Goal: Task Accomplishment & Management: Use online tool/utility

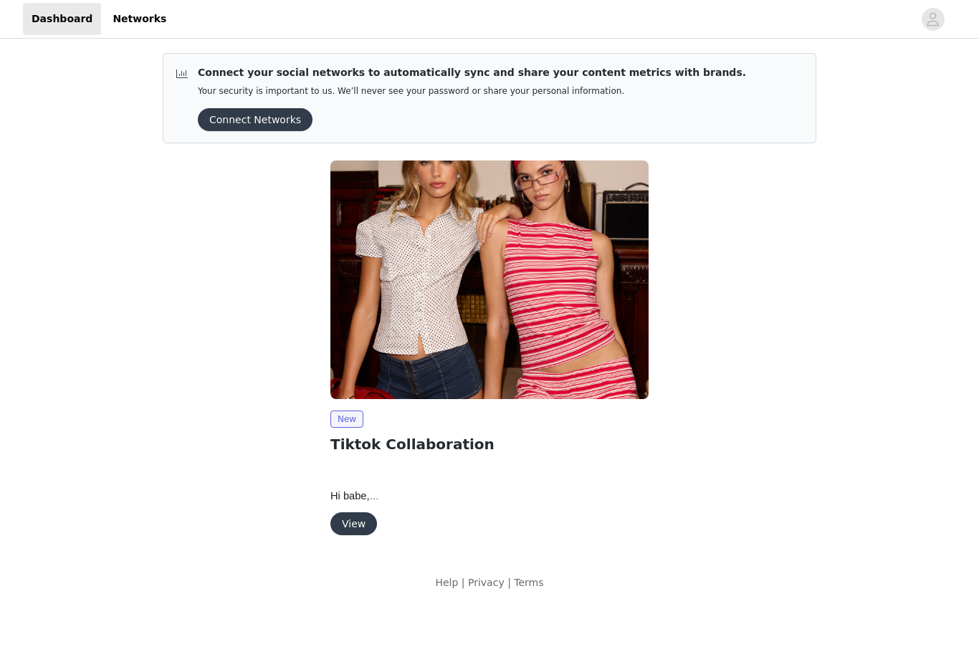
click at [353, 524] on button "View" at bounding box center [353, 523] width 47 height 23
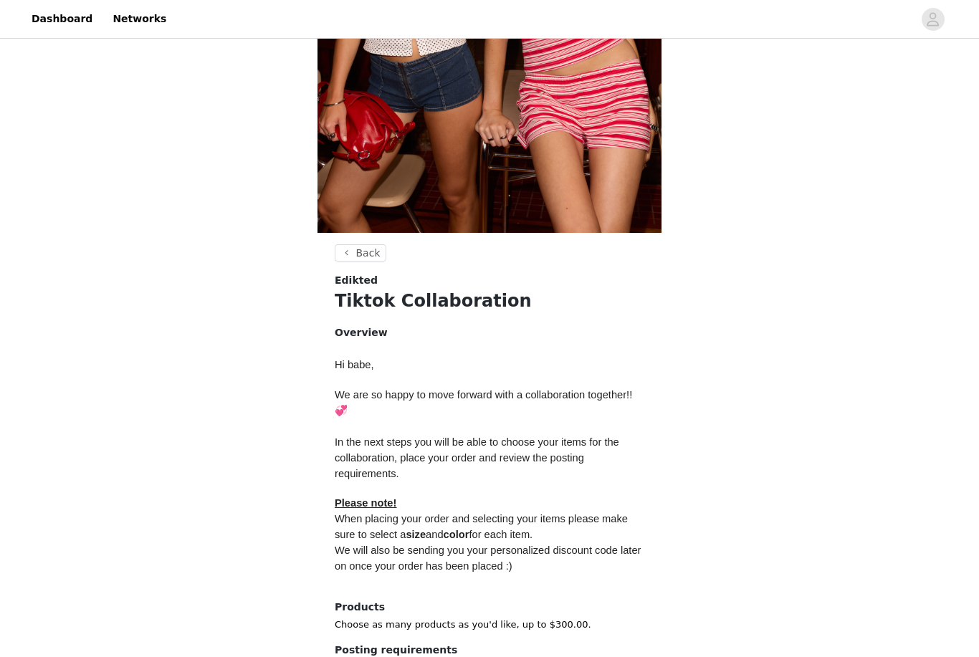
scroll to position [387, 0]
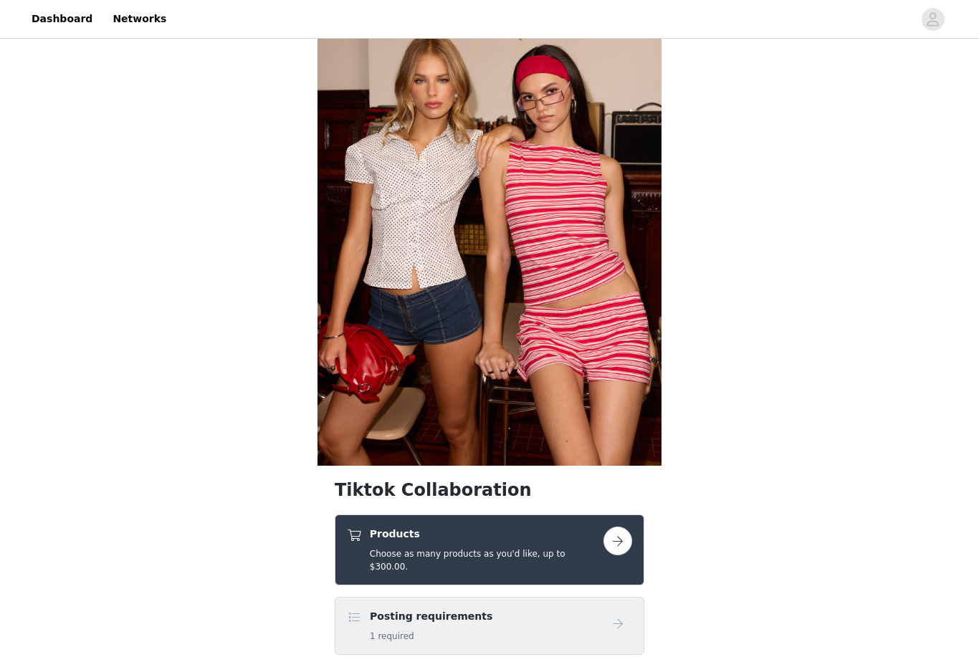
scroll to position [108, 0]
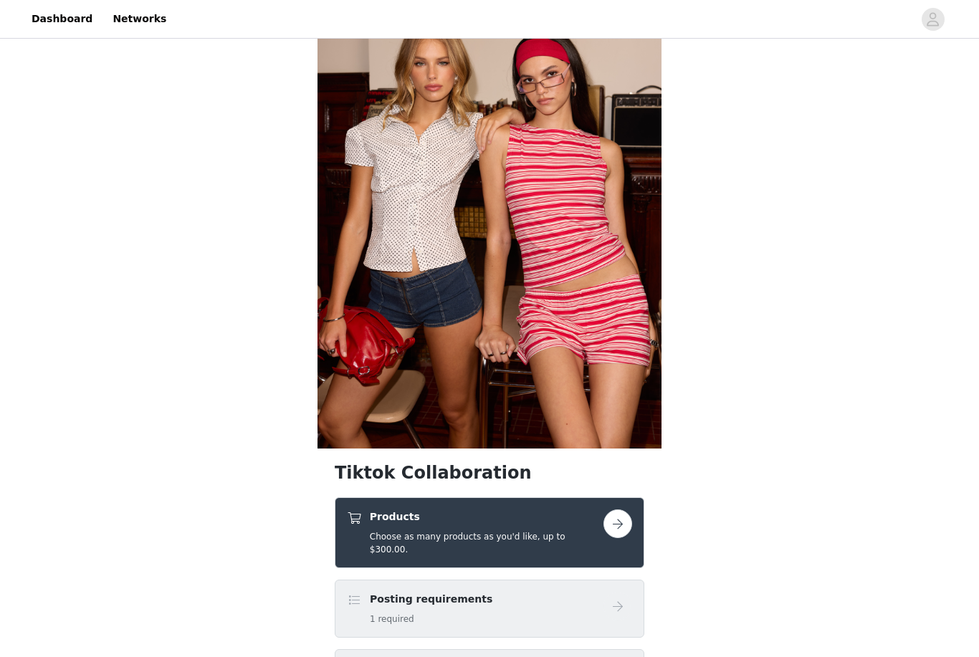
click at [617, 531] on button "button" at bounding box center [617, 524] width 29 height 29
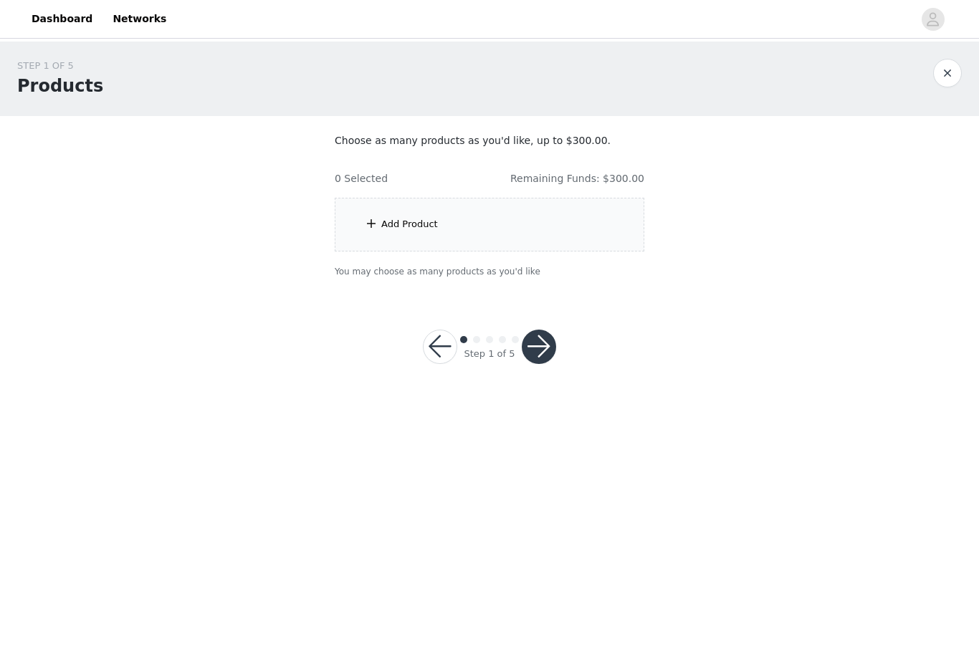
click at [408, 236] on div "Add Product" at bounding box center [490, 225] width 310 height 54
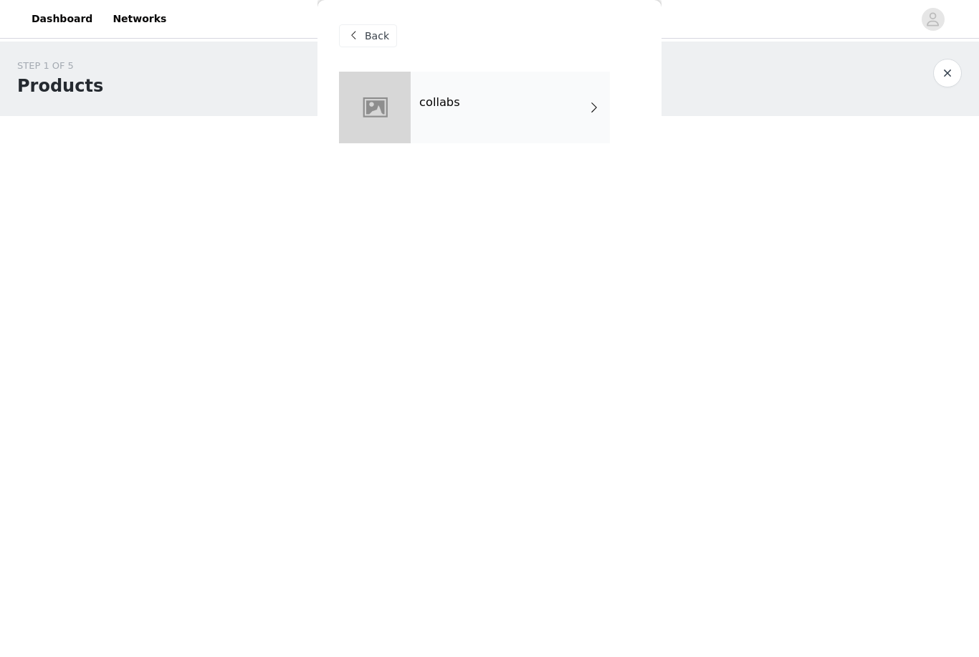
click at [497, 115] on div "collabs" at bounding box center [510, 108] width 199 height 72
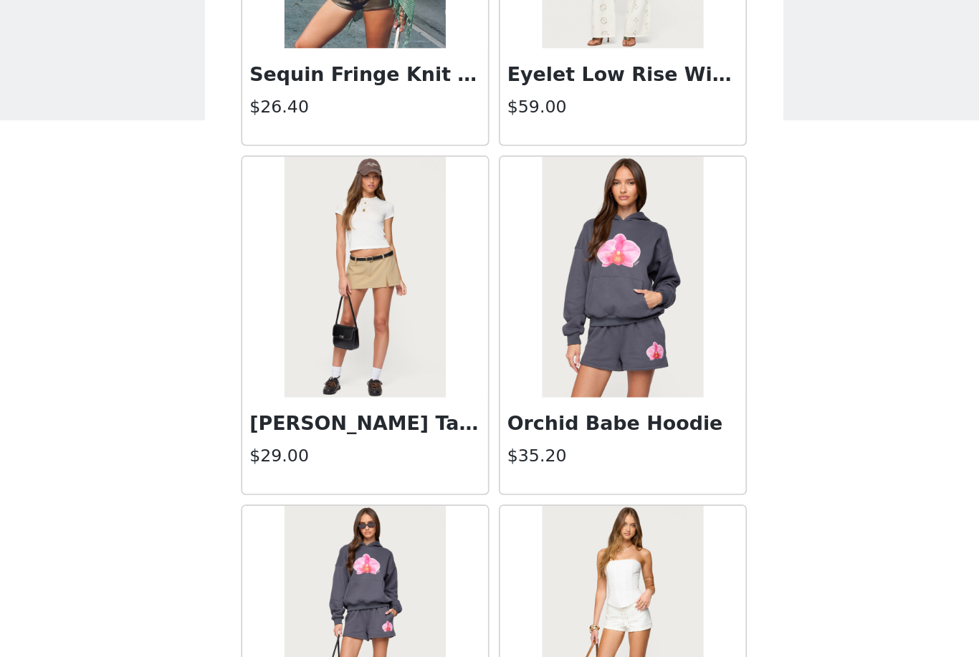
scroll to position [742, 0]
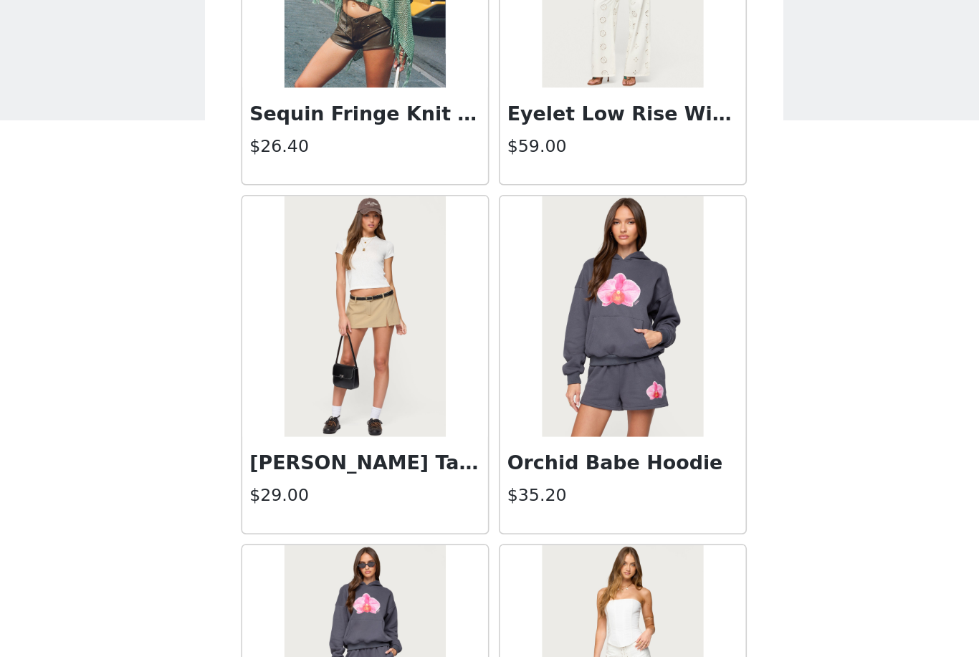
click at [365, 223] on img at bounding box center [412, 232] width 95 height 143
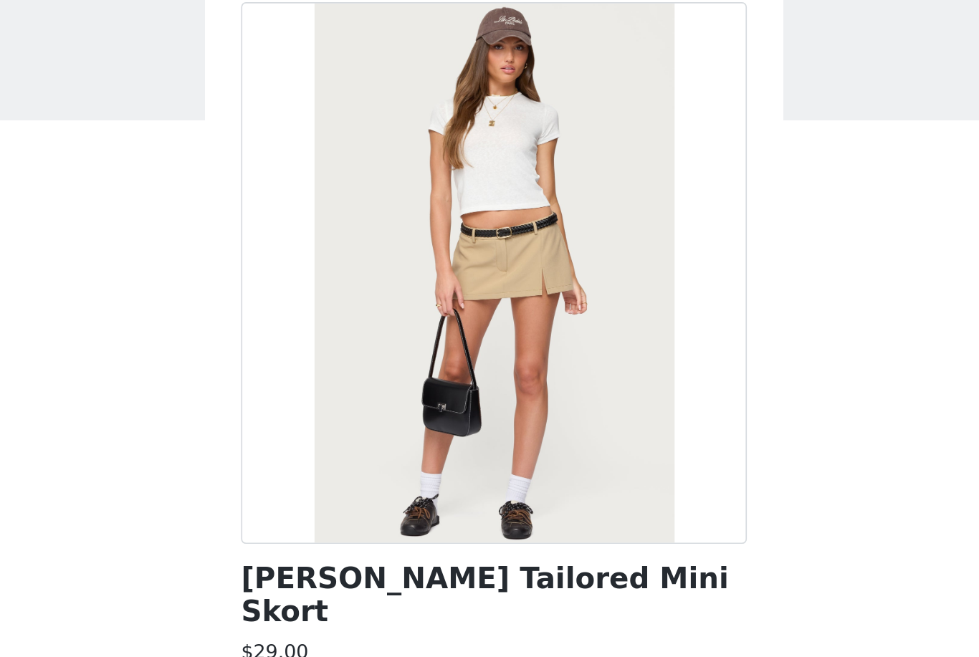
scroll to position [24, 0]
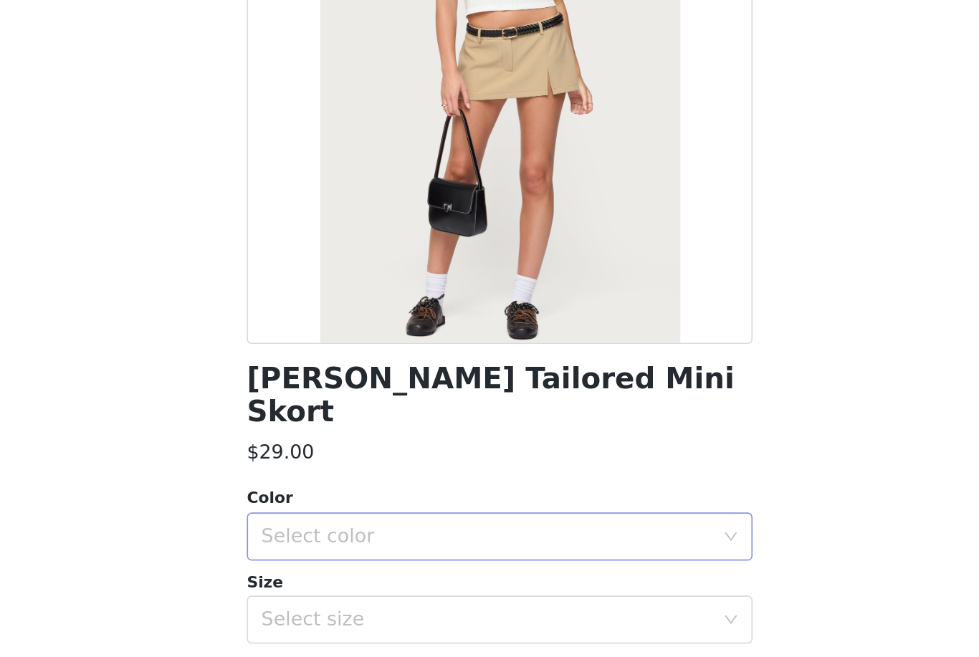
click at [348, 477] on div "Select color" at bounding box center [482, 484] width 268 height 14
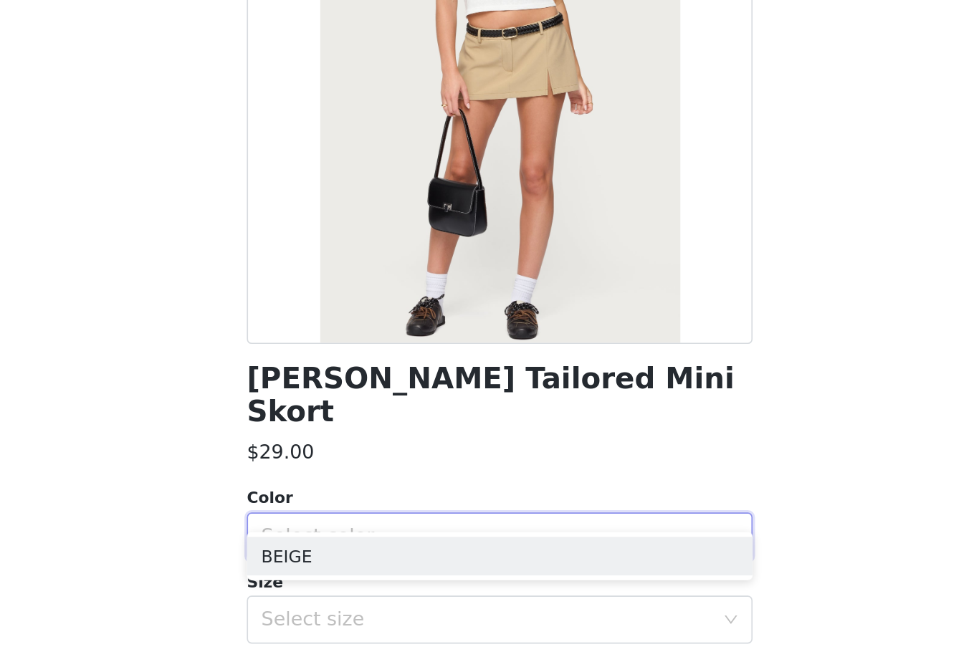
click at [339, 240] on div "[PERSON_NAME] Tailored Mini Skort $29.00 Color Select color Size Select size Mi…" at bounding box center [489, 362] width 301 height 630
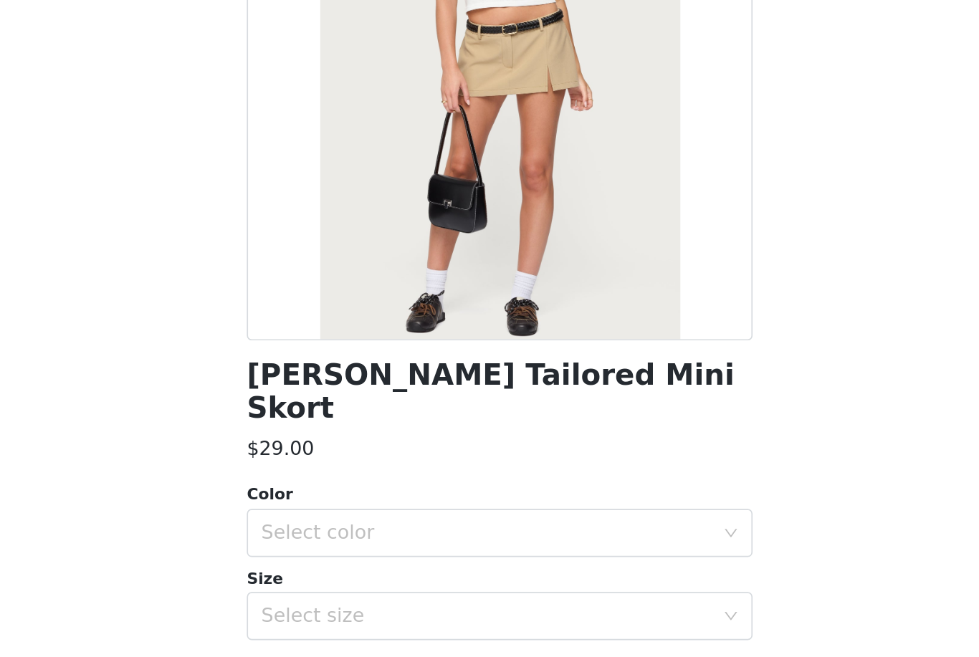
scroll to position [0, 0]
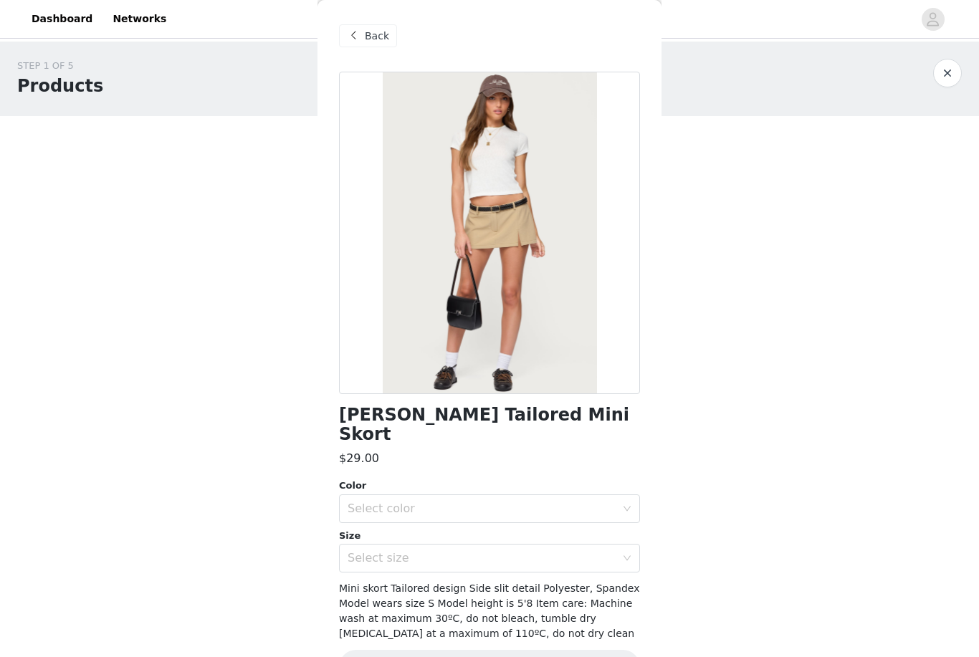
click at [371, 42] on span "Back" at bounding box center [377, 36] width 24 height 15
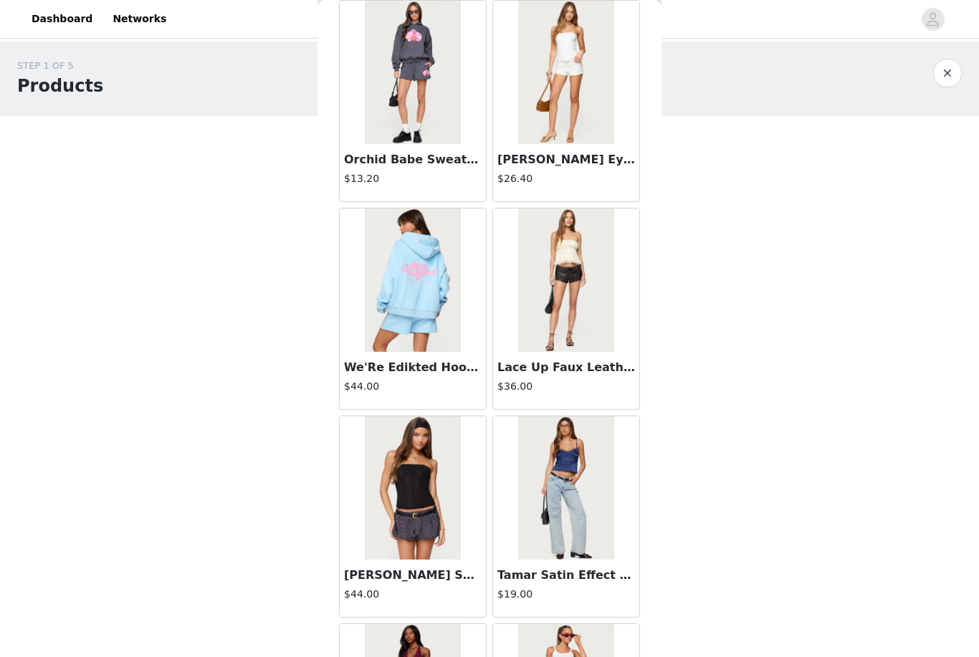
scroll to position [1111, 0]
click at [418, 583] on h3 "[PERSON_NAME] Sheer Mesh Corset" at bounding box center [413, 574] width 138 height 17
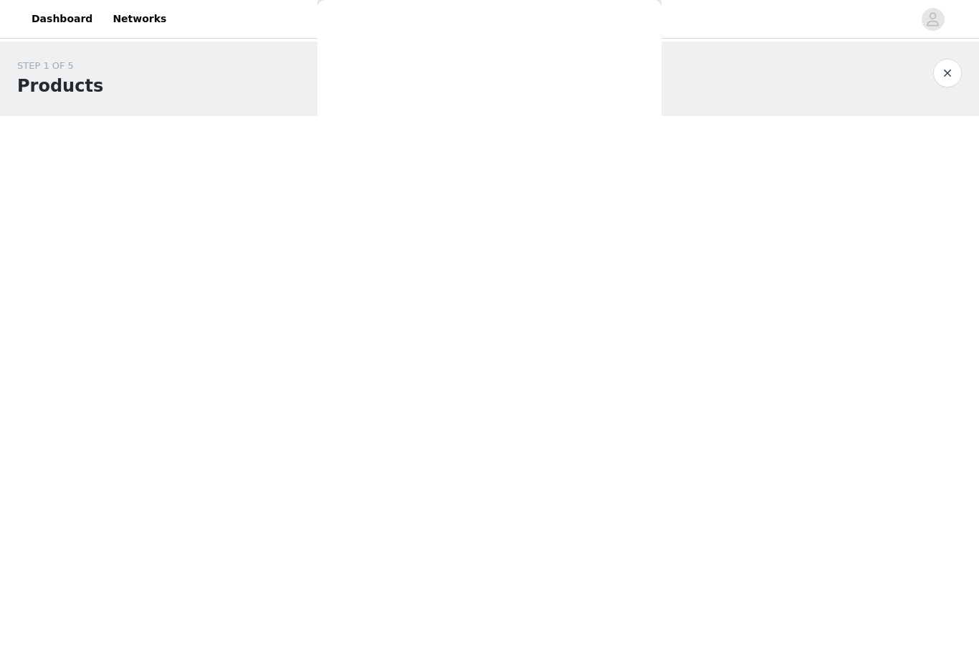
scroll to position [0, 0]
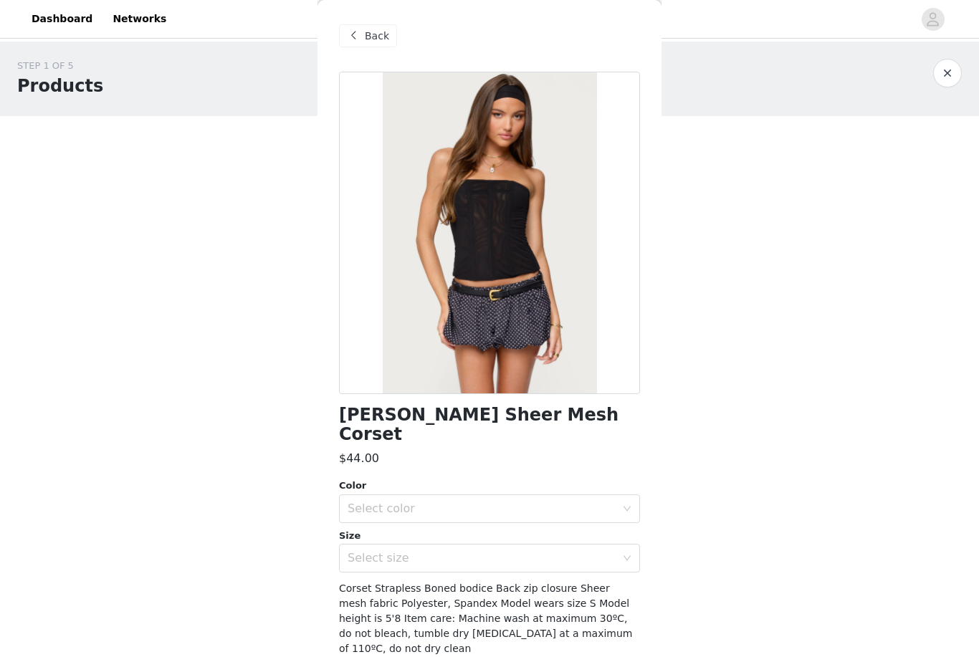
click at [353, 44] on span at bounding box center [353, 35] width 17 height 17
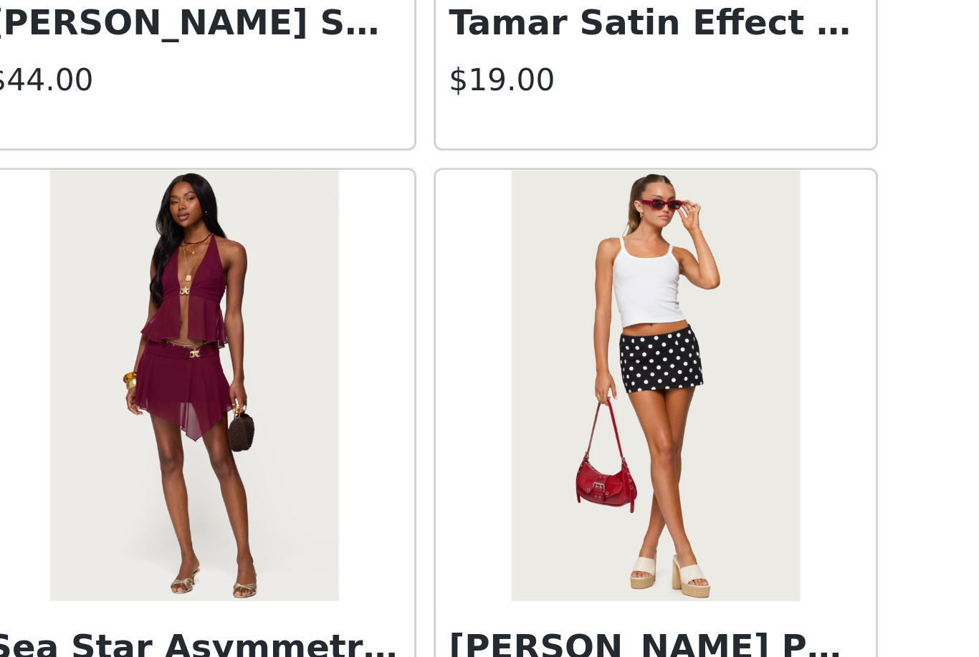
scroll to position [1283, 0]
click at [497, 603] on h3 "[PERSON_NAME] Polka Dot Mini Skort" at bounding box center [566, 611] width 138 height 17
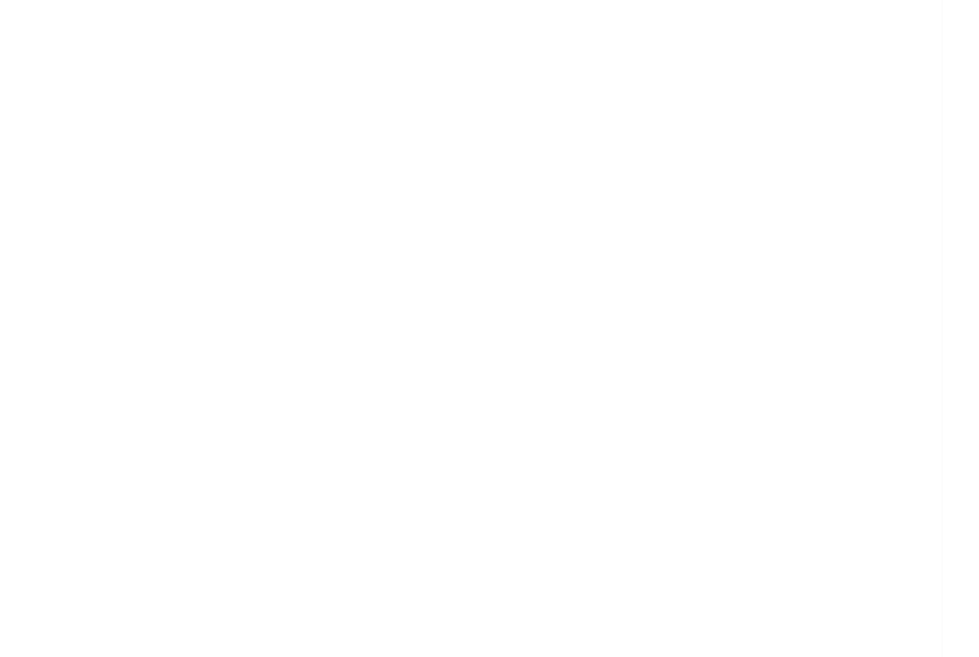
scroll to position [0, 0]
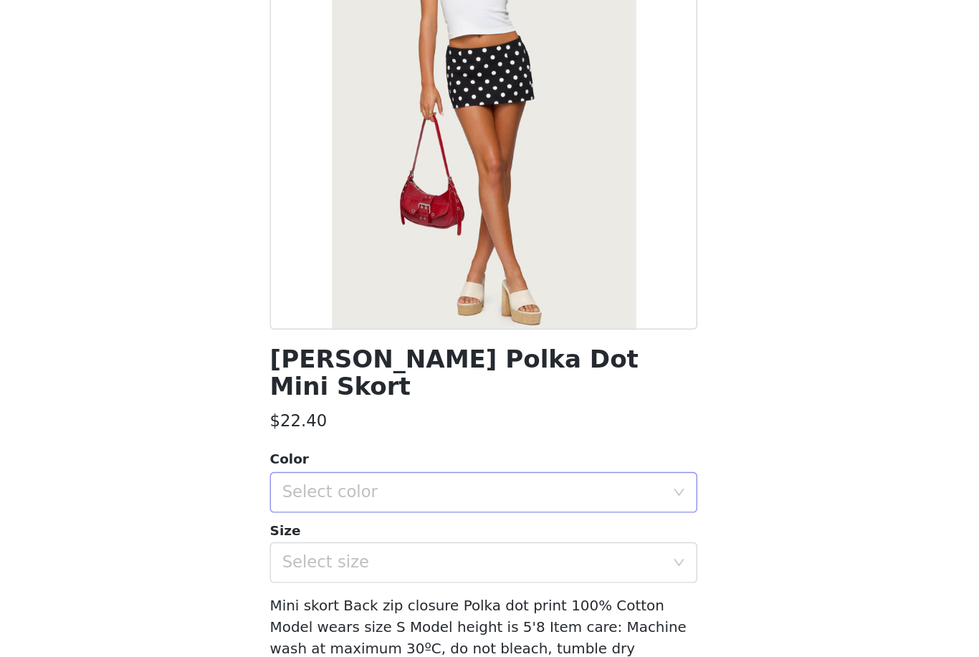
click at [348, 495] on div "Select color" at bounding box center [485, 508] width 274 height 27
click at [339, 509] on li "BLACK AND WHITE" at bounding box center [489, 520] width 301 height 23
click at [348, 551] on div "Select size" at bounding box center [482, 558] width 268 height 14
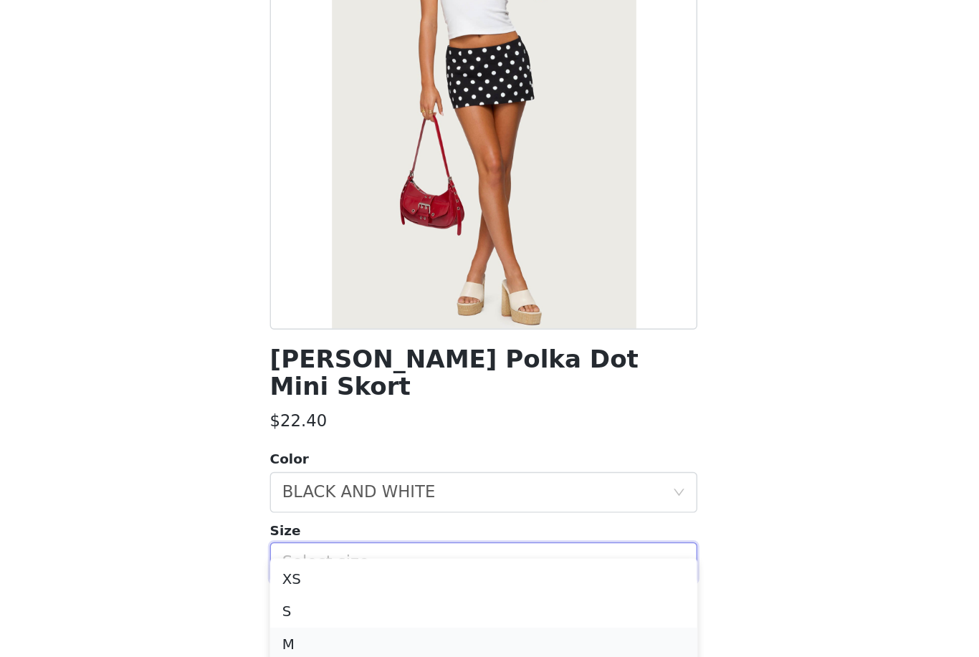
click at [339, 604] on li "M" at bounding box center [489, 615] width 301 height 23
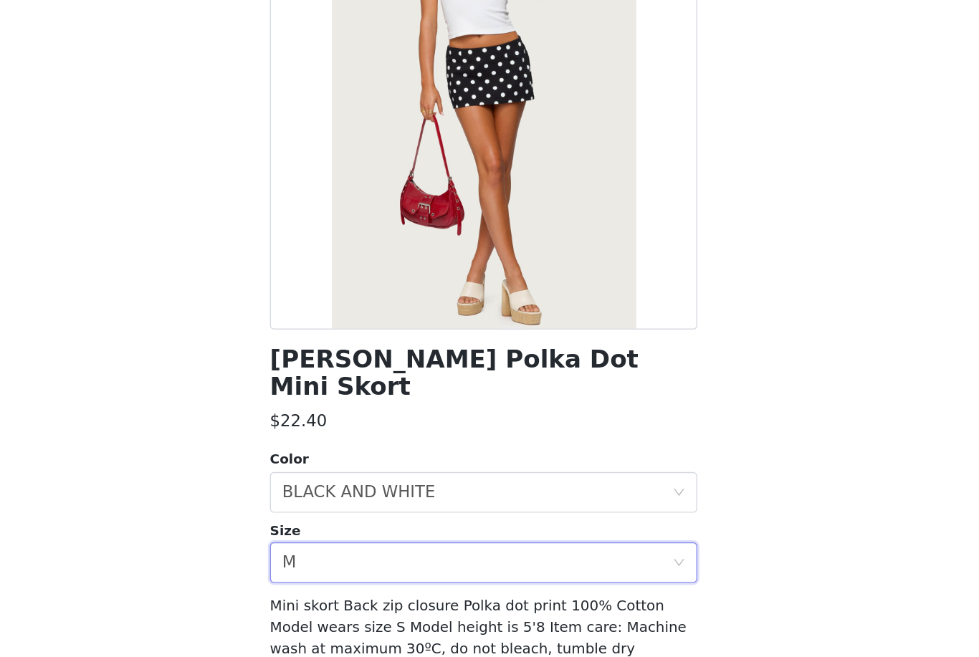
click at [339, 650] on button "Add Product" at bounding box center [489, 667] width 301 height 34
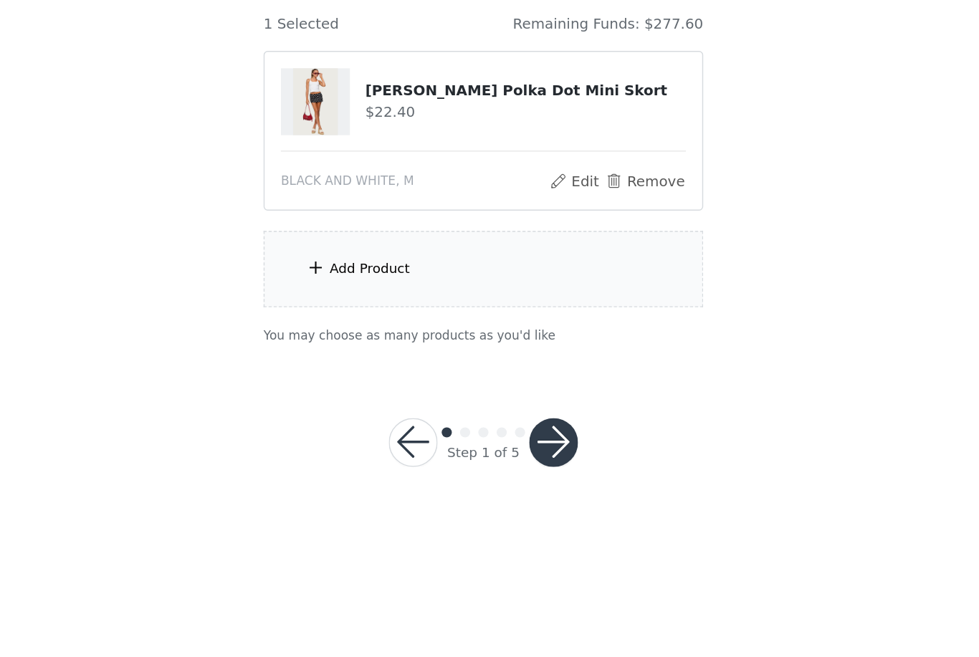
click at [335, 325] on div "Add Product" at bounding box center [490, 352] width 310 height 54
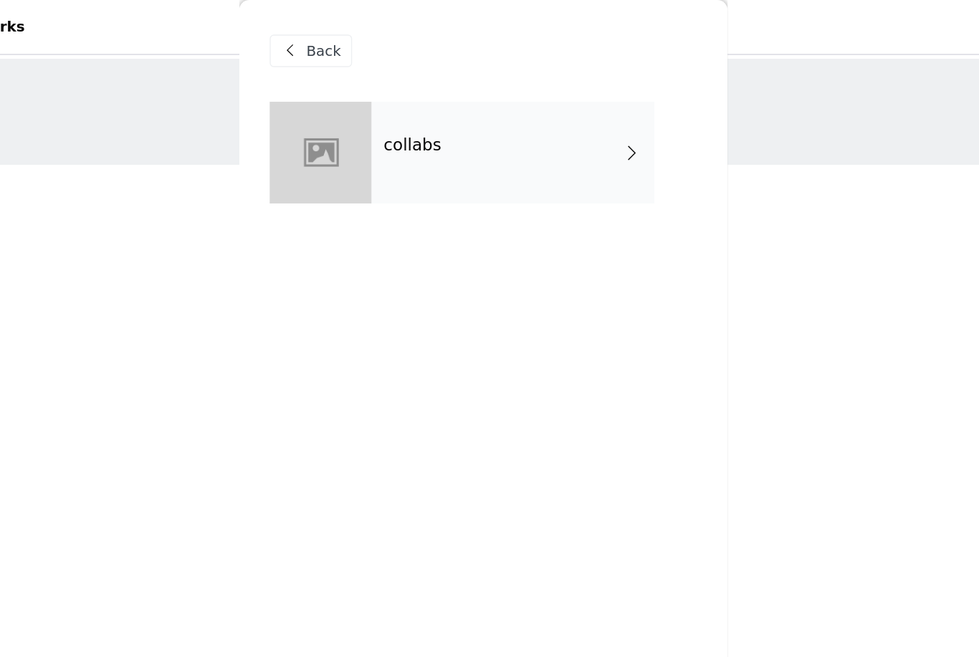
click at [411, 105] on div "collabs" at bounding box center [510, 108] width 199 height 72
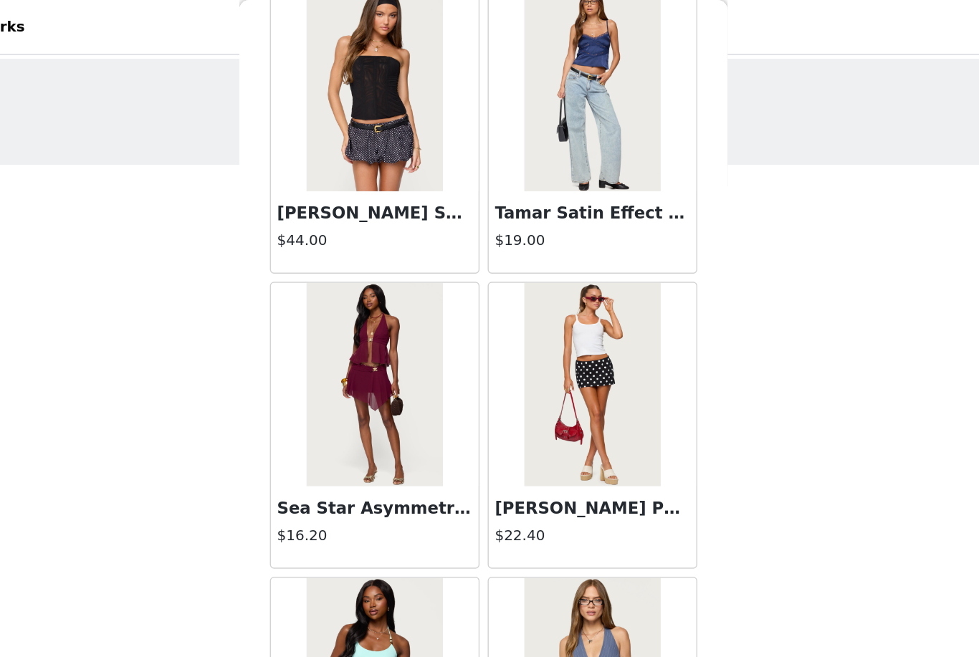
scroll to position [1535, 0]
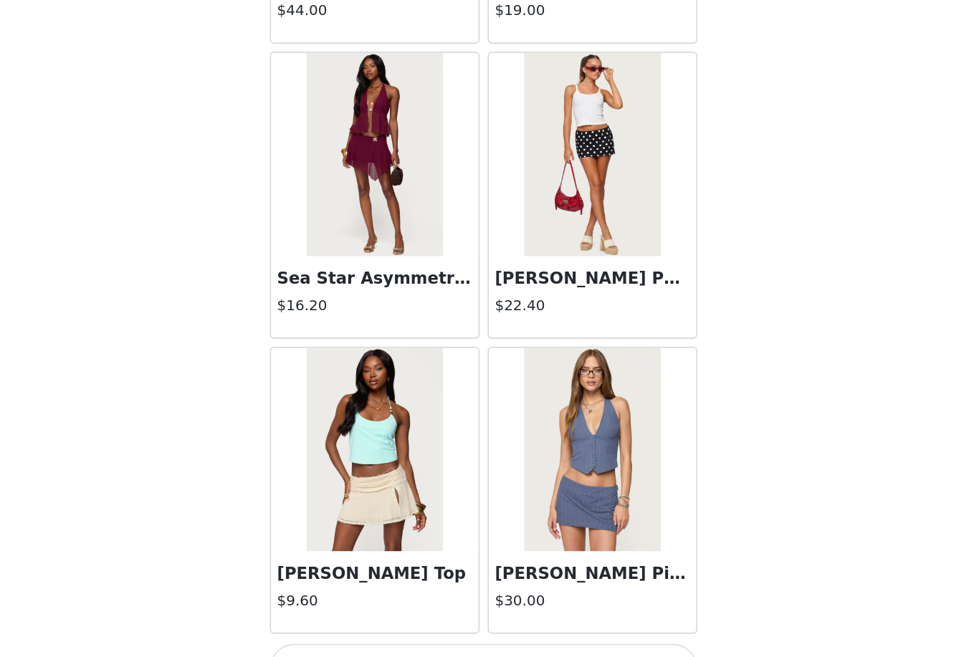
click at [339, 615] on button "Load More" at bounding box center [489, 632] width 301 height 34
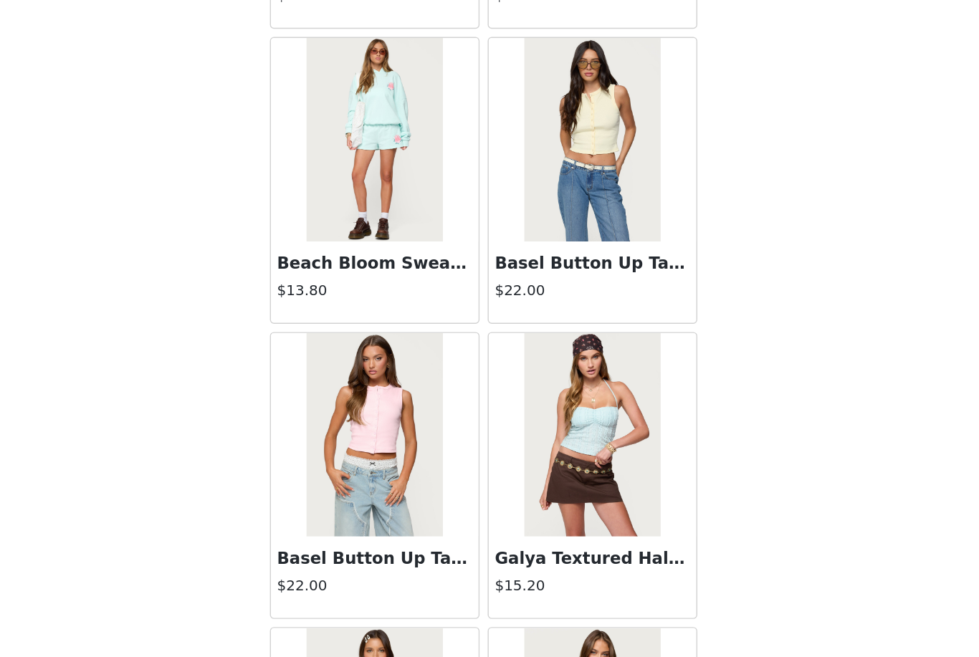
scroll to position [3212, 0]
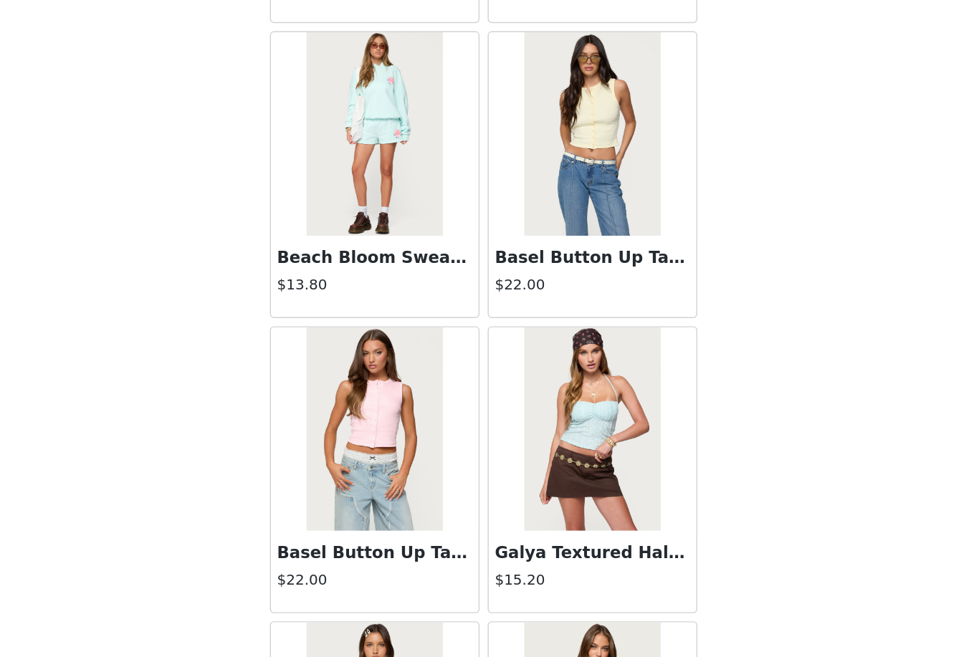
click at [518, 393] on img at bounding box center [565, 464] width 95 height 143
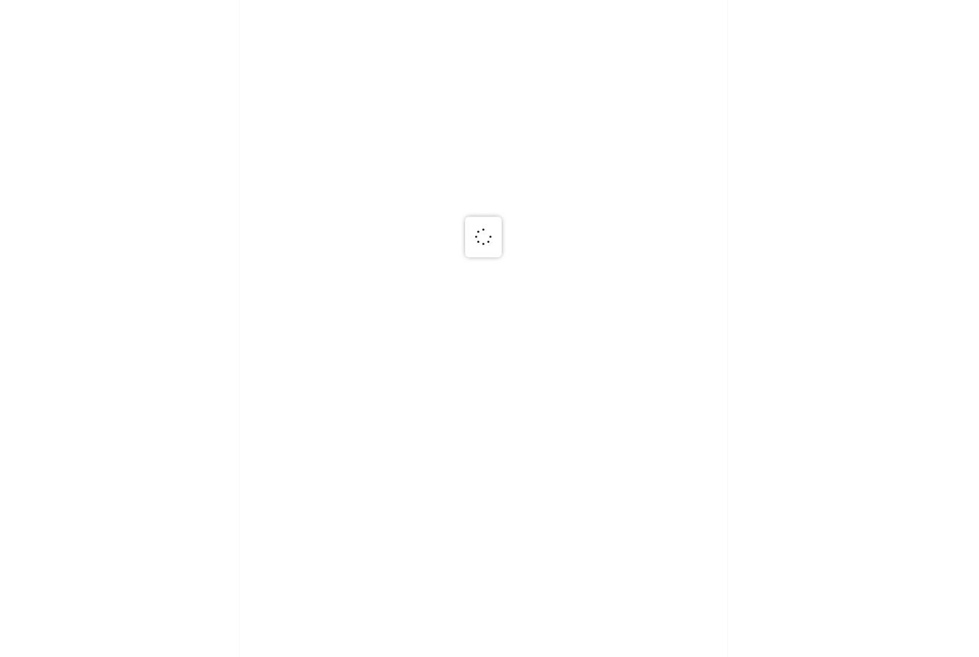
scroll to position [0, 0]
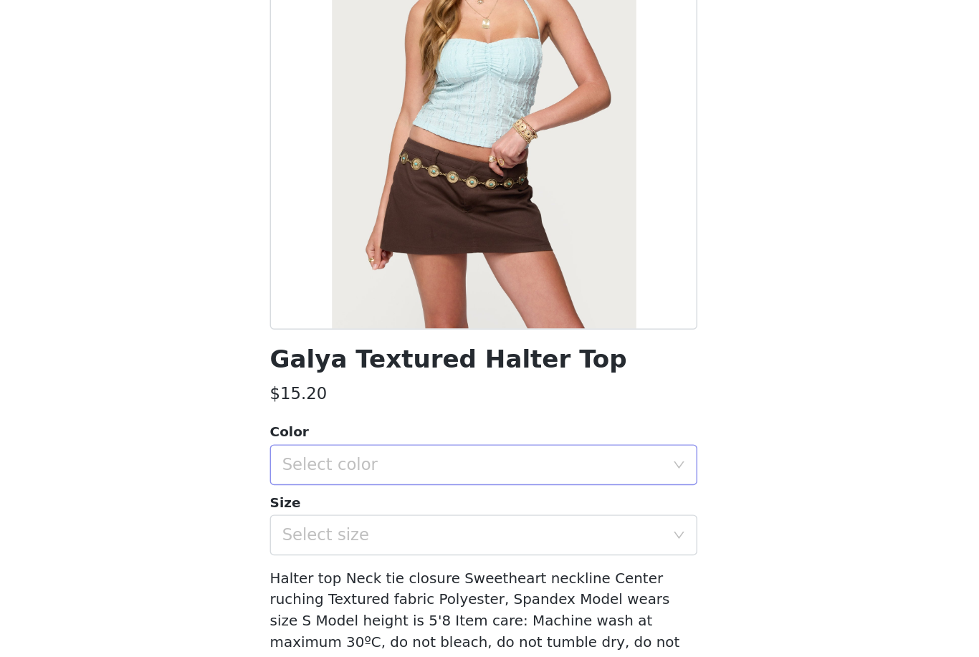
click at [348, 482] on div "Select color" at bounding box center [482, 489] width 268 height 14
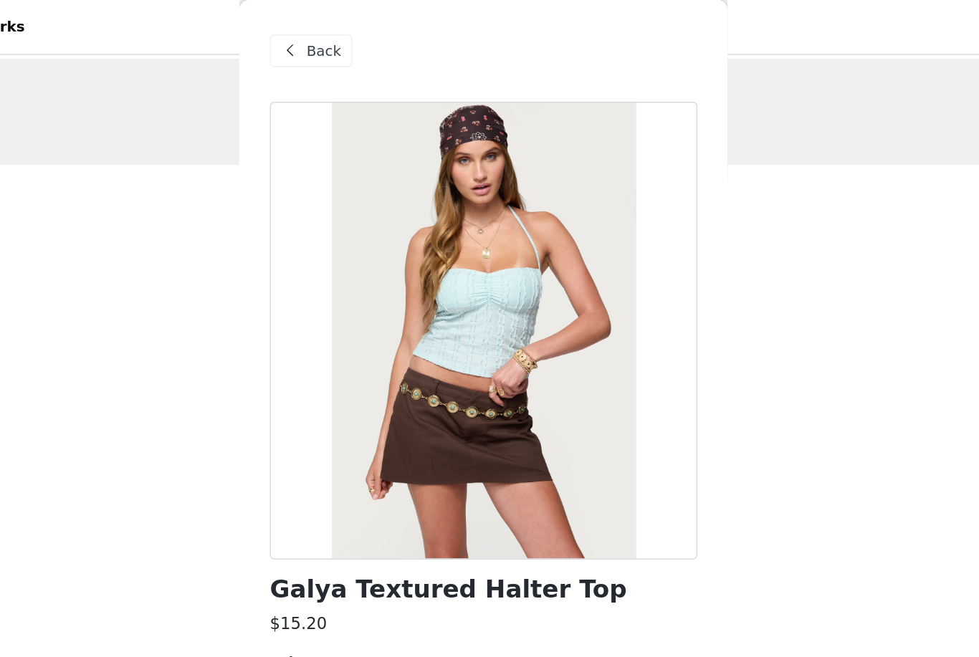
click at [345, 44] on span at bounding box center [353, 35] width 17 height 17
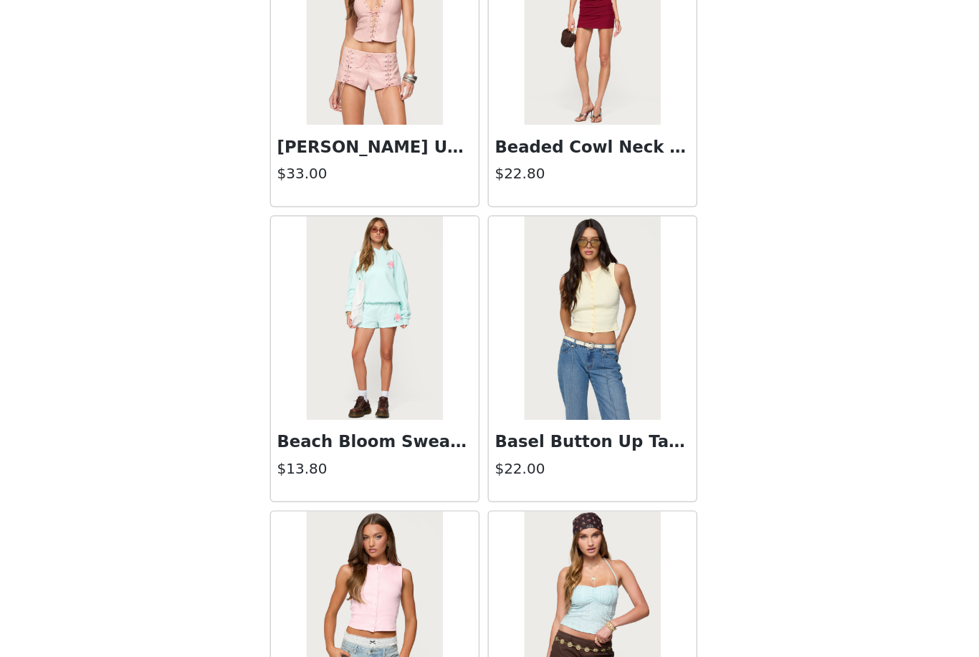
scroll to position [3136, 0]
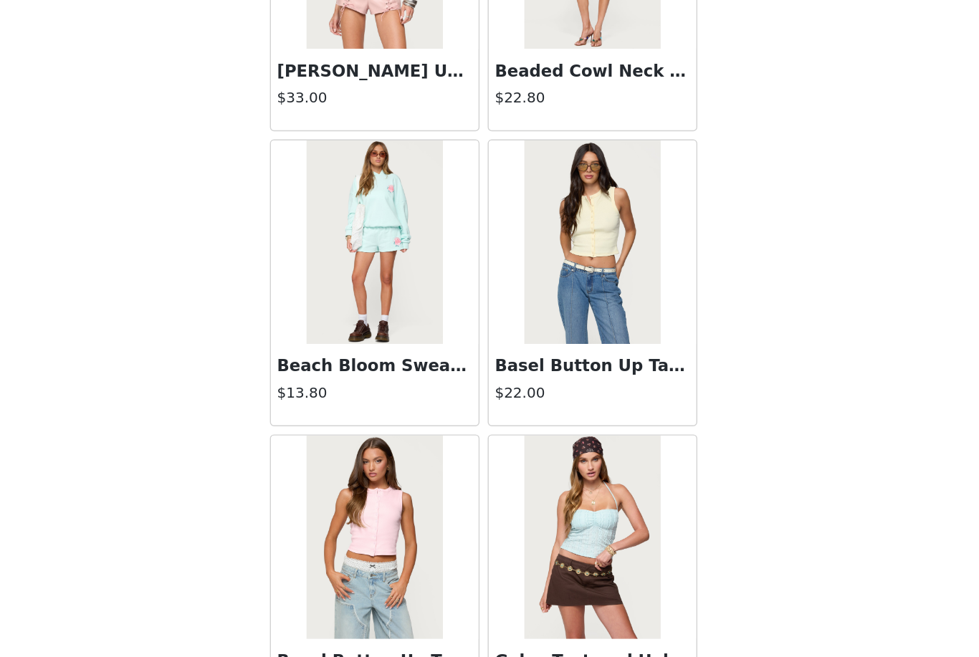
click at [518, 261] on img at bounding box center [565, 332] width 95 height 143
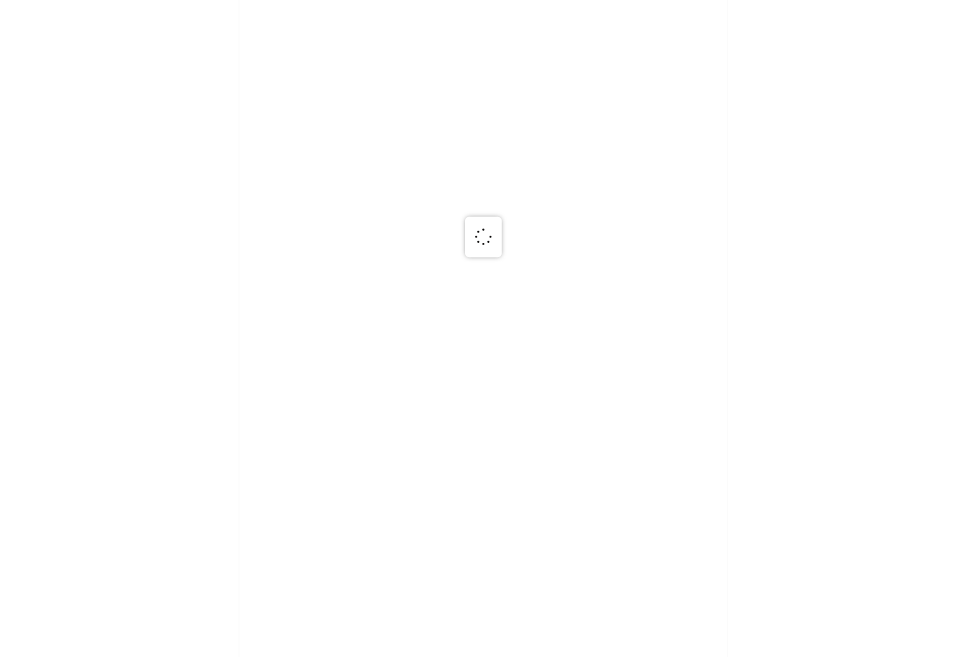
scroll to position [0, 0]
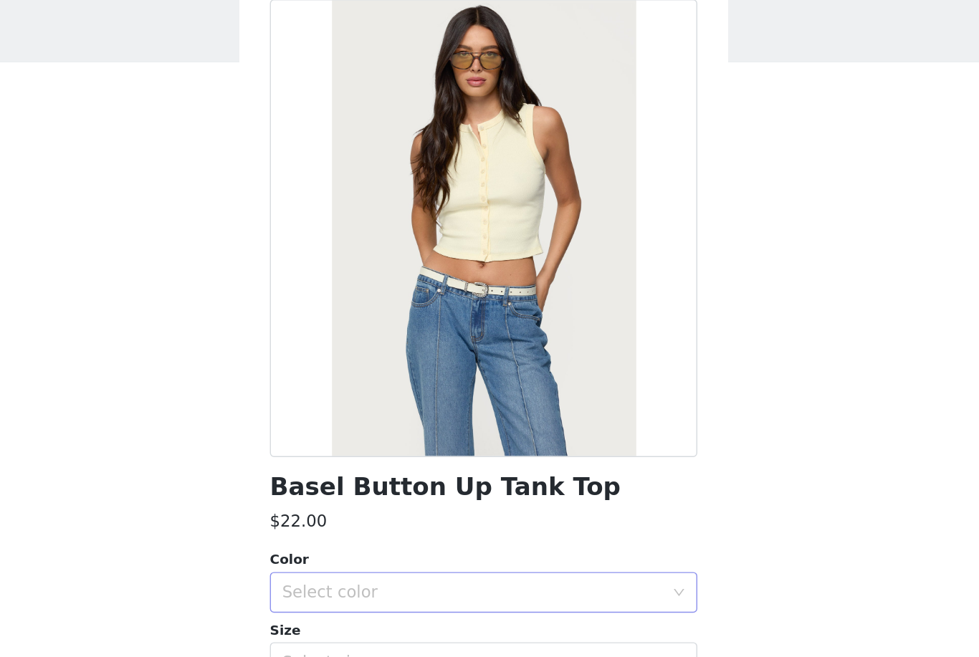
click at [348, 482] on div "Select color" at bounding box center [482, 489] width 268 height 14
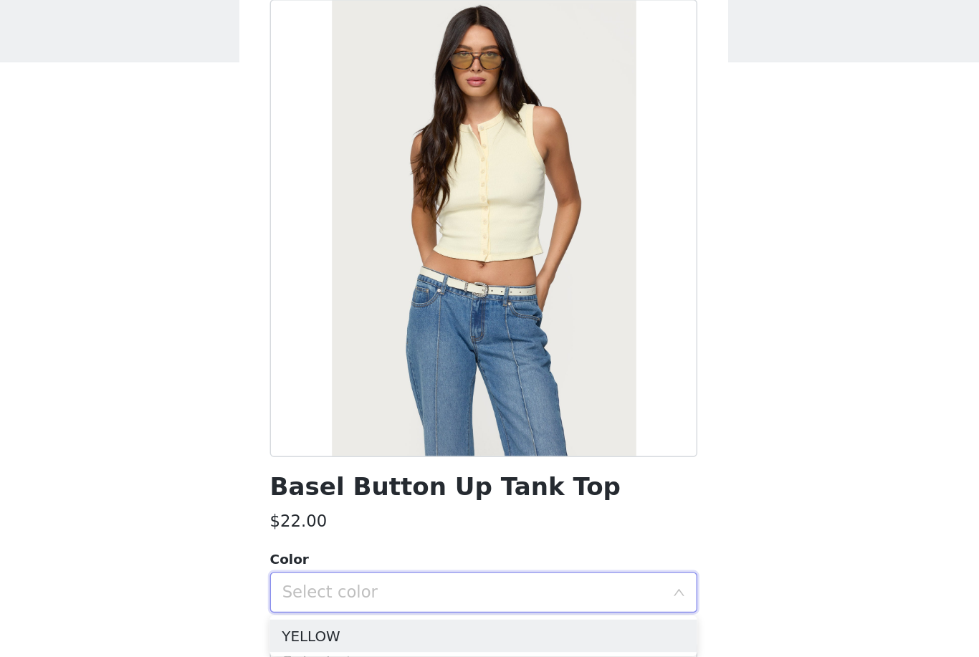
click at [348, 482] on div "Select color" at bounding box center [482, 489] width 268 height 14
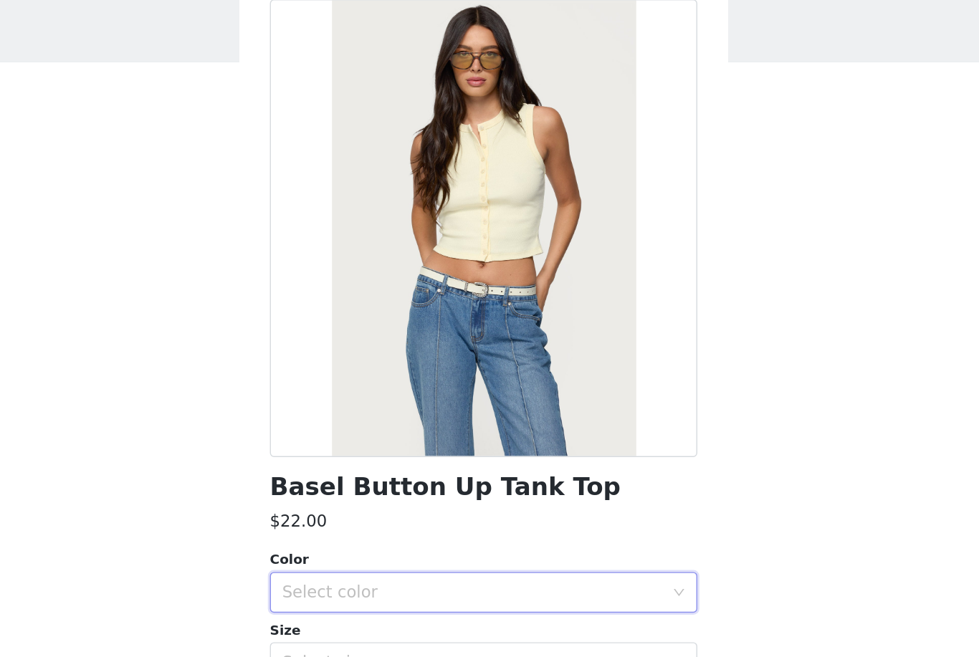
click at [348, 482] on div "Select color" at bounding box center [482, 489] width 268 height 14
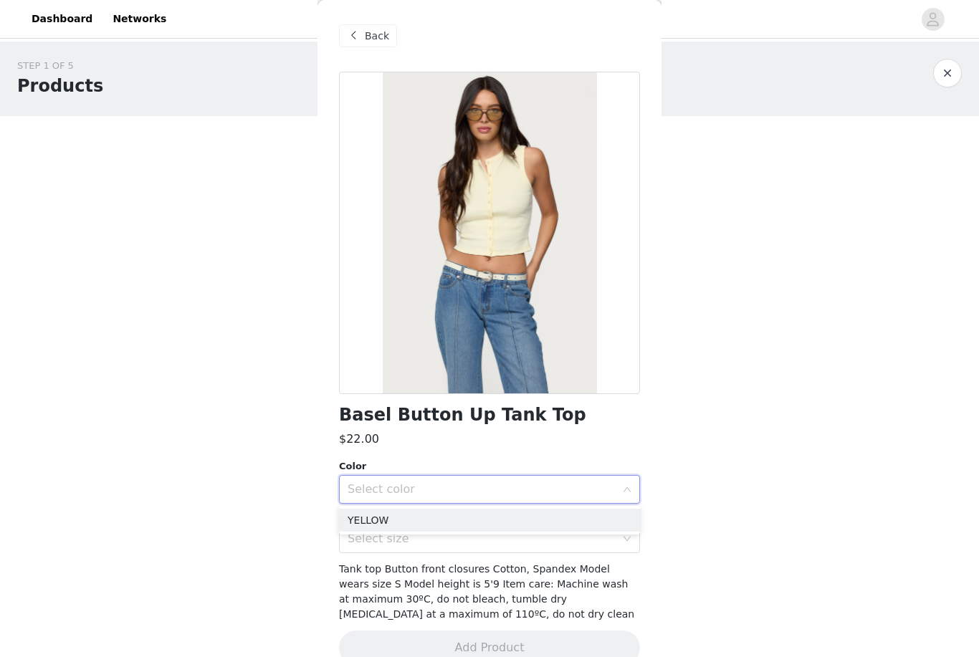
click at [187, 567] on body "Dashboard Networks STEP 1 OF 5 Products Choose as many products as you'd like, …" at bounding box center [489, 328] width 979 height 657
click at [367, 40] on span "Back" at bounding box center [377, 36] width 24 height 15
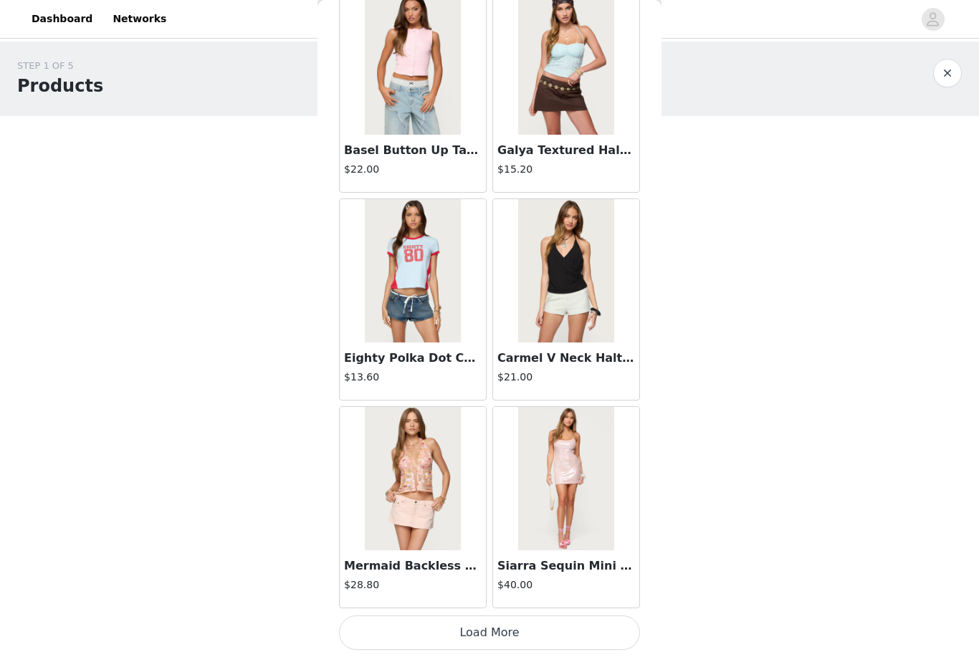
scroll to position [3613, 0]
click at [547, 629] on button "Load More" at bounding box center [489, 632] width 301 height 34
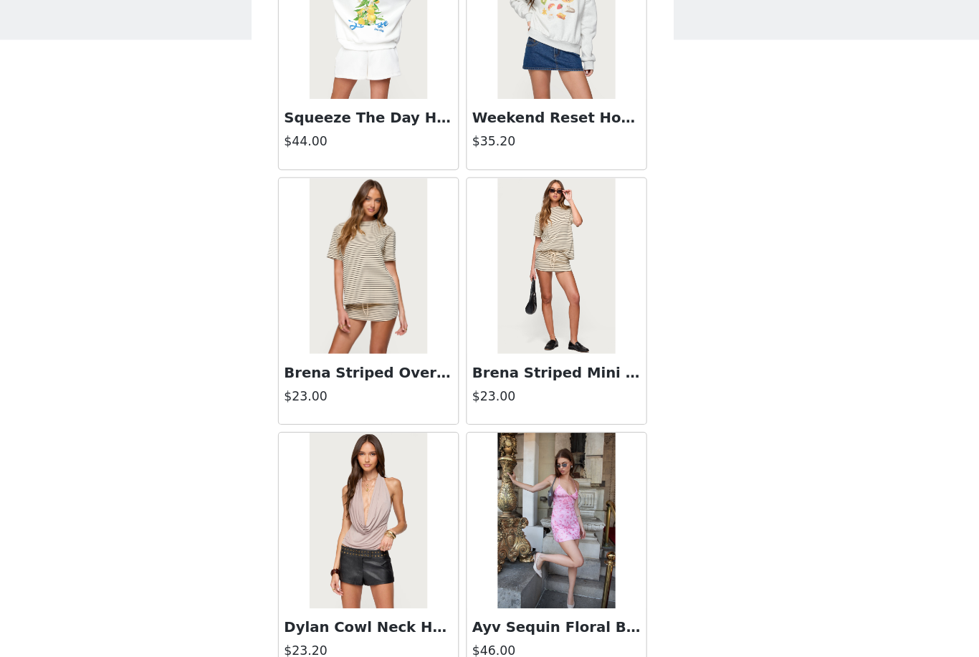
scroll to position [5243, 0]
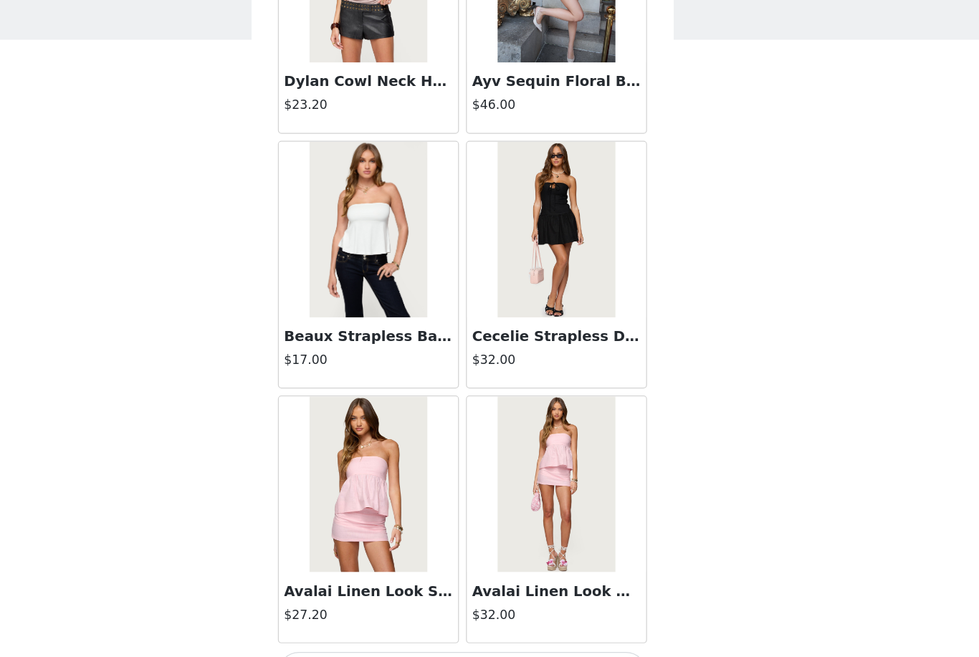
click at [398, 615] on button "Load More" at bounding box center [489, 632] width 301 height 34
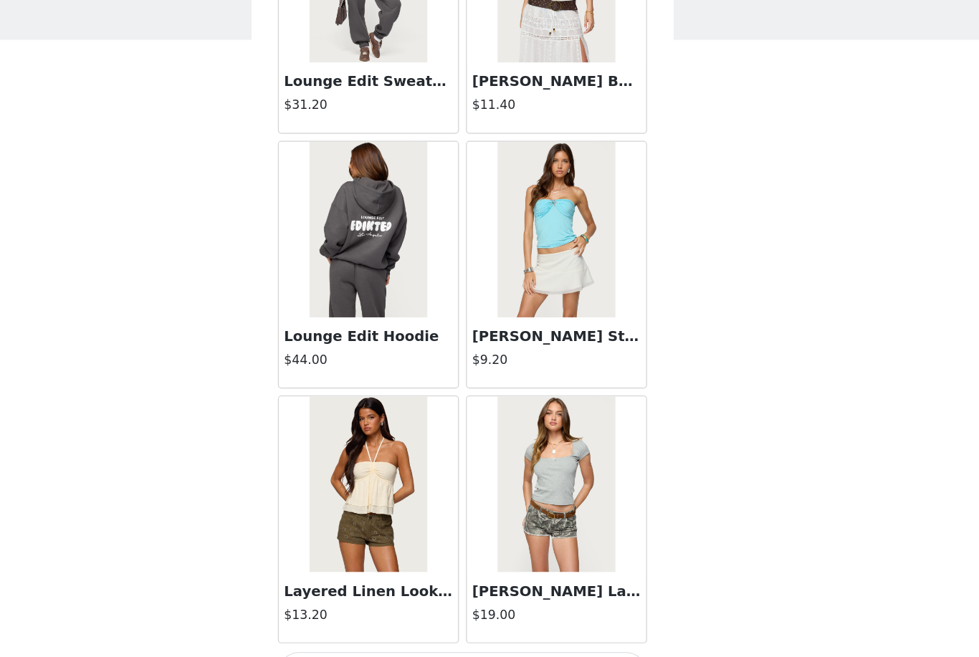
scroll to position [7769, 0]
click at [398, 615] on button "Load More" at bounding box center [489, 632] width 301 height 34
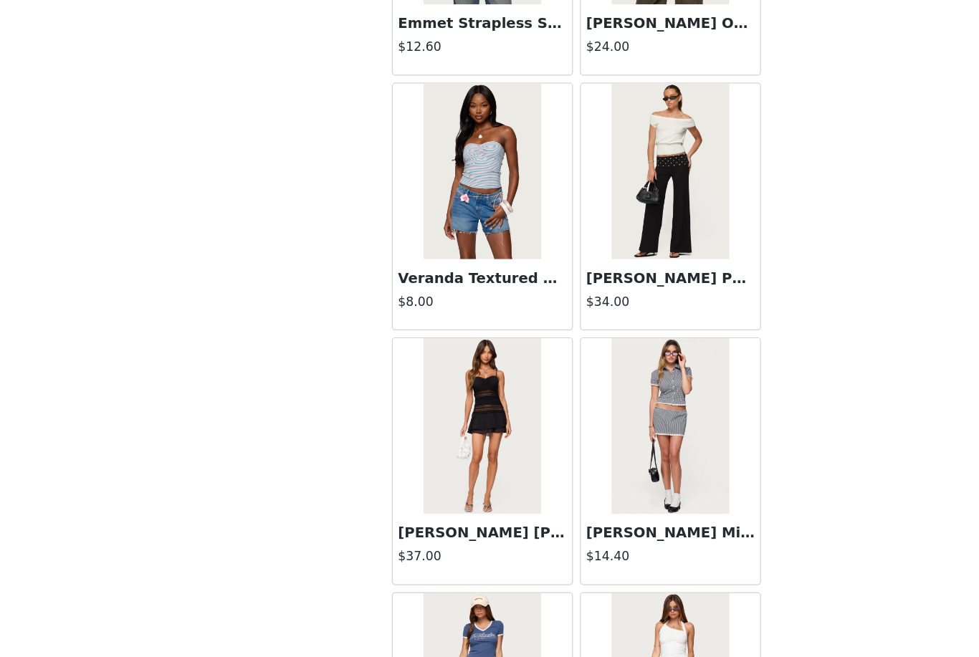
scroll to position [9517, 0]
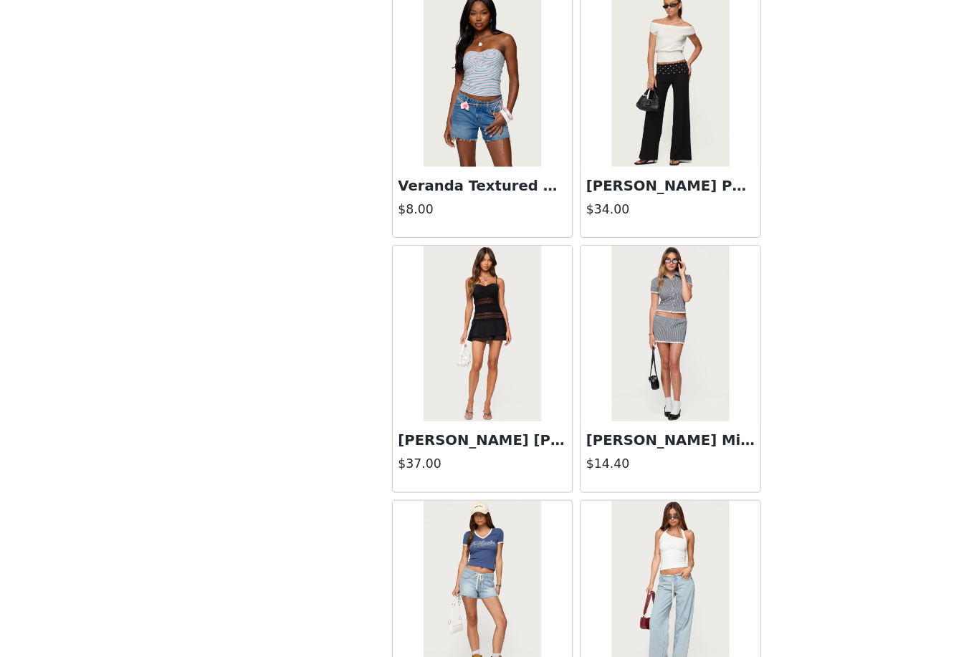
click at [408, 338] on img at bounding box center [412, 393] width 95 height 143
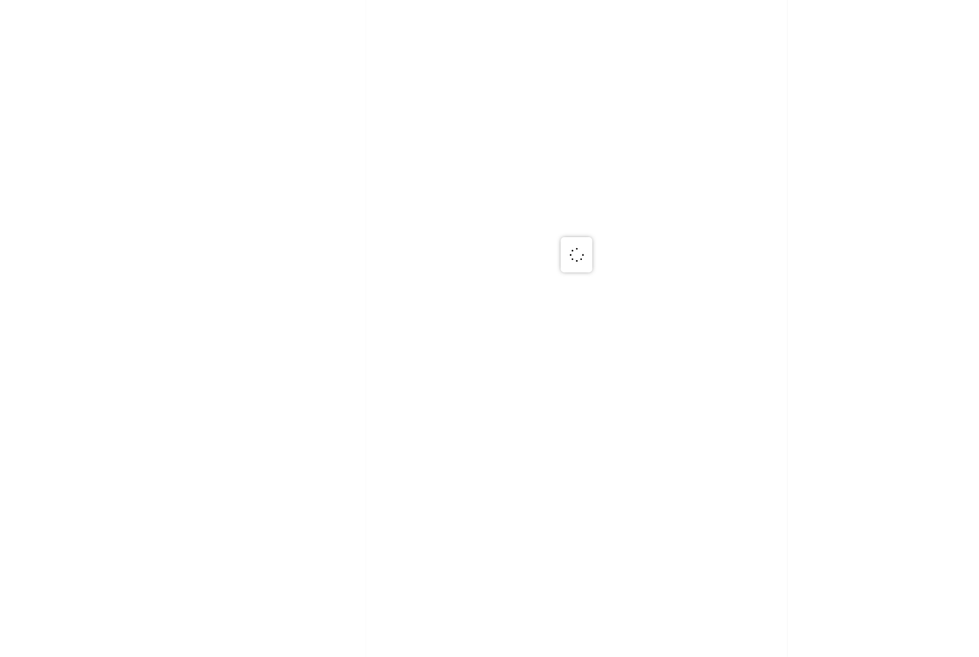
scroll to position [0, 0]
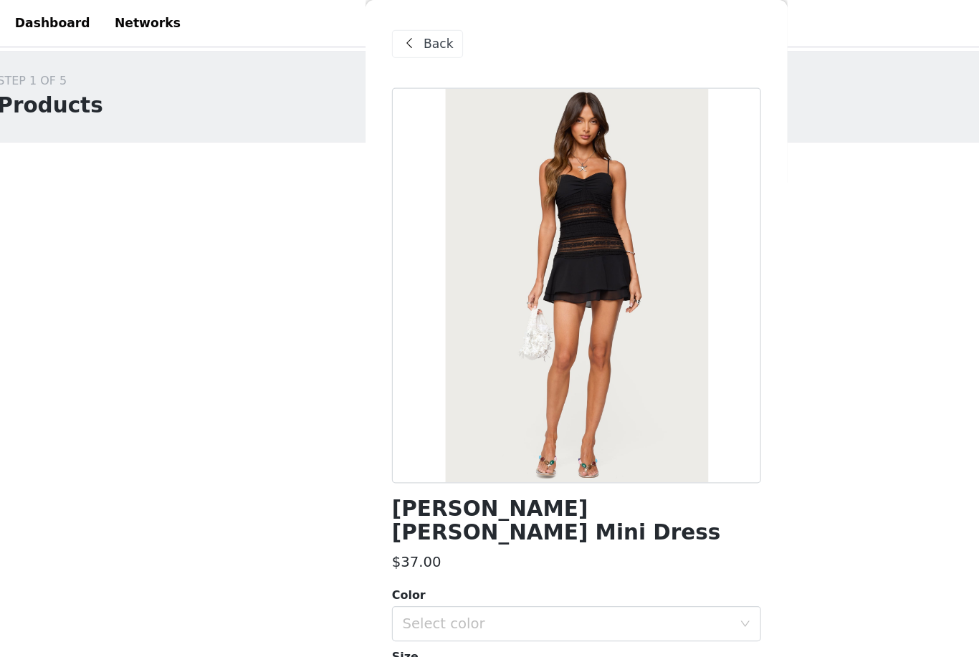
click at [365, 34] on span "Back" at bounding box center [377, 36] width 24 height 15
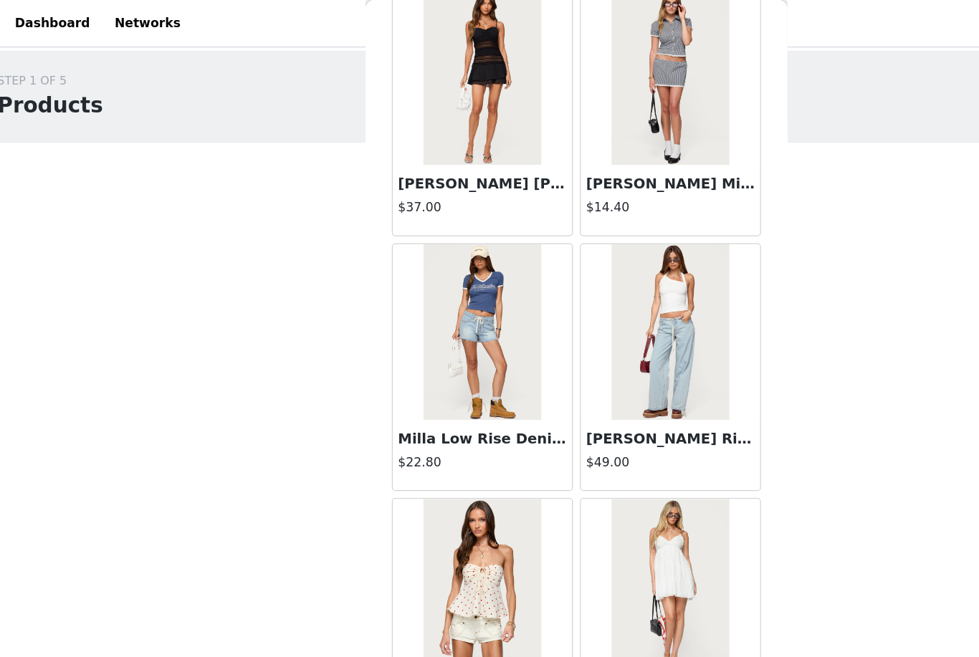
scroll to position [9847, 0]
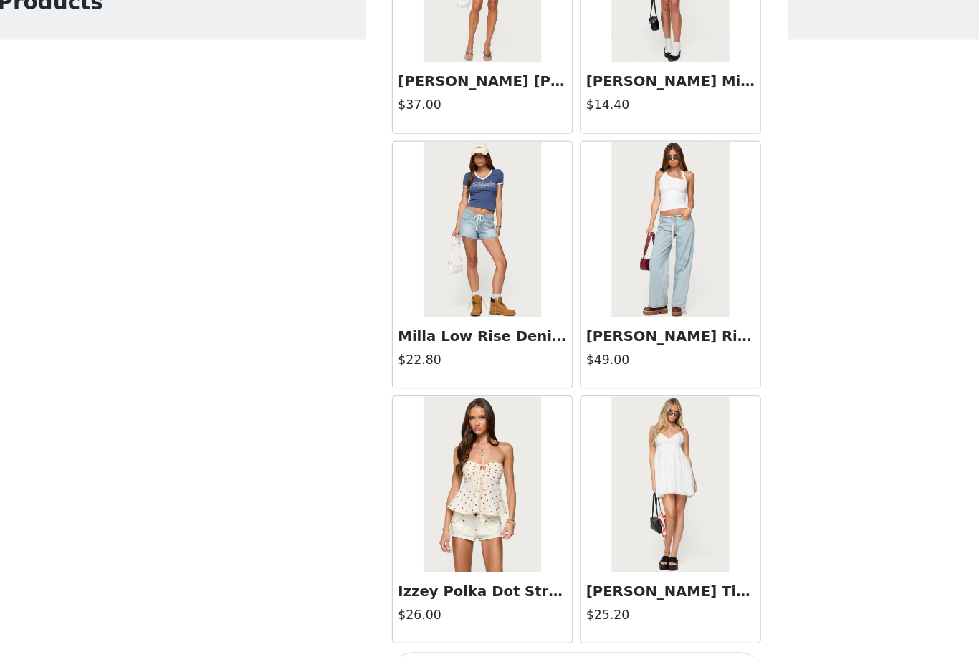
click at [499, 615] on button "Load More" at bounding box center [489, 632] width 301 height 34
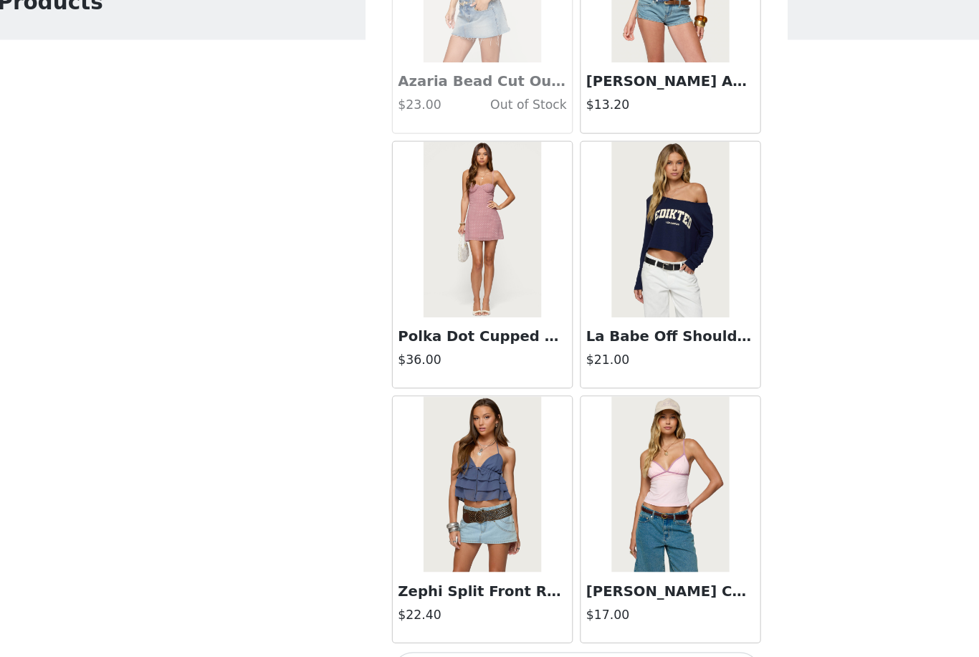
scroll to position [11925, 0]
click at [473, 615] on button "Load More" at bounding box center [489, 632] width 301 height 34
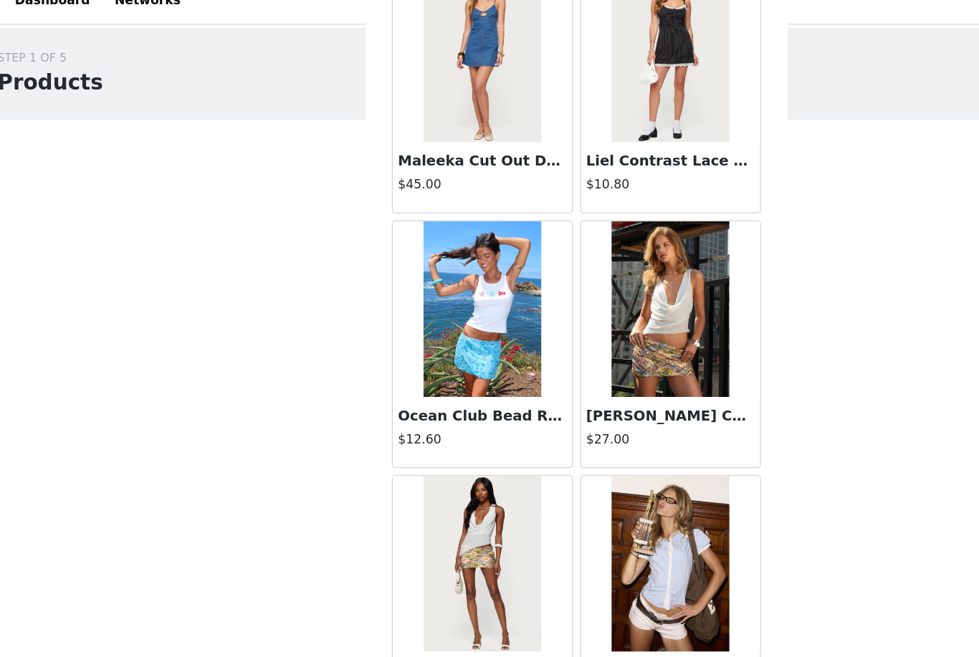
scroll to position [14003, 0]
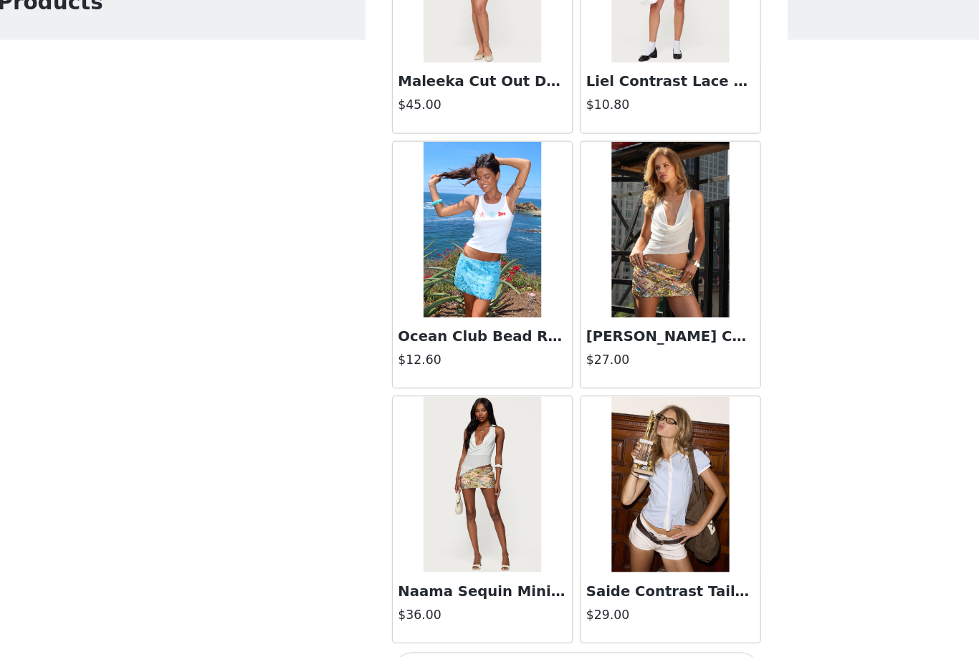
click at [522, 615] on button "Load More" at bounding box center [489, 632] width 301 height 34
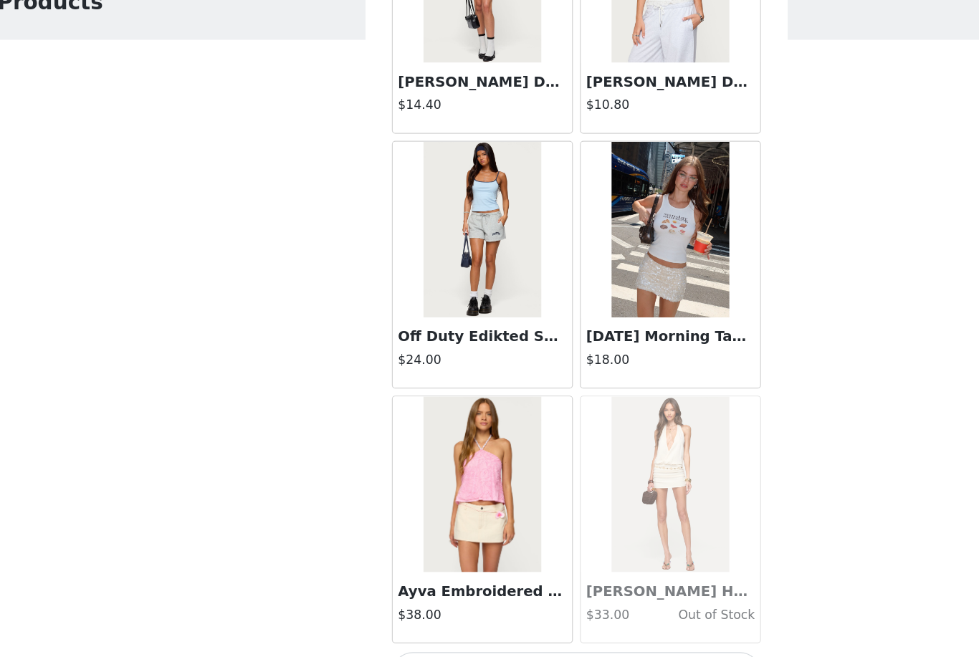
scroll to position [16081, 0]
click at [540, 615] on button "Load More" at bounding box center [489, 632] width 301 height 34
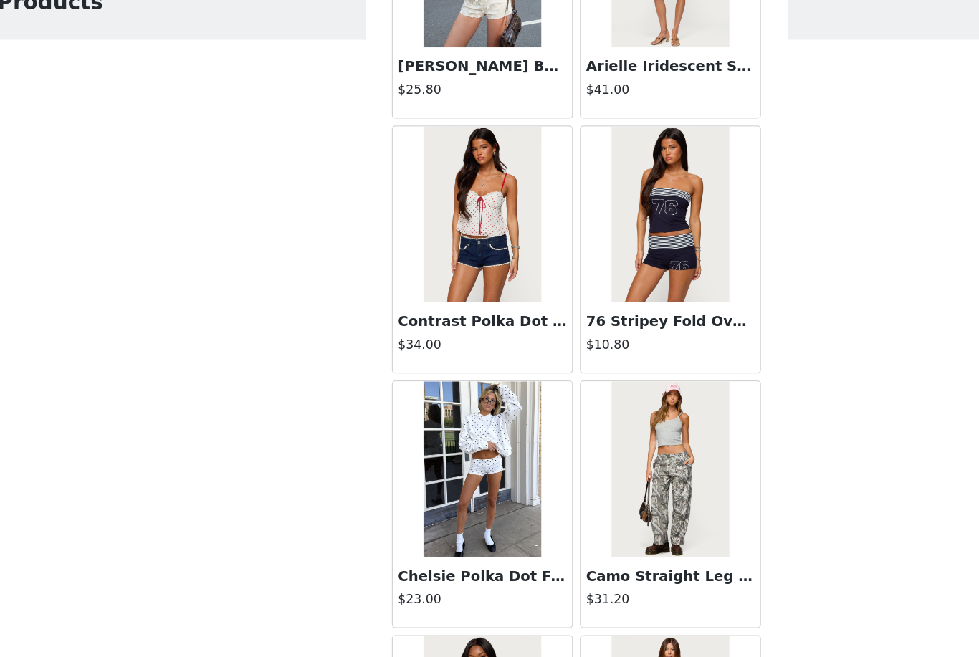
scroll to position [16836, 0]
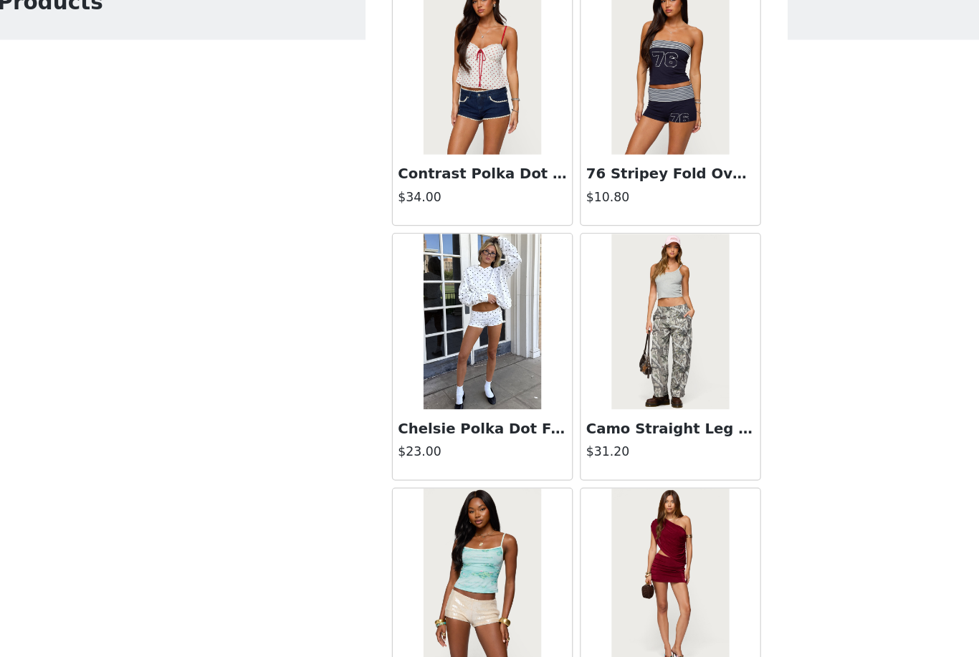
click at [417, 418] on div "Chelsie Polka Dot Foldover Shorts $23.00" at bounding box center [413, 446] width 146 height 57
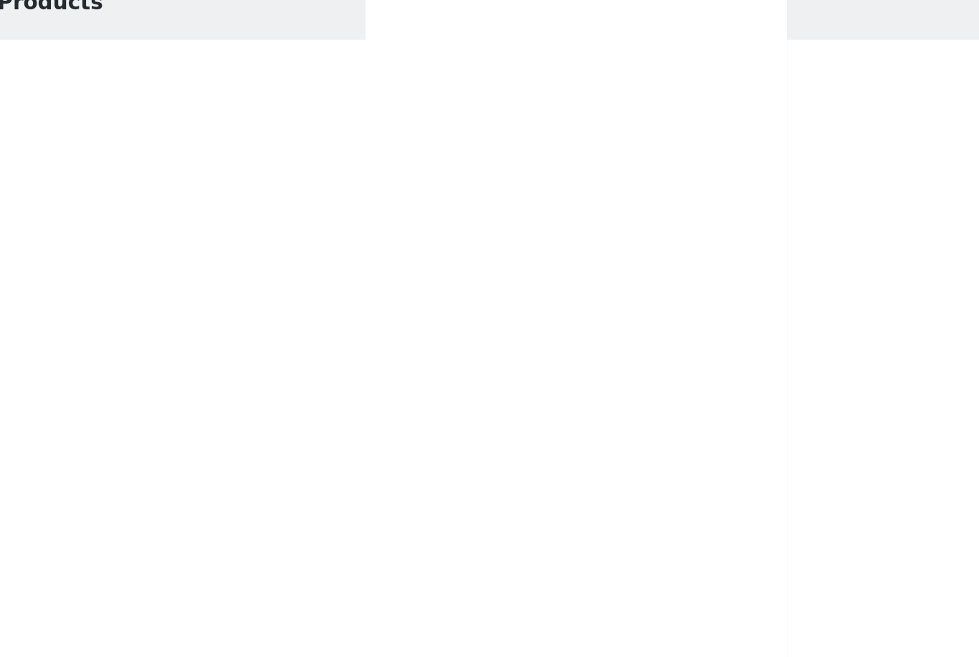
scroll to position [0, 0]
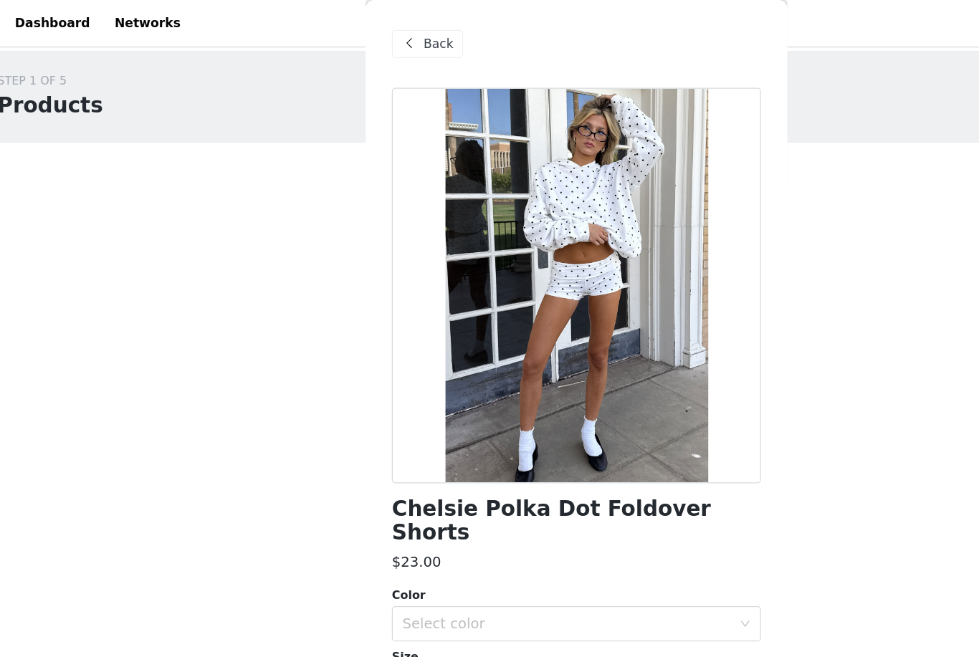
click at [345, 27] on div "Back" at bounding box center [368, 35] width 58 height 23
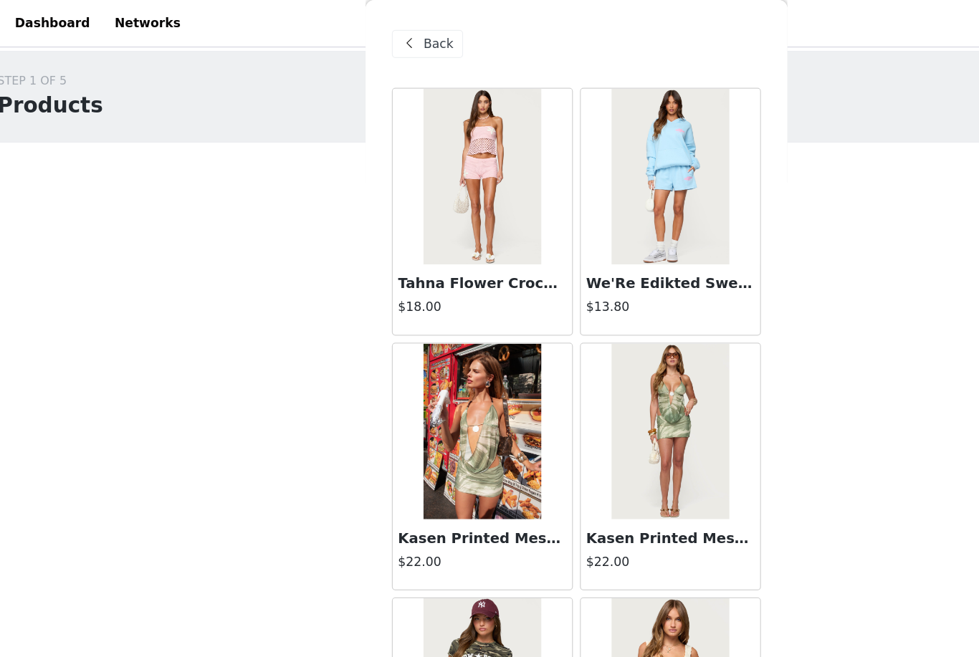
click at [365, 42] on span "Back" at bounding box center [377, 36] width 24 height 15
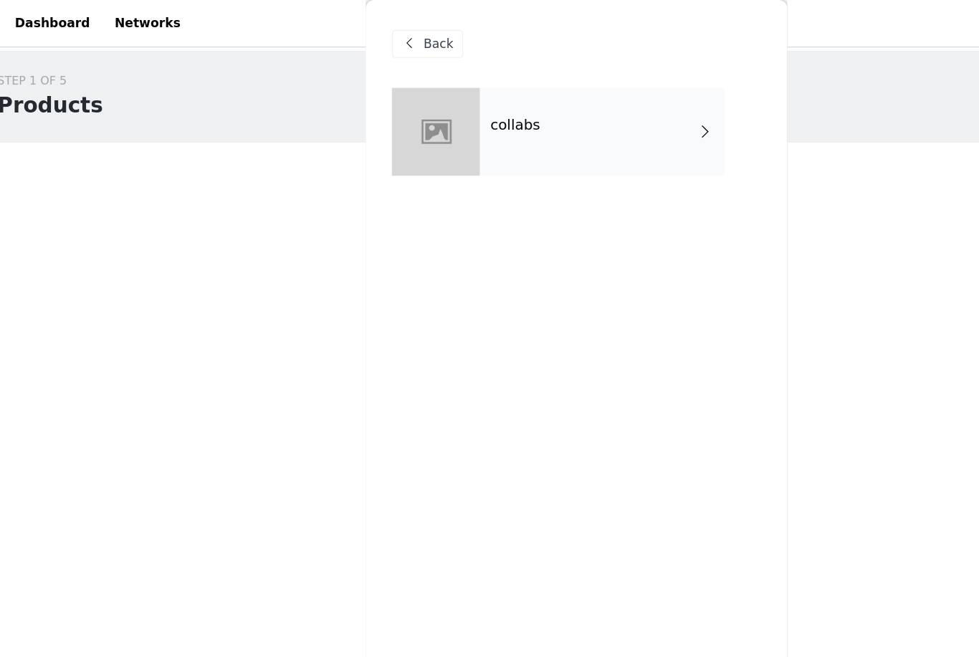
click at [419, 107] on h4 "collabs" at bounding box center [439, 102] width 41 height 13
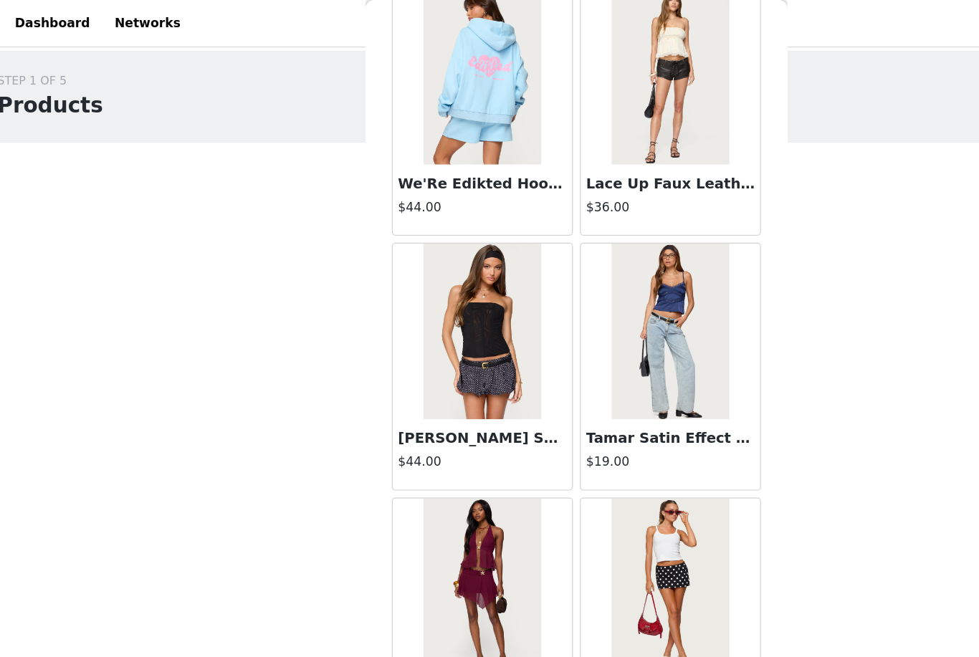
scroll to position [1235, 0]
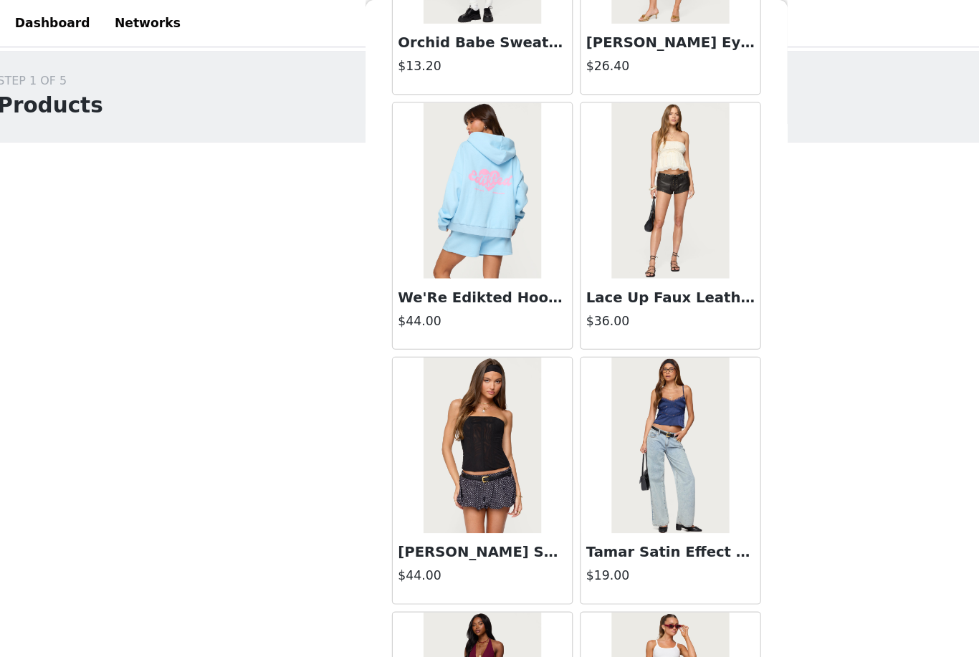
click at [393, 390] on img at bounding box center [412, 363] width 95 height 143
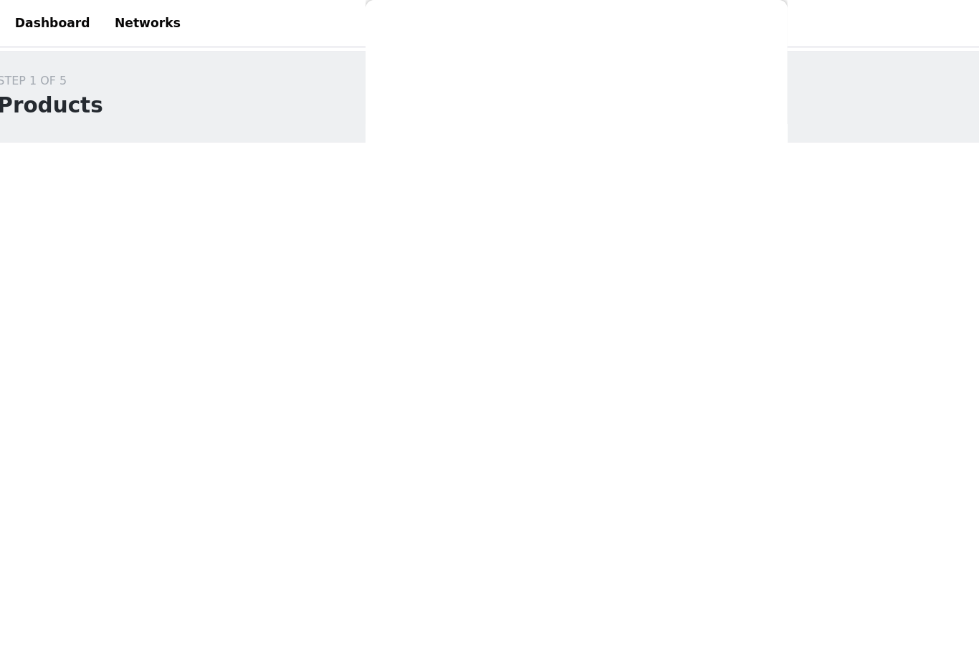
scroll to position [39, 0]
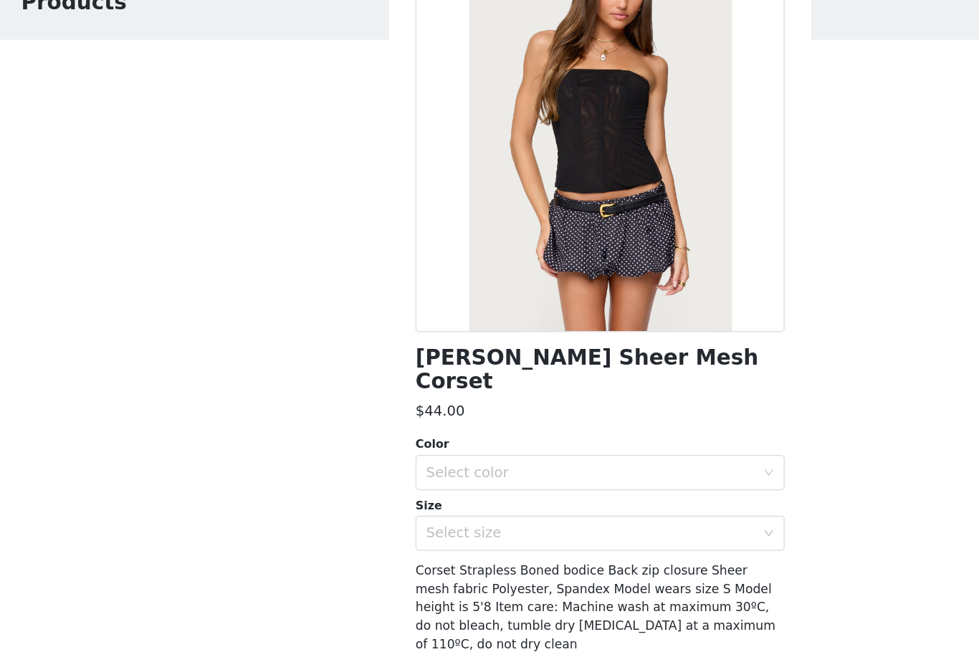
click at [388, 439] on div "Color Select color Size Select size" at bounding box center [489, 486] width 301 height 94
click at [393, 462] on div "Select color" at bounding box center [482, 469] width 268 height 14
click at [393, 469] on li "BLACK" at bounding box center [489, 480] width 301 height 23
click at [393, 505] on div "Select size" at bounding box center [485, 518] width 274 height 27
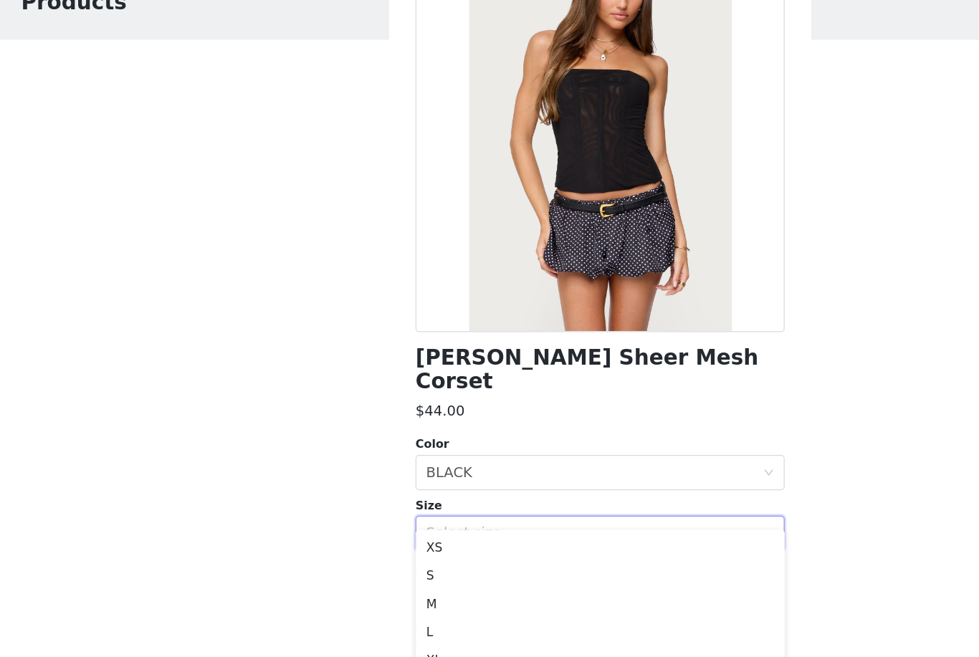
click at [400, 411] on div "$44.00" at bounding box center [489, 419] width 301 height 17
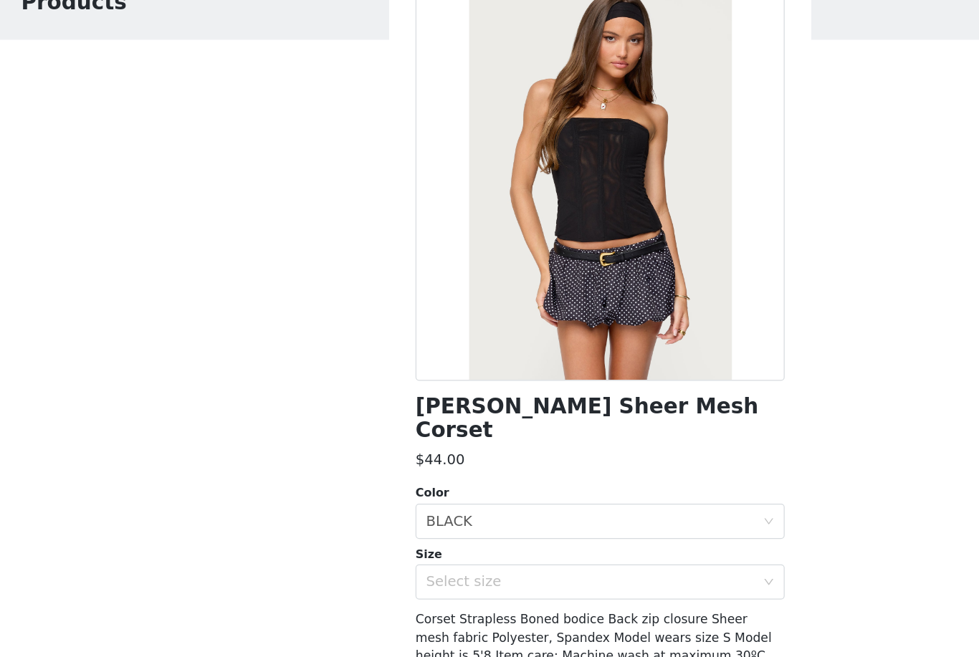
scroll to position [0, 0]
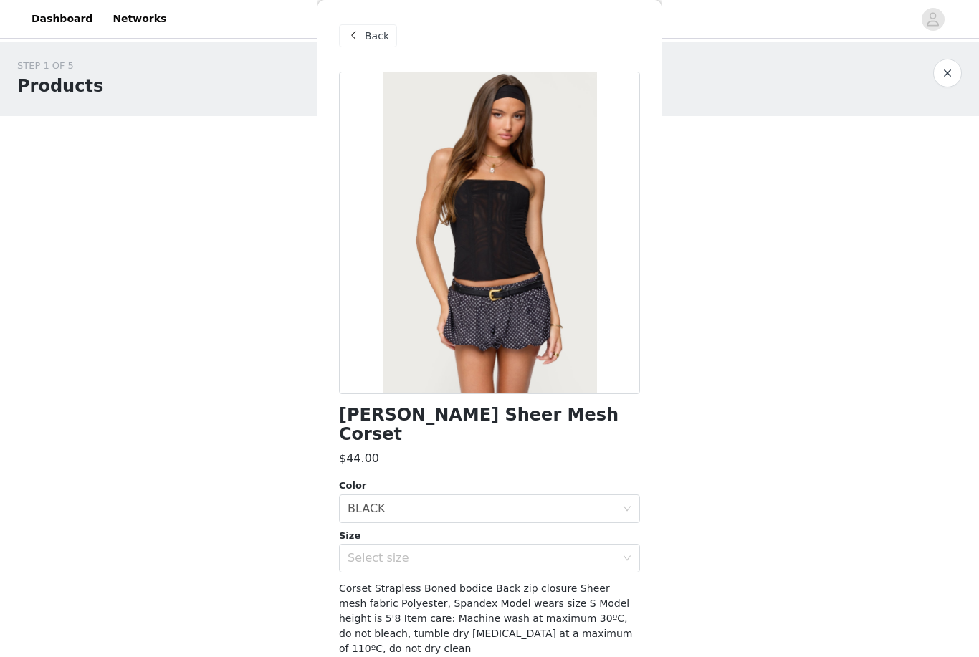
click at [370, 46] on div "Back" at bounding box center [368, 35] width 58 height 23
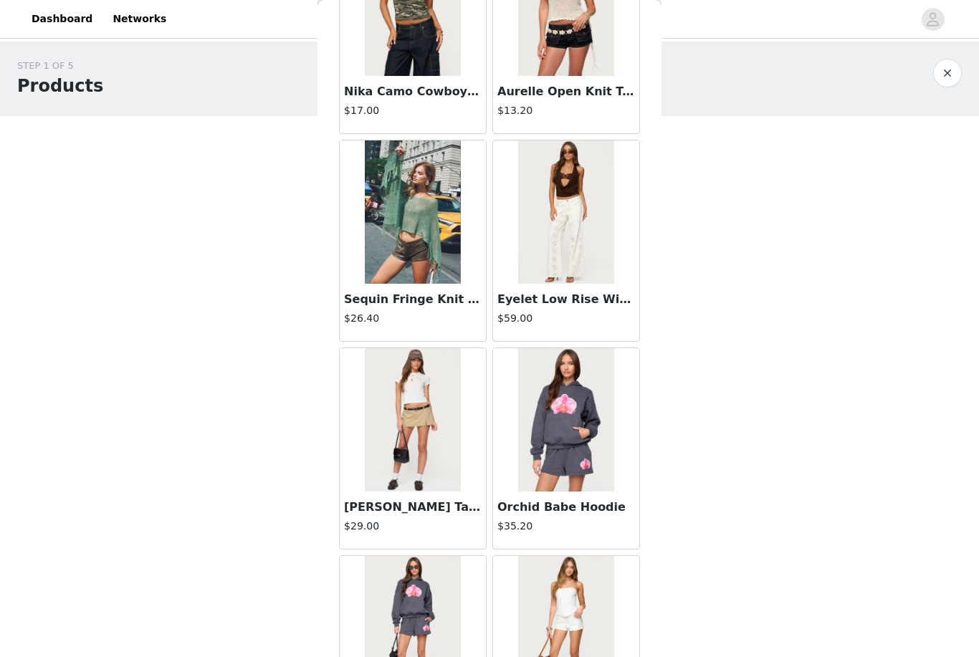
scroll to position [555, 0]
click at [595, 242] on img at bounding box center [565, 211] width 95 height 143
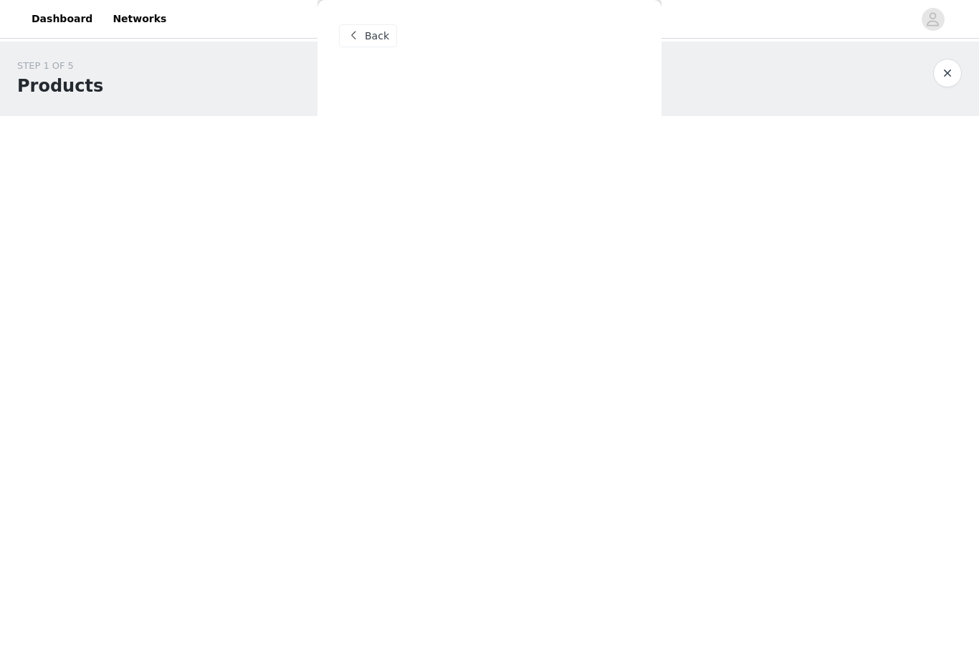
scroll to position [0, 0]
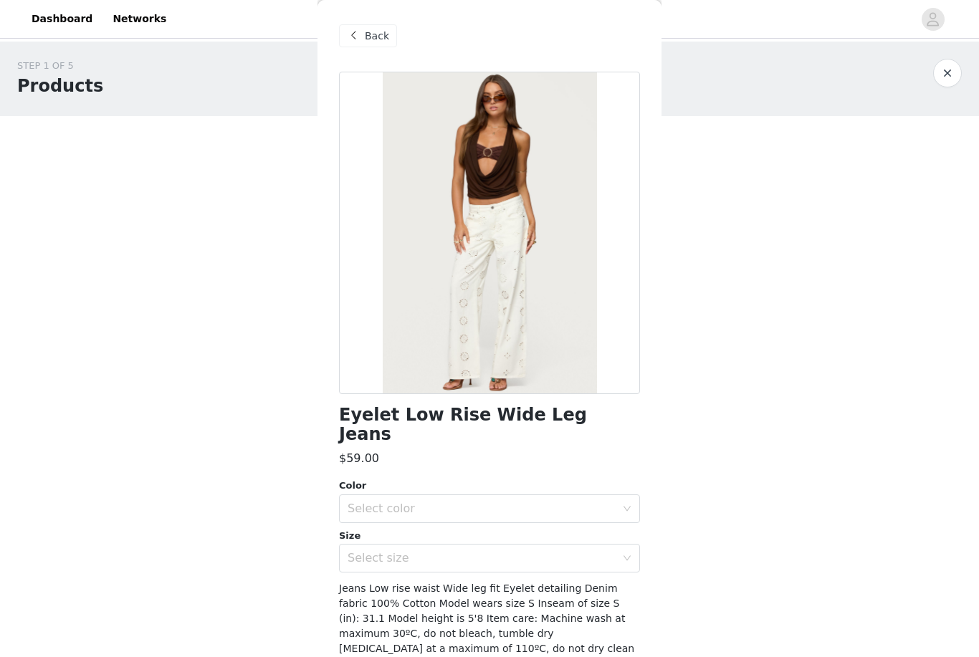
click at [358, 41] on span at bounding box center [353, 35] width 17 height 17
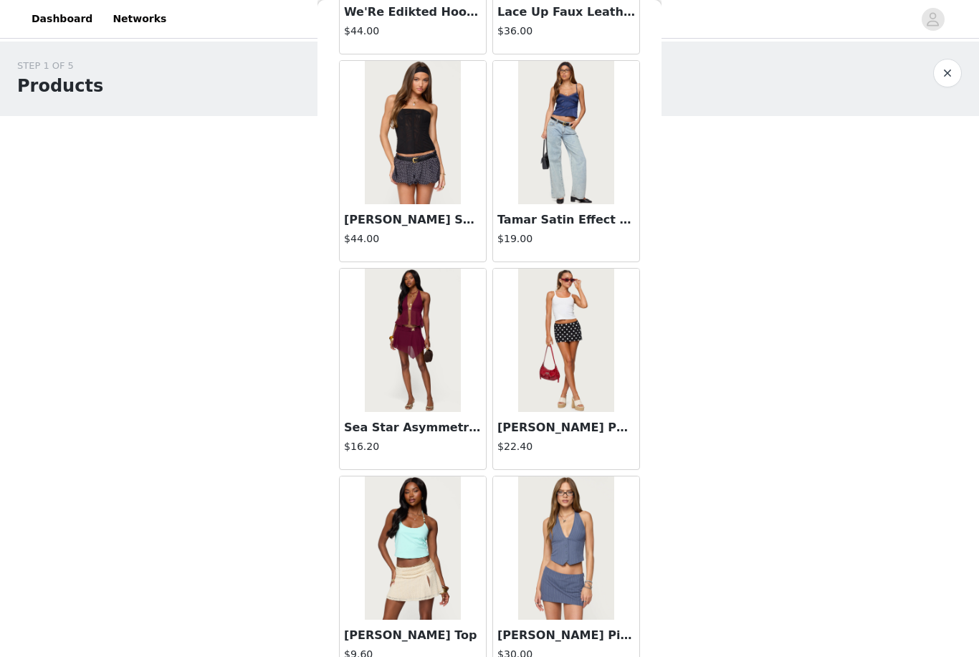
scroll to position [1492, 0]
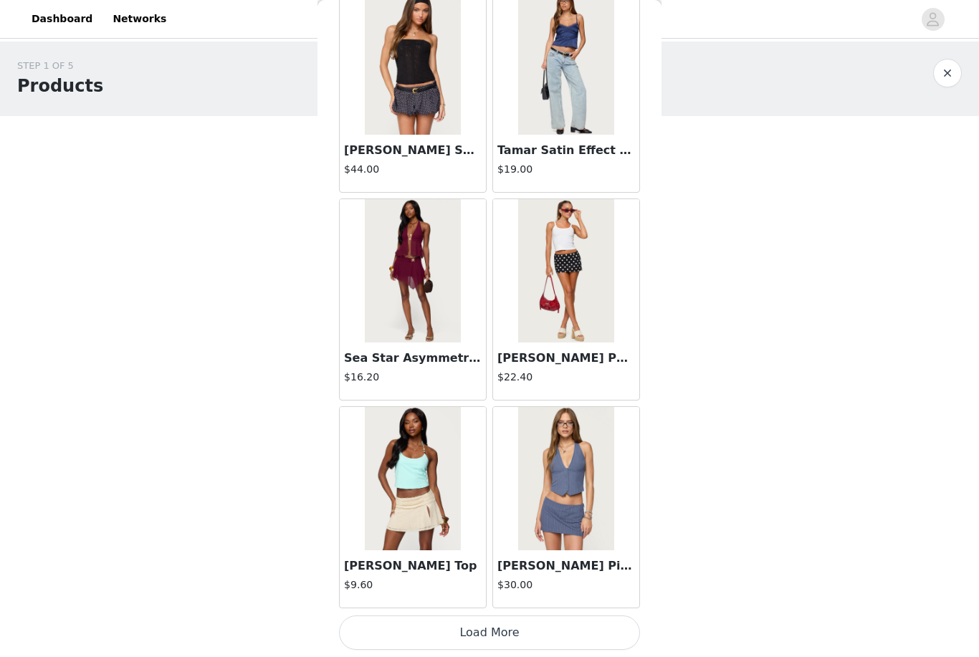
click at [532, 632] on button "Load More" at bounding box center [489, 632] width 301 height 34
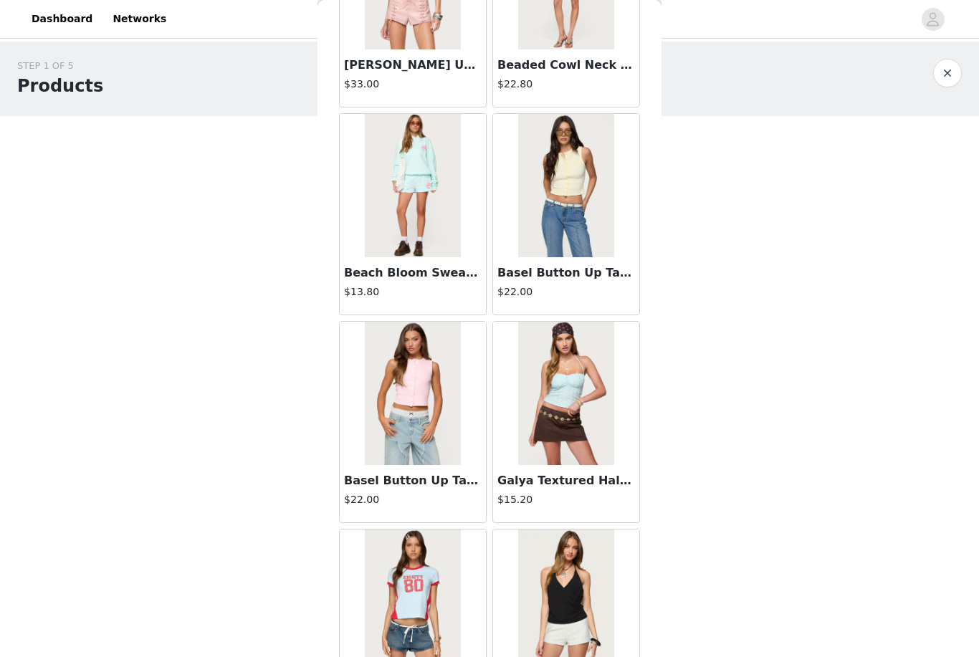
scroll to position [3322, 0]
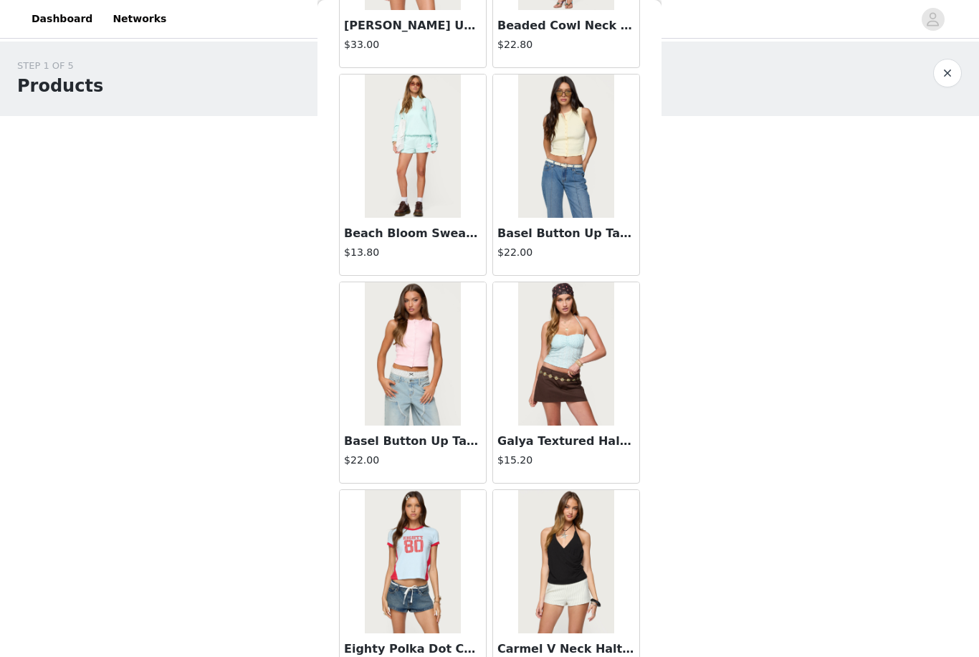
click at [472, 458] on h4 "$22.00" at bounding box center [413, 460] width 138 height 15
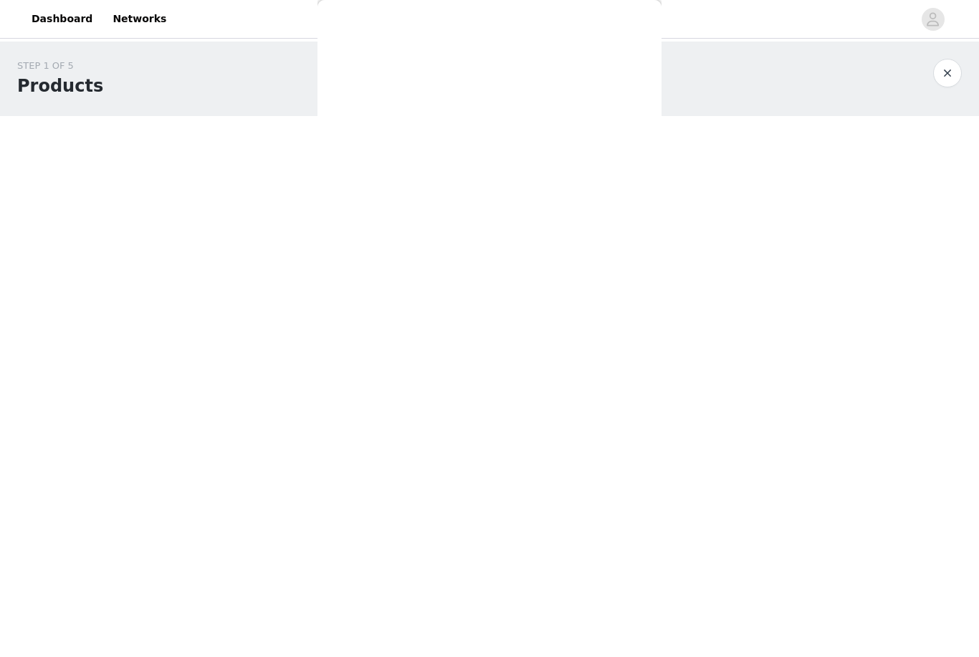
scroll to position [0, 0]
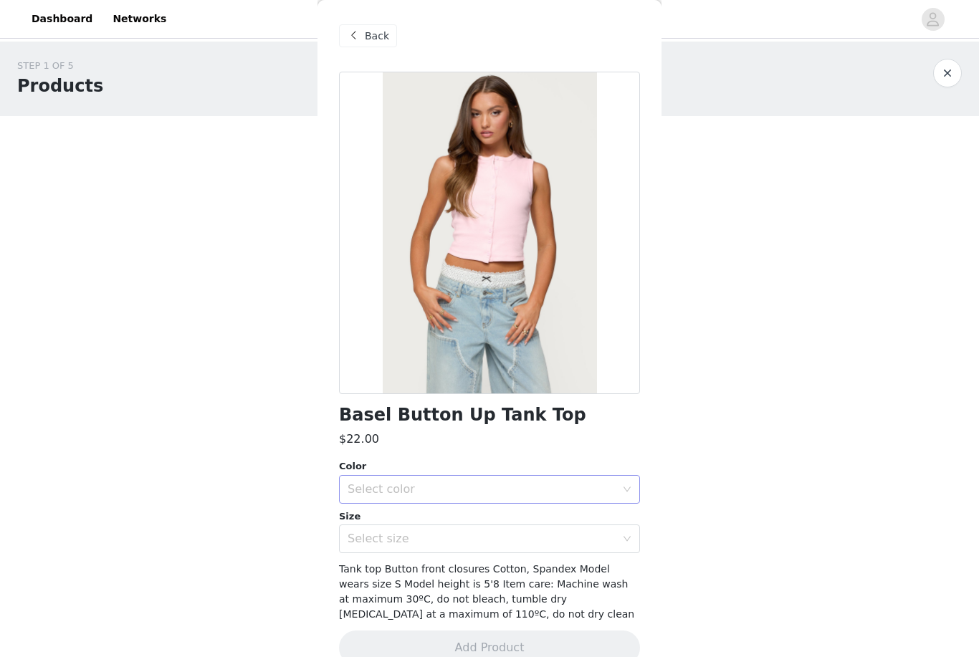
click at [472, 494] on div "Select color" at bounding box center [482, 489] width 268 height 14
click at [467, 524] on li "LIGHT PINK" at bounding box center [489, 520] width 301 height 23
click at [467, 543] on div "Select size" at bounding box center [482, 539] width 268 height 14
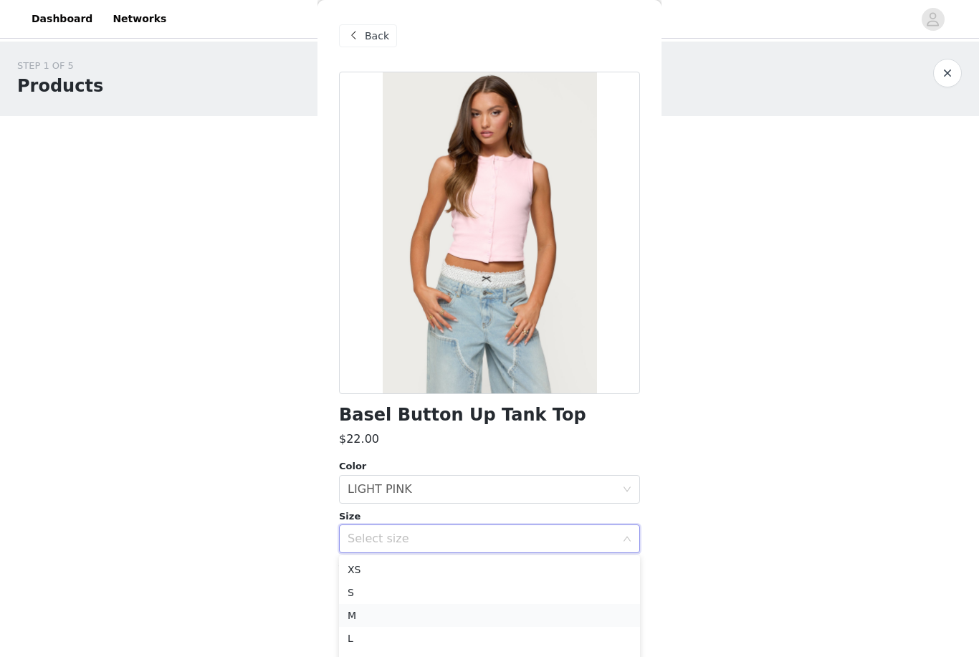
click at [407, 618] on li "M" at bounding box center [489, 615] width 301 height 23
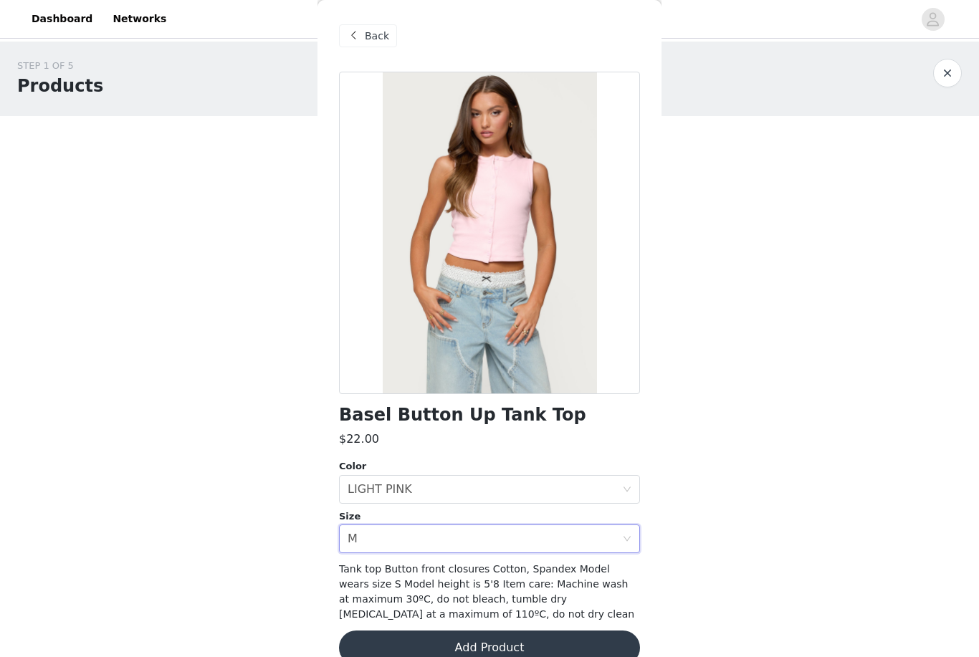
click at [383, 649] on button "Add Product" at bounding box center [489, 648] width 301 height 34
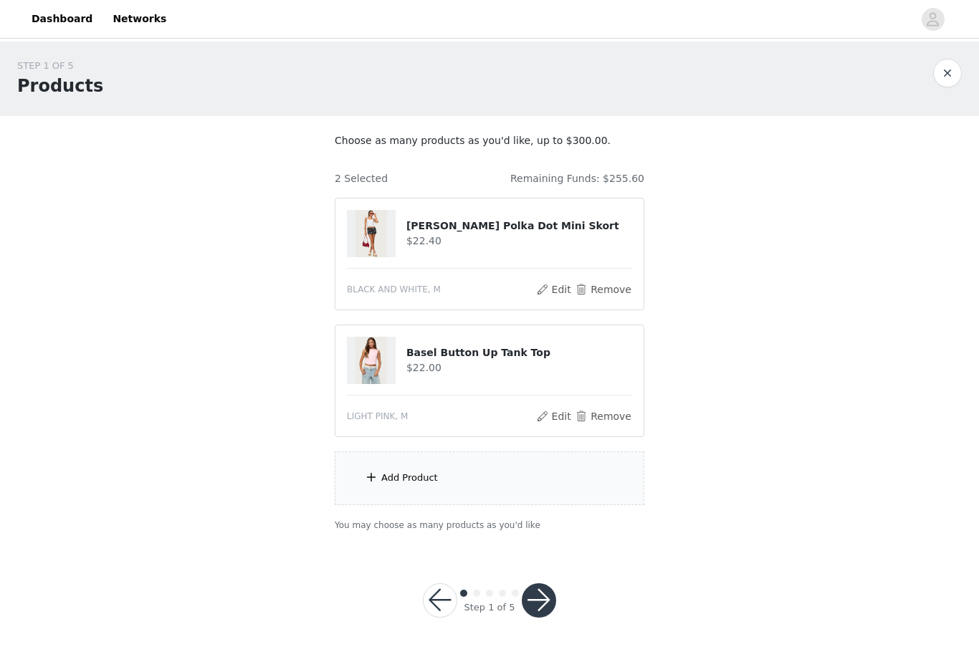
click at [489, 493] on div "Add Product" at bounding box center [490, 478] width 310 height 54
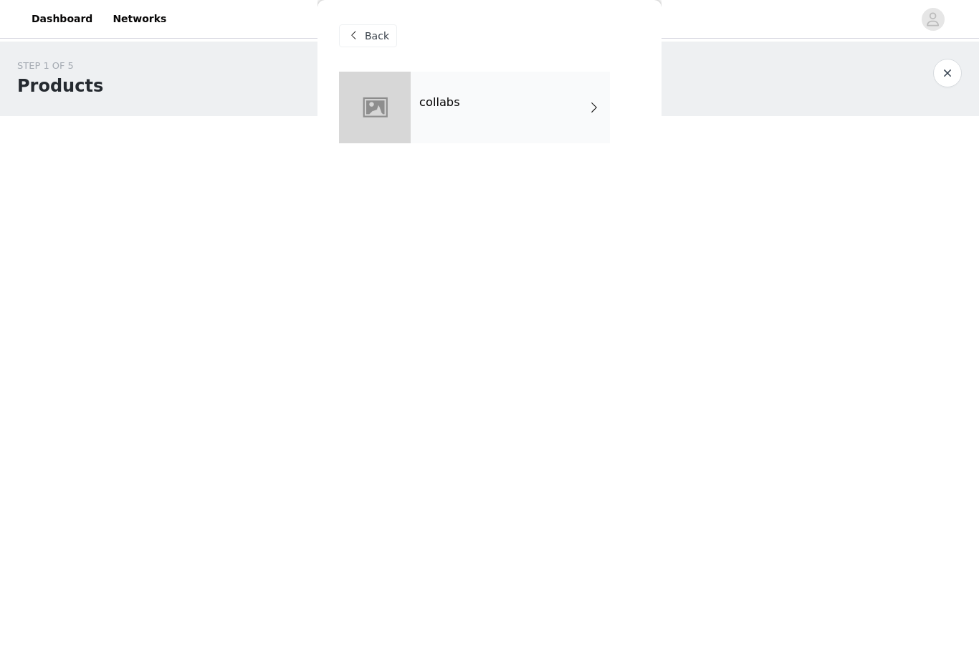
click at [361, 36] on span at bounding box center [353, 35] width 17 height 17
click at [362, 36] on div "Back" at bounding box center [368, 35] width 58 height 23
click at [365, 42] on span "Back" at bounding box center [377, 36] width 24 height 15
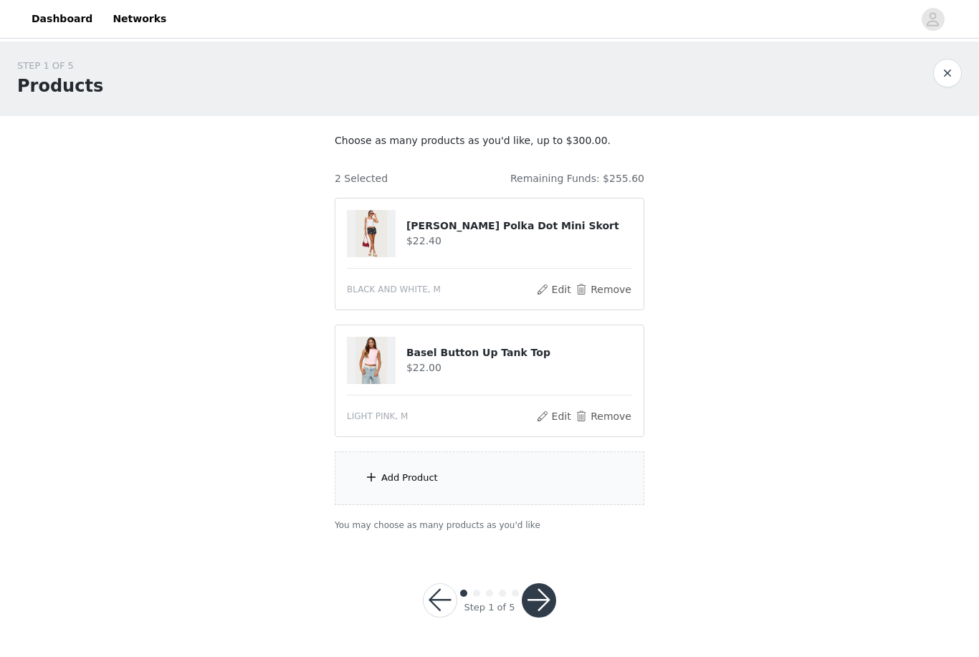
click at [502, 478] on div "Add Product" at bounding box center [490, 478] width 310 height 54
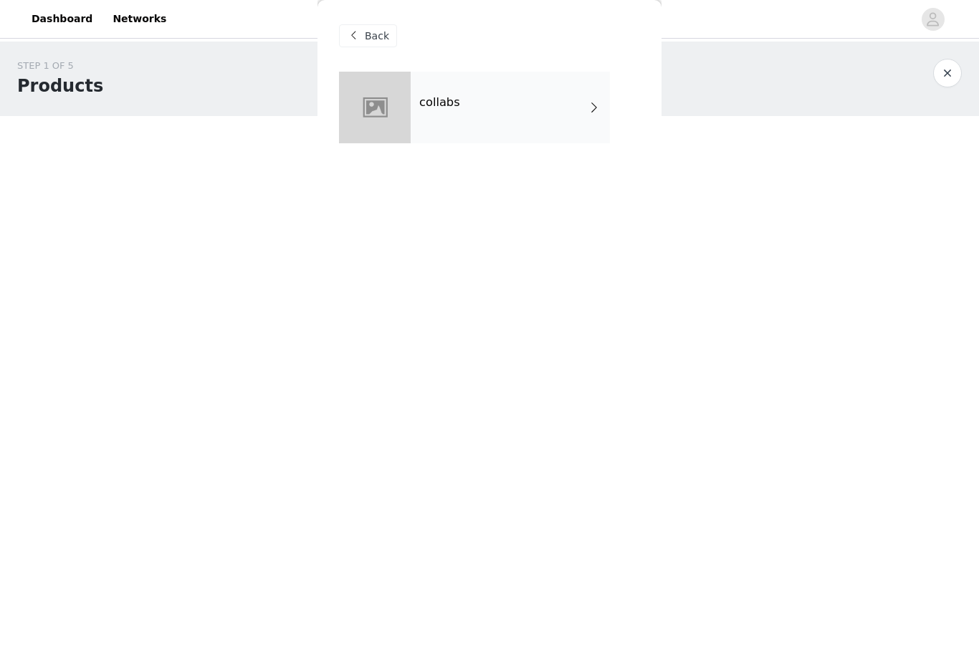
click at [590, 95] on div "collabs" at bounding box center [510, 108] width 199 height 72
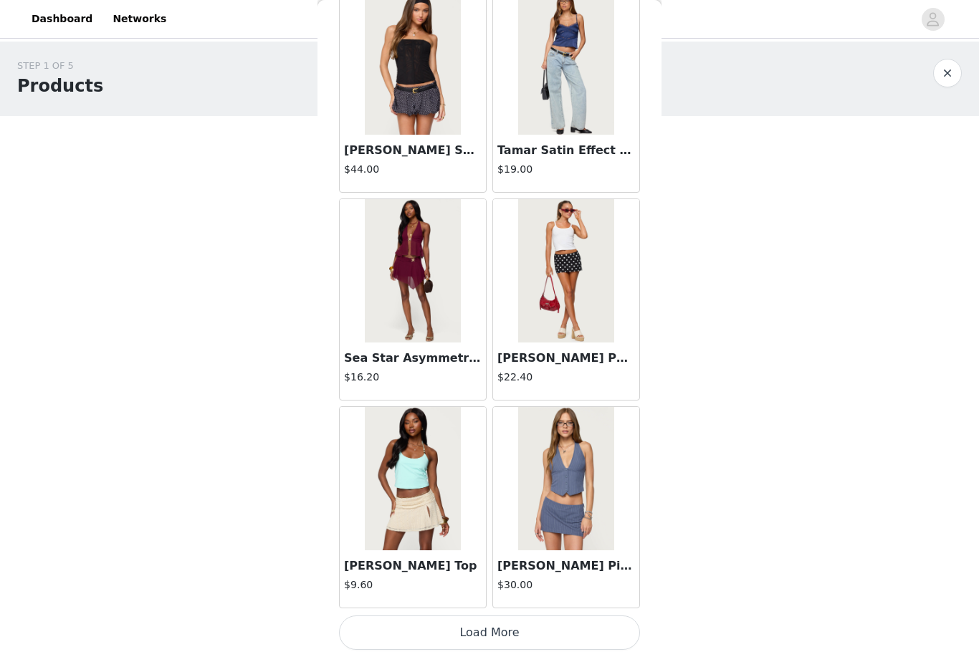
scroll to position [1535, 0]
click at [562, 633] on button "Load More" at bounding box center [489, 632] width 301 height 34
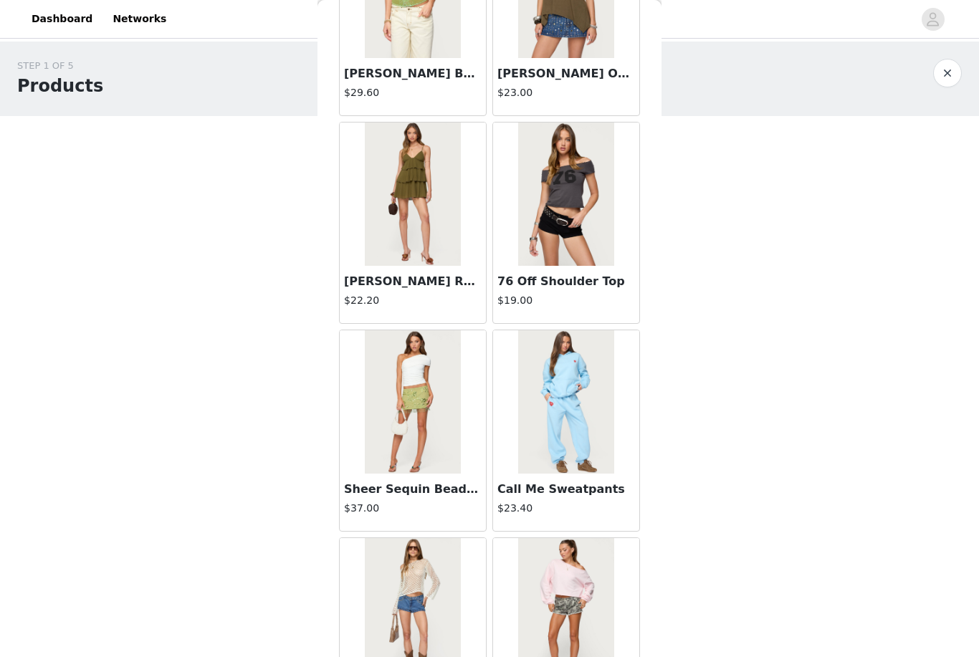
scroll to position [2551, 0]
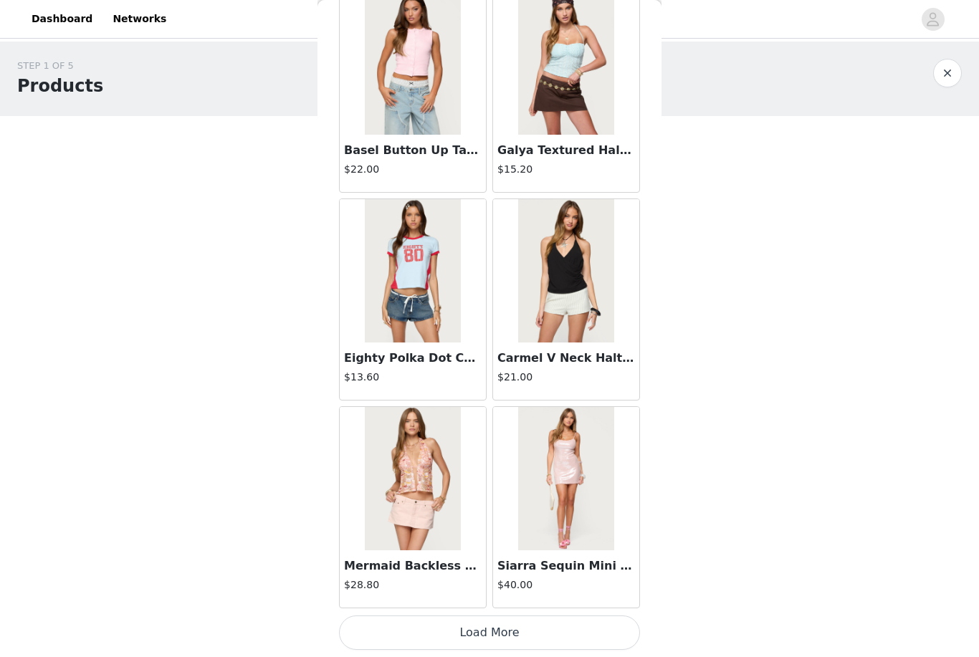
click at [525, 635] on button "Load More" at bounding box center [489, 632] width 301 height 34
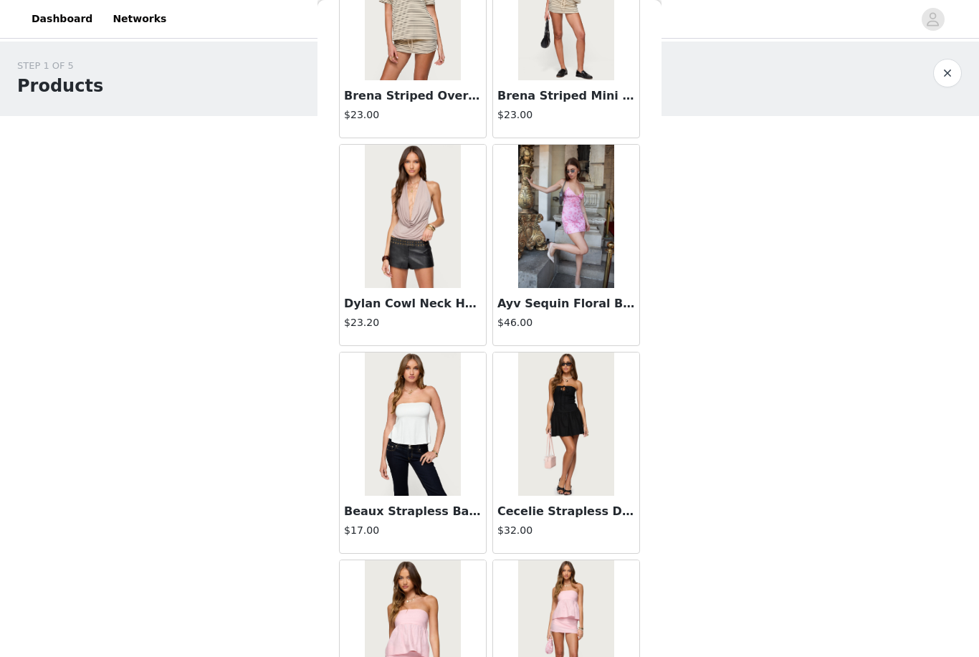
scroll to position [5546, 0]
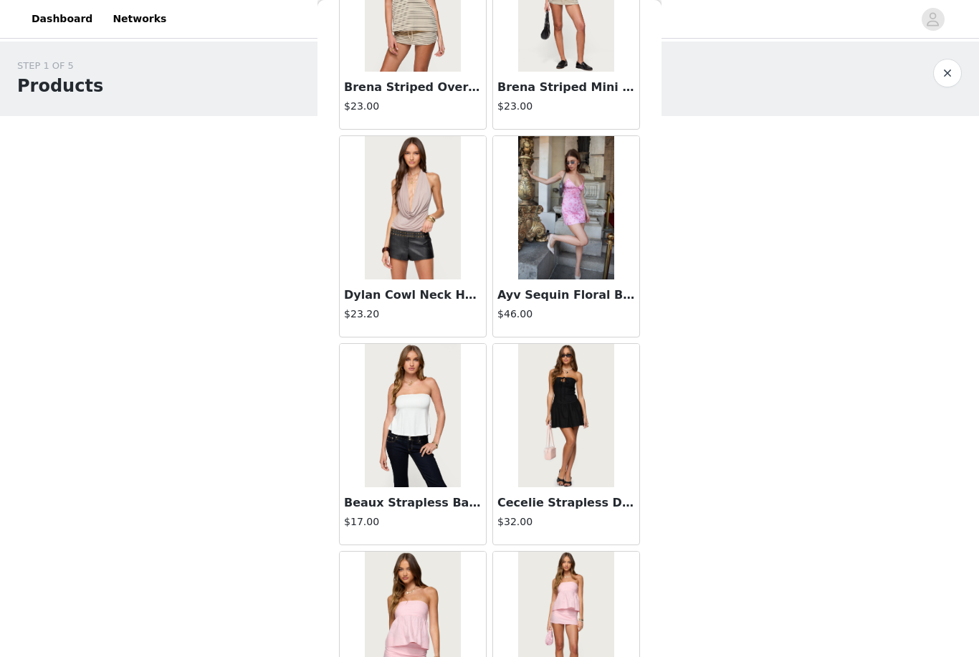
click at [611, 275] on img at bounding box center [565, 207] width 95 height 143
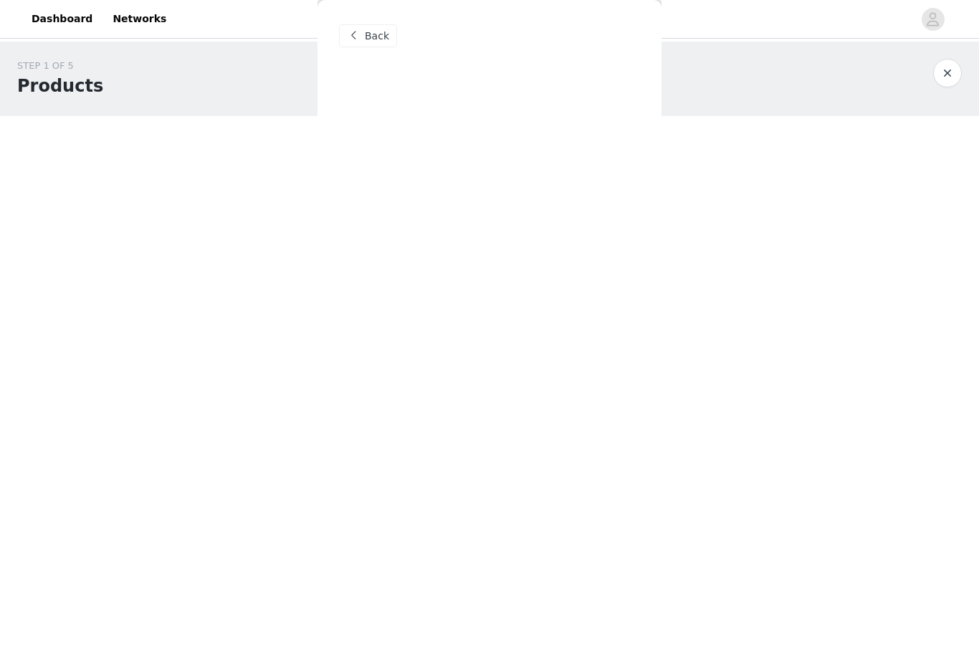
scroll to position [0, 0]
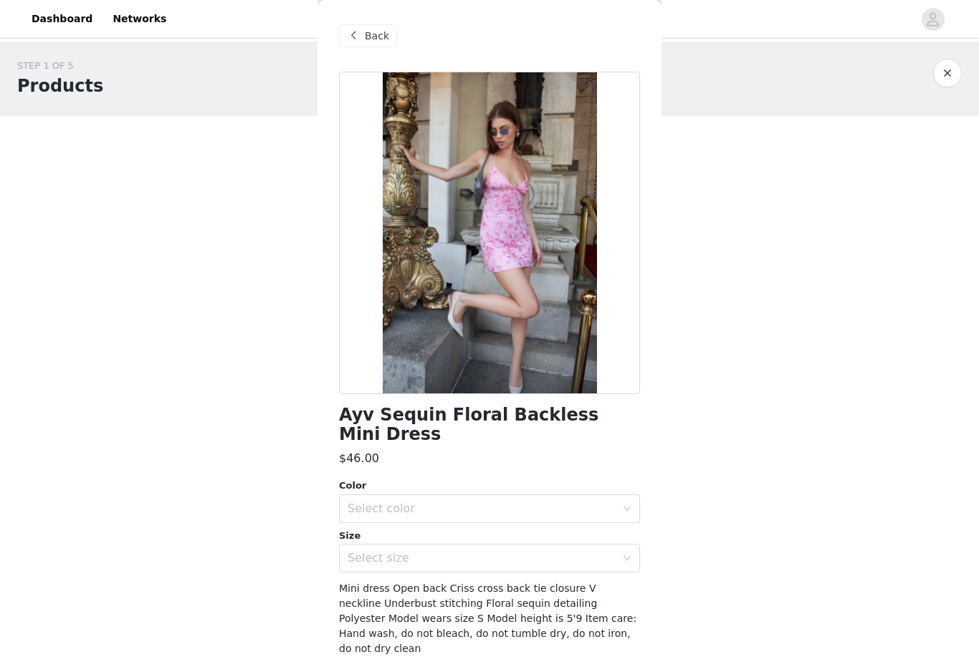
click at [379, 39] on span "Back" at bounding box center [377, 36] width 24 height 15
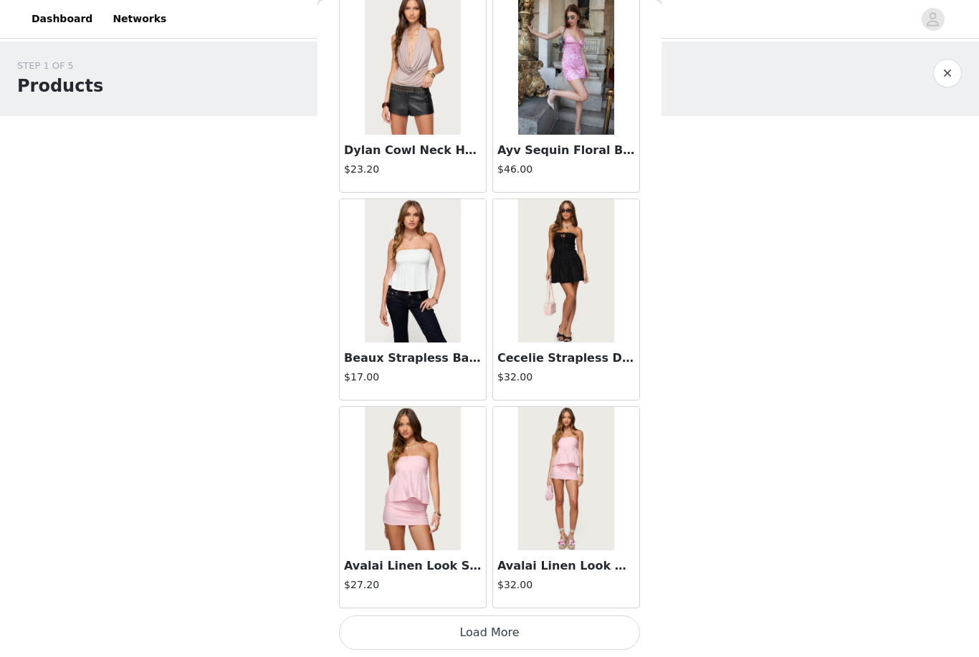
scroll to position [5691, 0]
click at [529, 626] on button "Load More" at bounding box center [489, 632] width 301 height 34
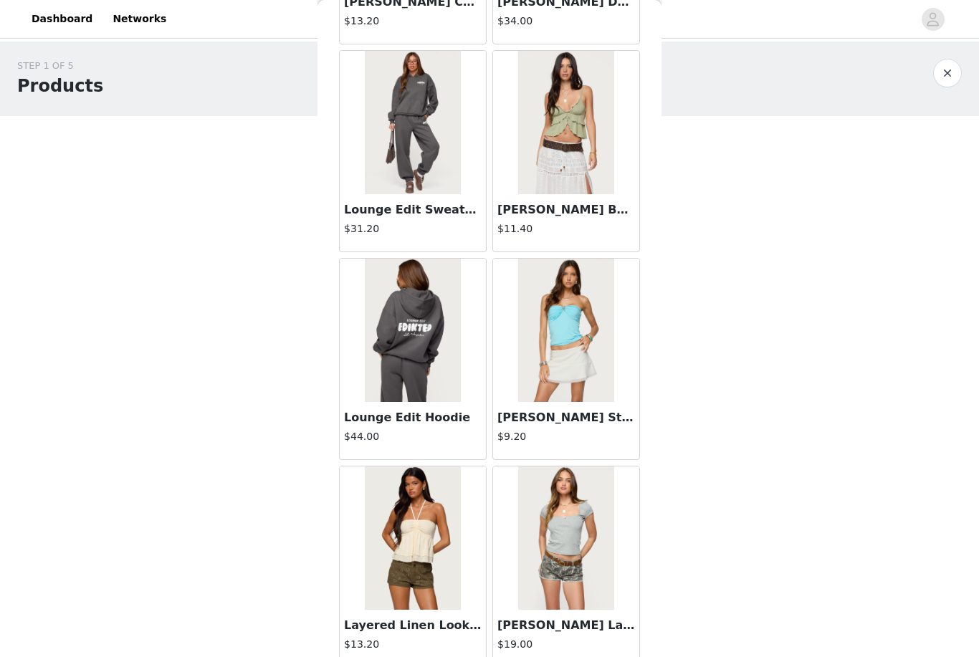
scroll to position [7769, 0]
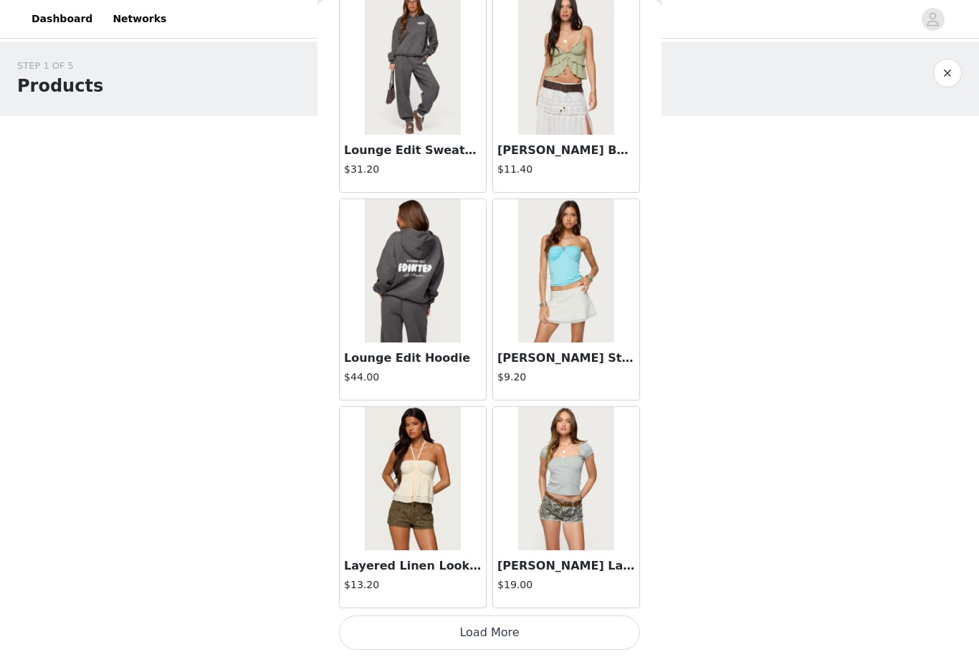
click at [458, 628] on button "Load More" at bounding box center [489, 632] width 301 height 34
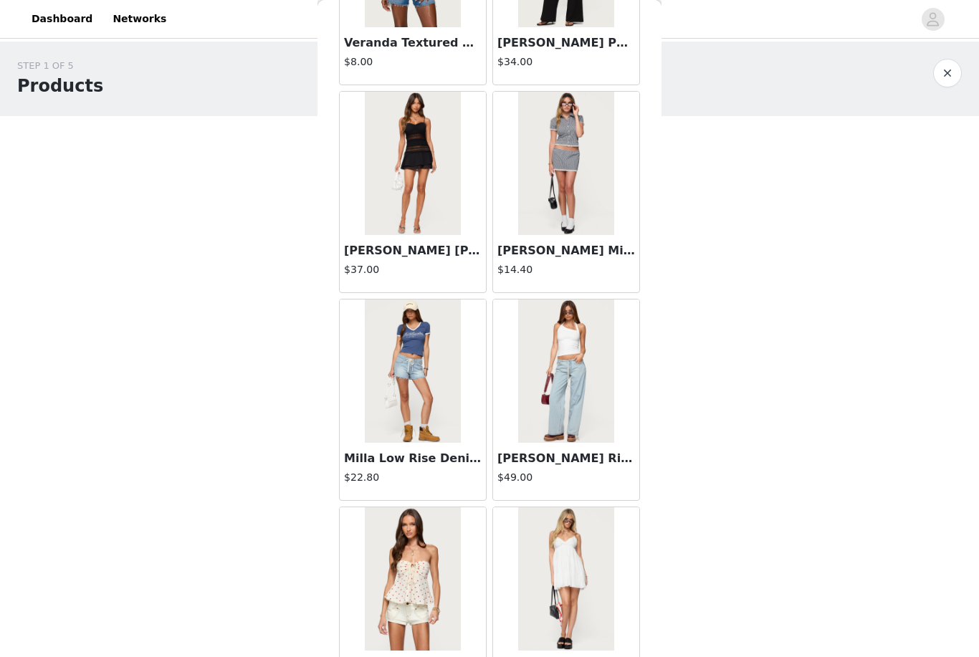
scroll to position [9756, 0]
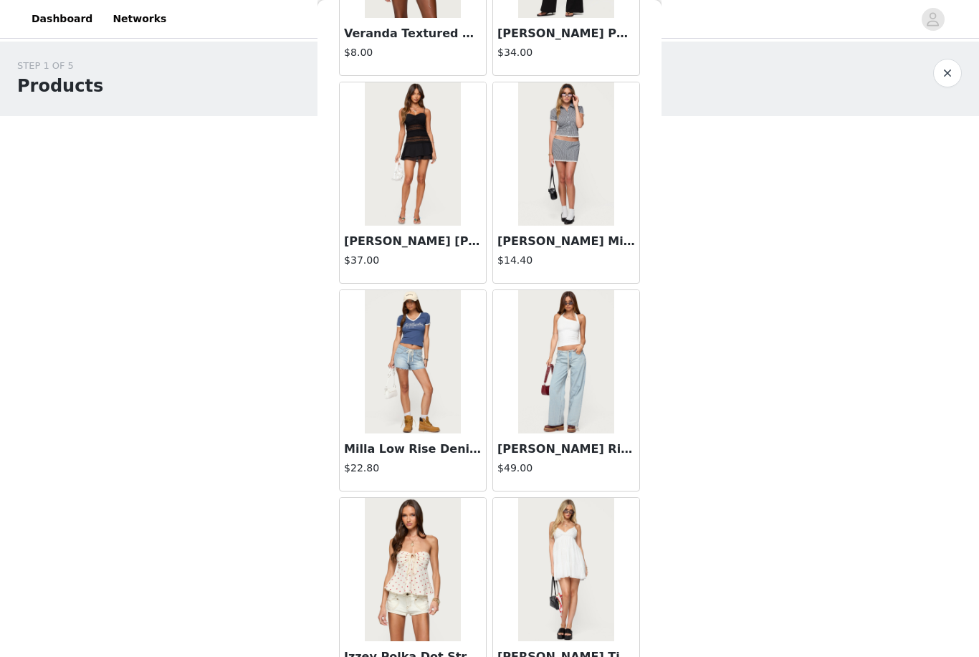
click at [581, 422] on img at bounding box center [565, 361] width 95 height 143
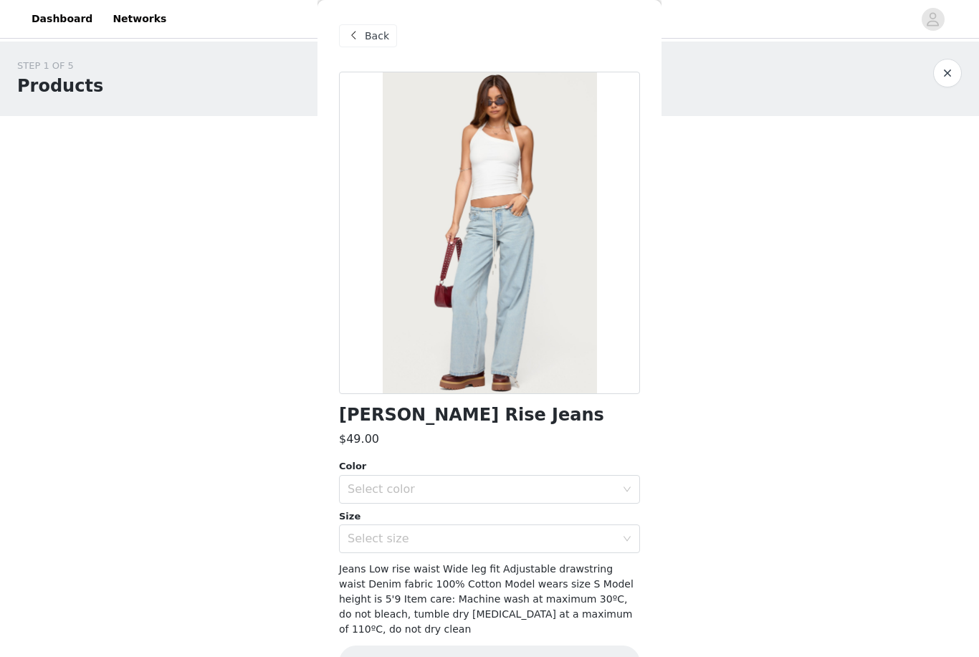
scroll to position [0, 0]
click at [361, 42] on span at bounding box center [353, 35] width 17 height 17
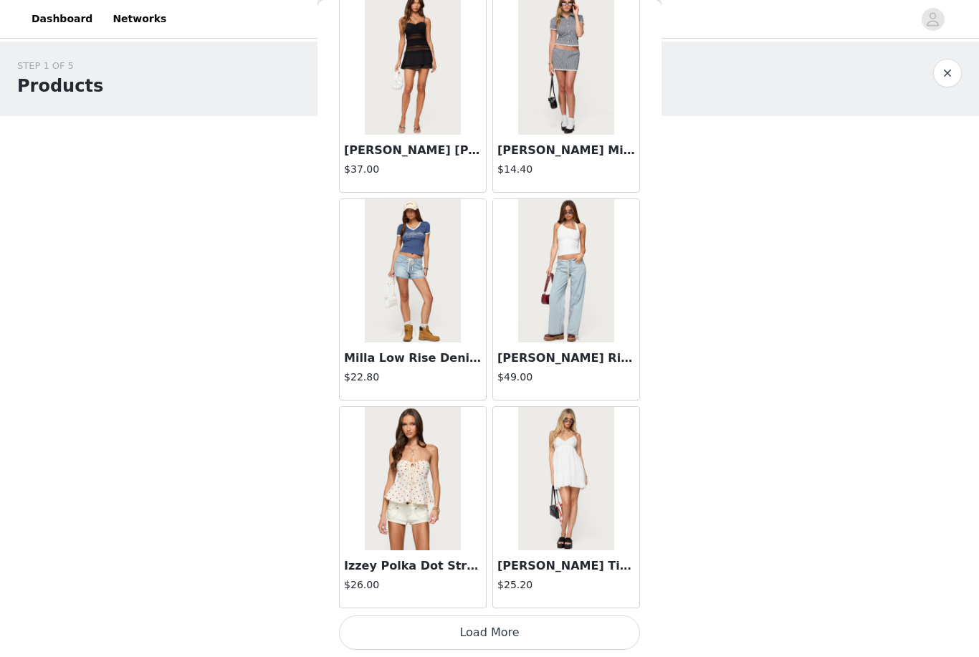
scroll to position [9847, 0]
click at [454, 636] on button "Load More" at bounding box center [489, 632] width 301 height 34
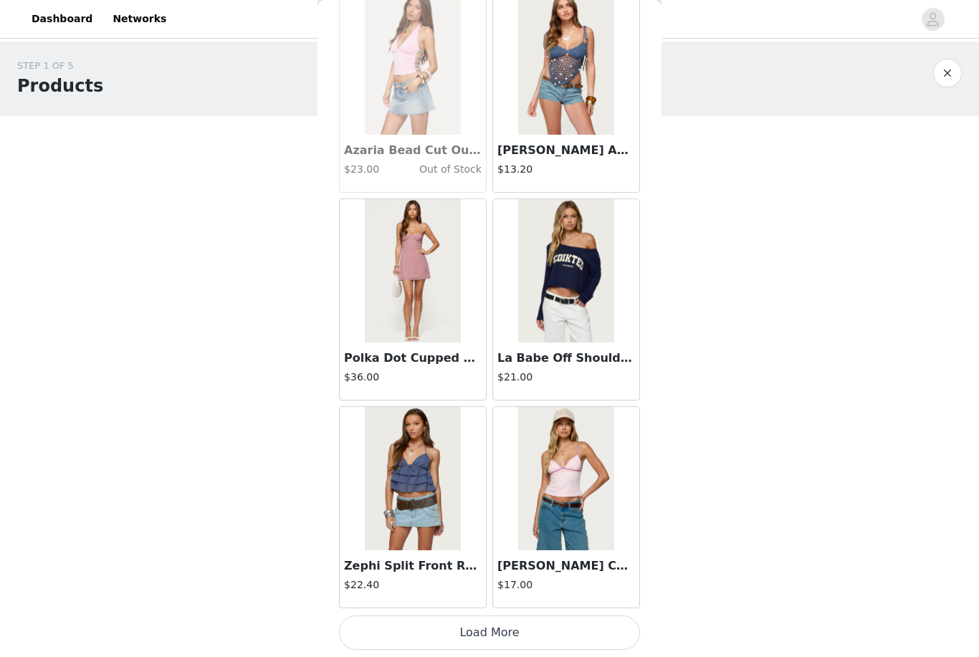
scroll to position [11925, 0]
click at [428, 636] on button "Load More" at bounding box center [489, 632] width 301 height 34
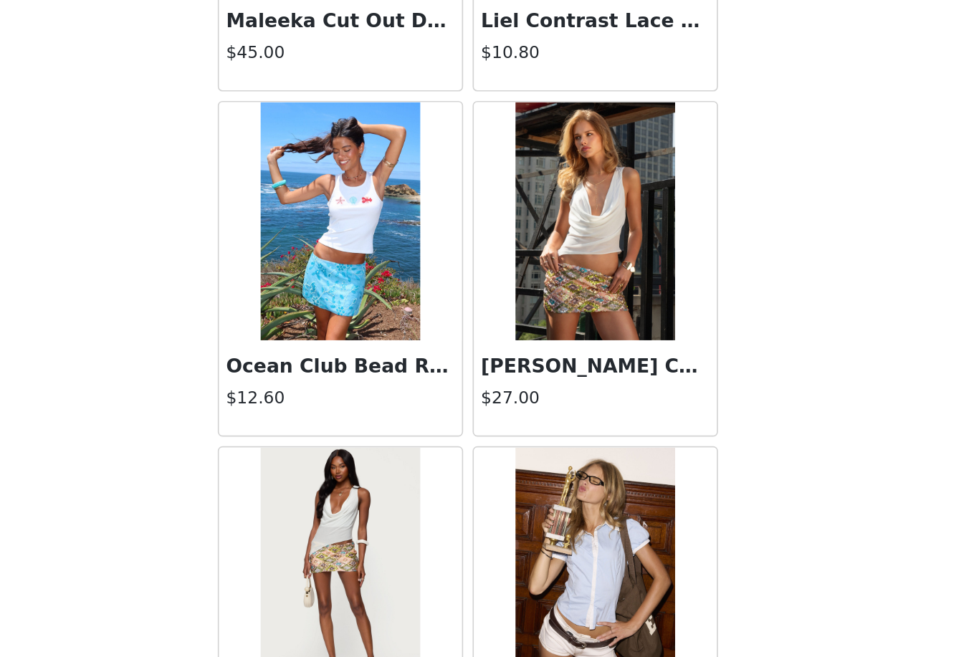
scroll to position [14003, 0]
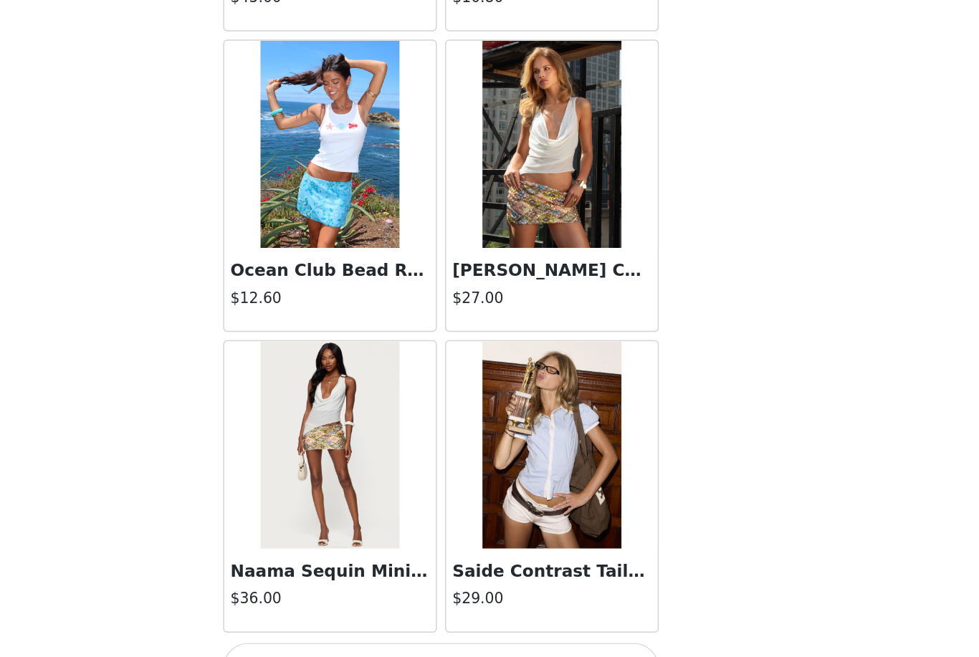
click at [497, 557] on h3 "Saide Contrast Tailored Button Up Shirt" at bounding box center [566, 565] width 138 height 17
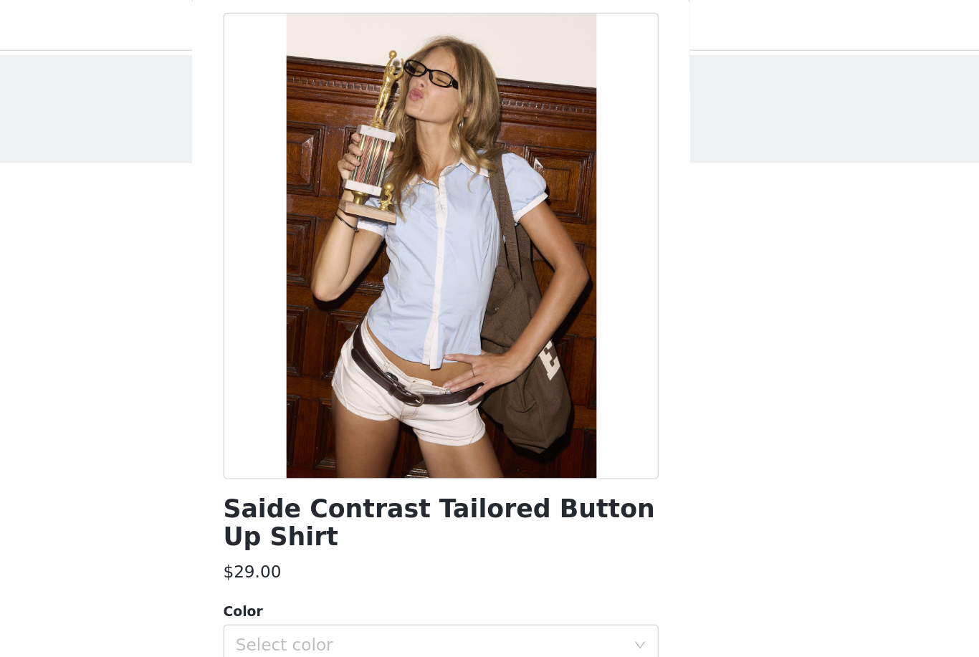
scroll to position [59, 0]
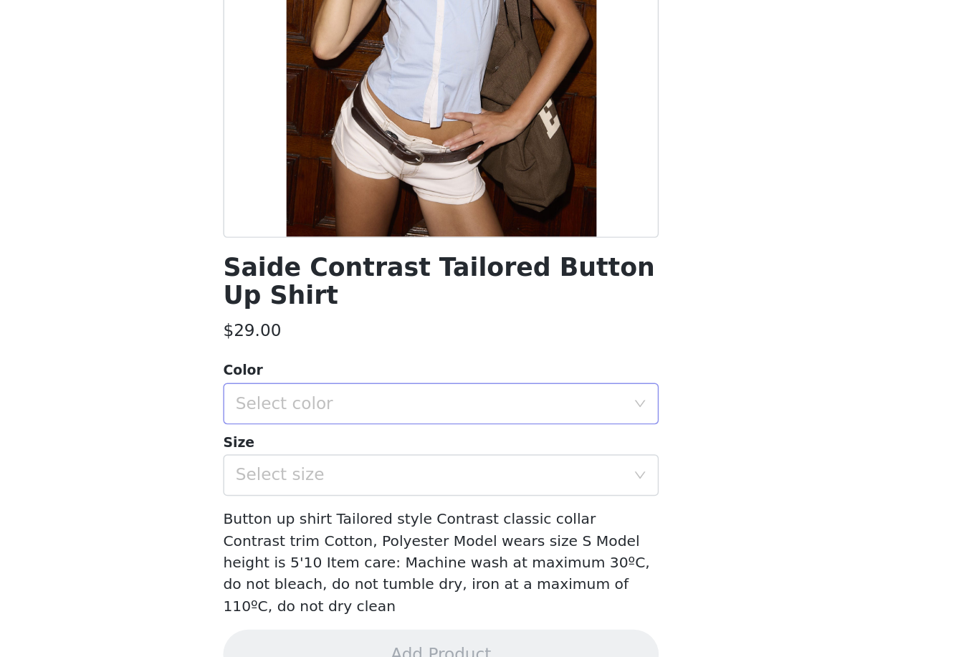
click at [348, 443] on div "Select color" at bounding box center [482, 450] width 268 height 14
click at [339, 522] on div "Button up shirt Tailored style Contrast classic collar Contrast trim Cotton, Po…" at bounding box center [489, 559] width 301 height 75
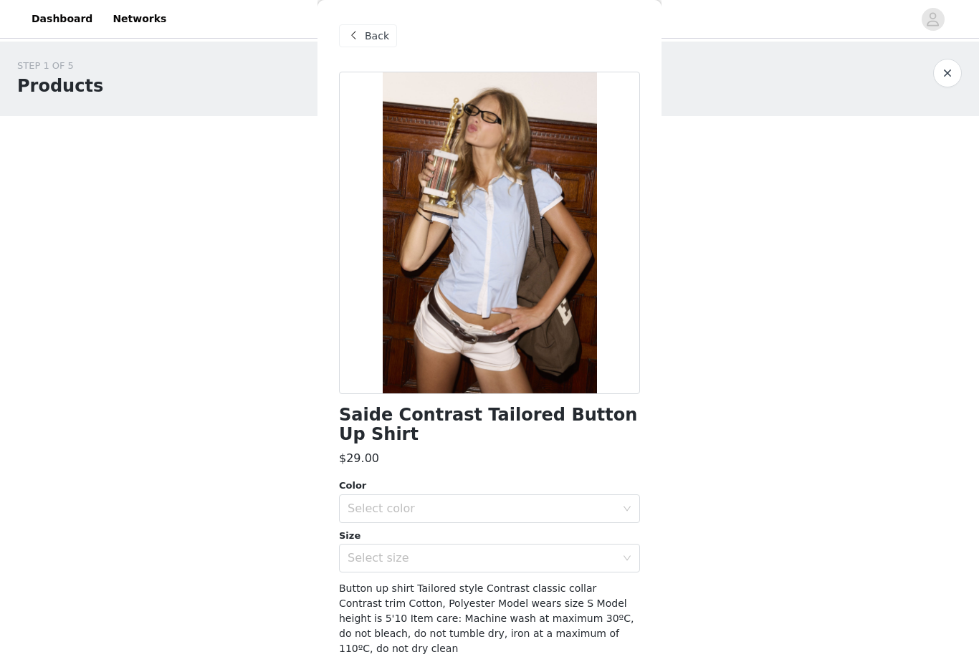
scroll to position [0, 0]
click at [370, 41] on span "Back" at bounding box center [377, 36] width 24 height 15
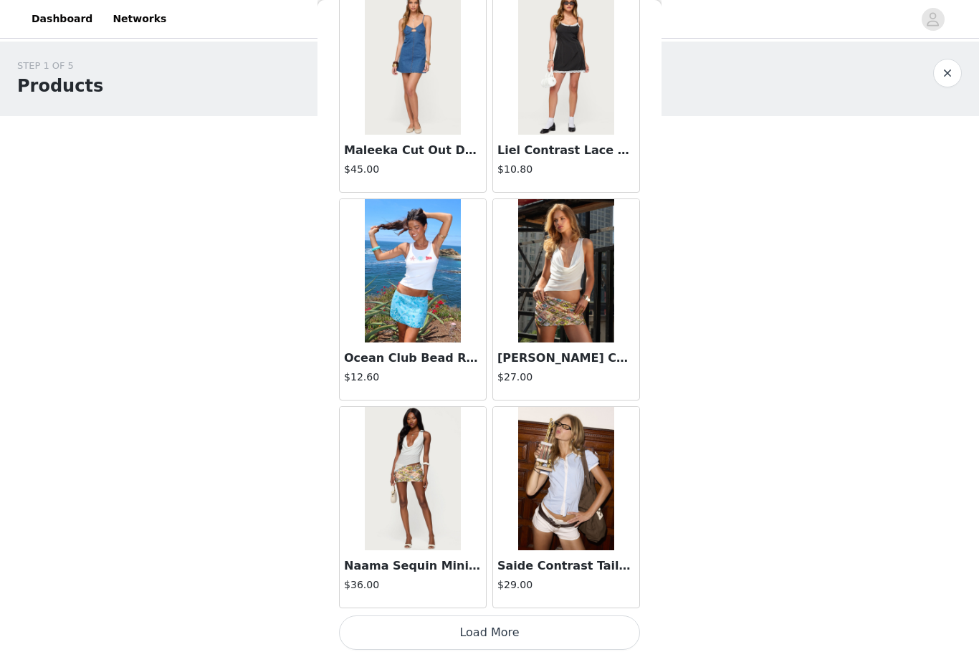
scroll to position [14003, 0]
click at [511, 628] on button "Load More" at bounding box center [489, 632] width 301 height 34
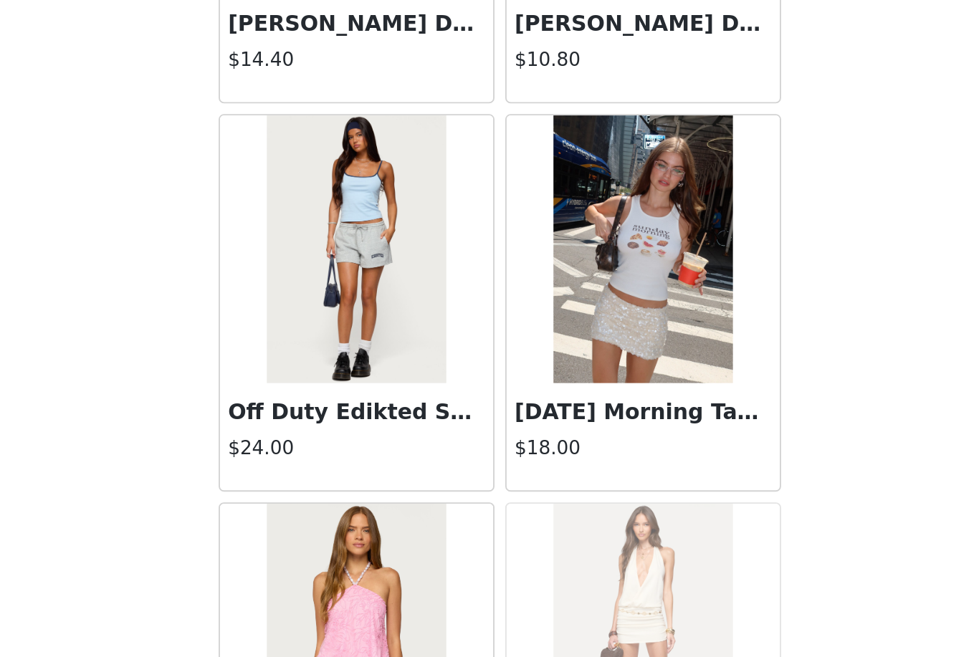
scroll to position [16081, 0]
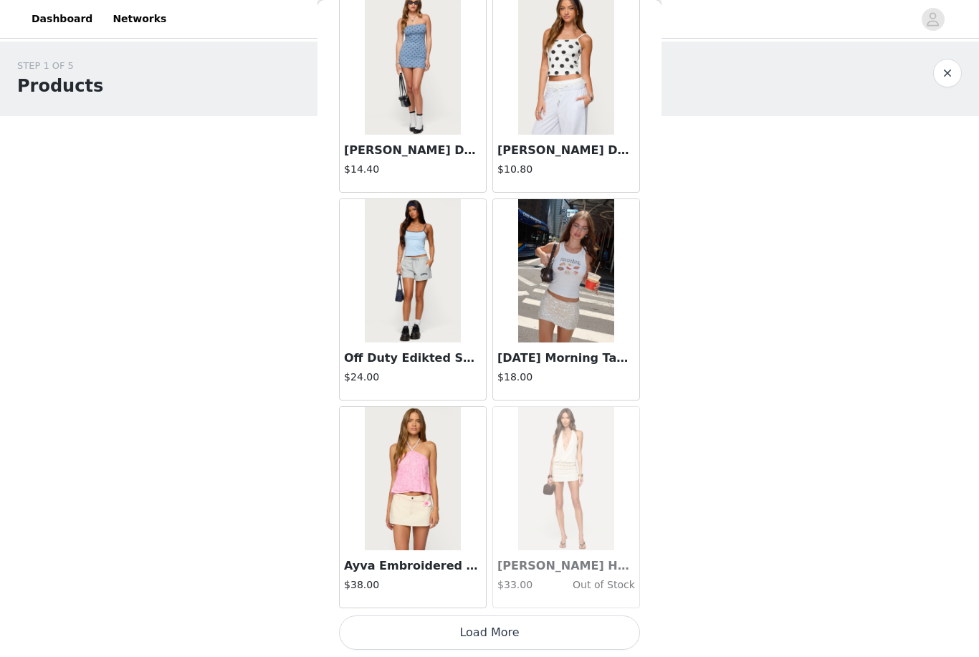
click at [537, 633] on button "Load More" at bounding box center [489, 632] width 301 height 34
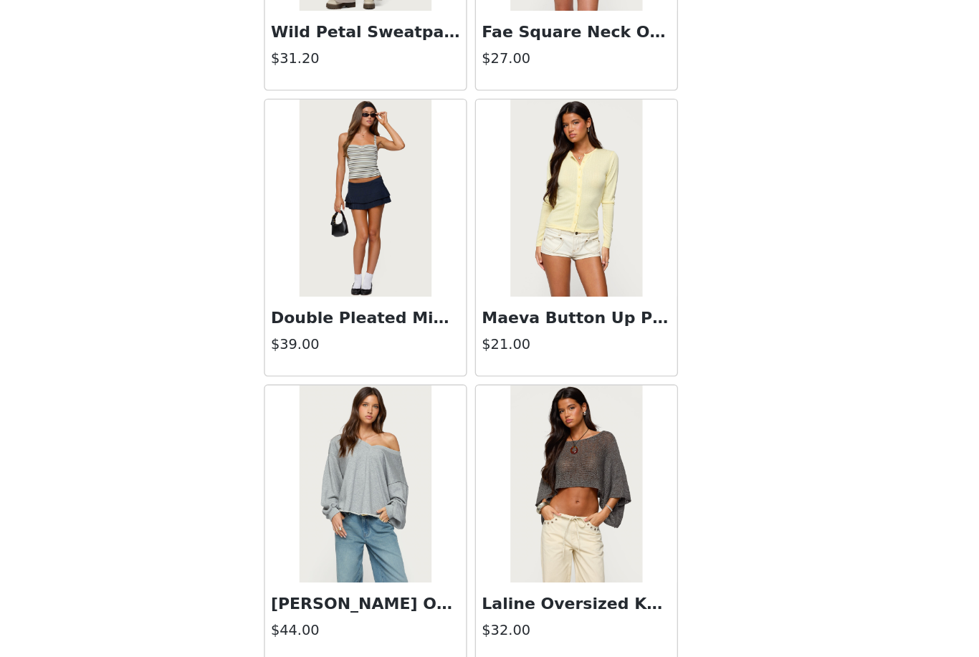
scroll to position [18158, 0]
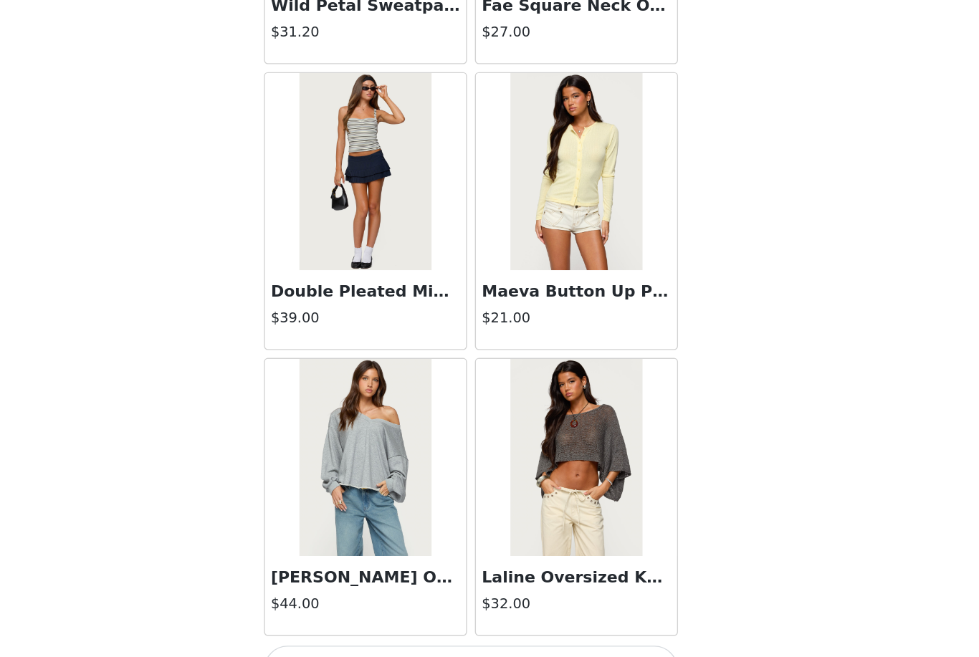
click at [378, 615] on button "Load More" at bounding box center [489, 632] width 301 height 34
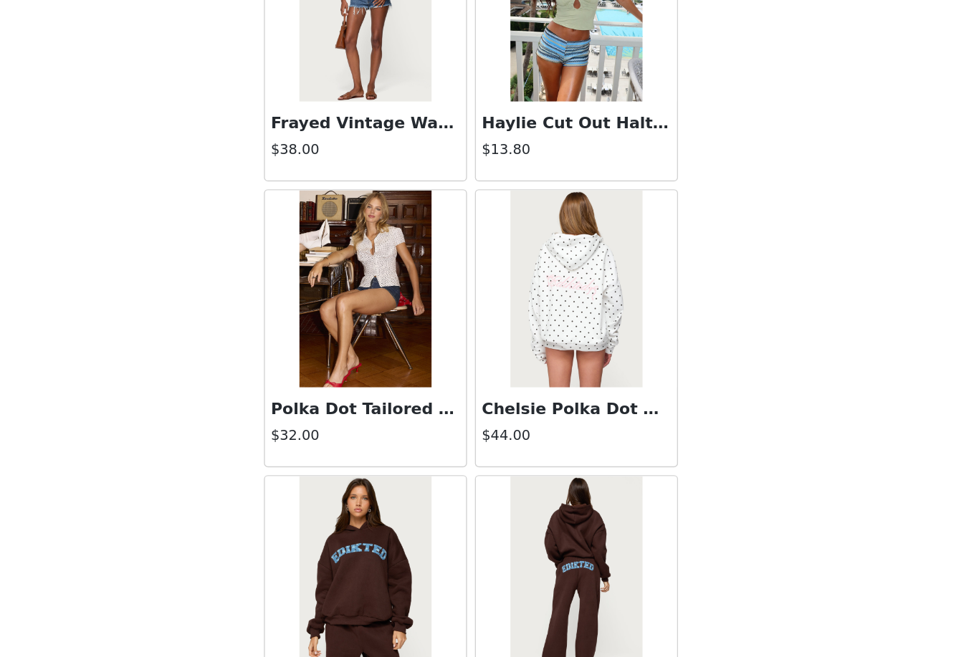
scroll to position [19319, 0]
click at [365, 285] on img at bounding box center [412, 356] width 95 height 143
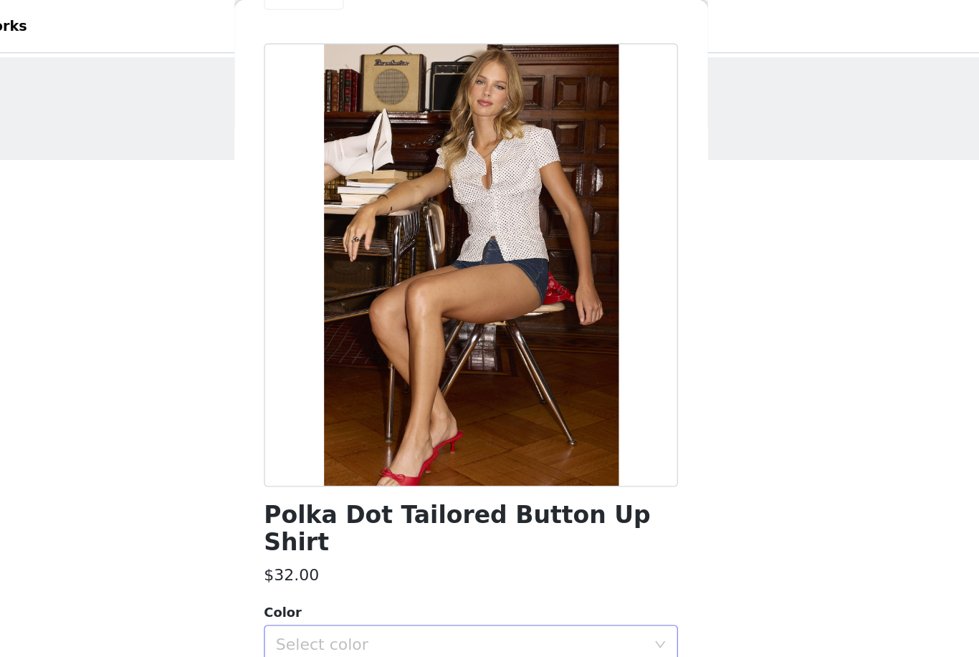
scroll to position [39, 0]
click at [374, 462] on div "Select color" at bounding box center [482, 469] width 268 height 14
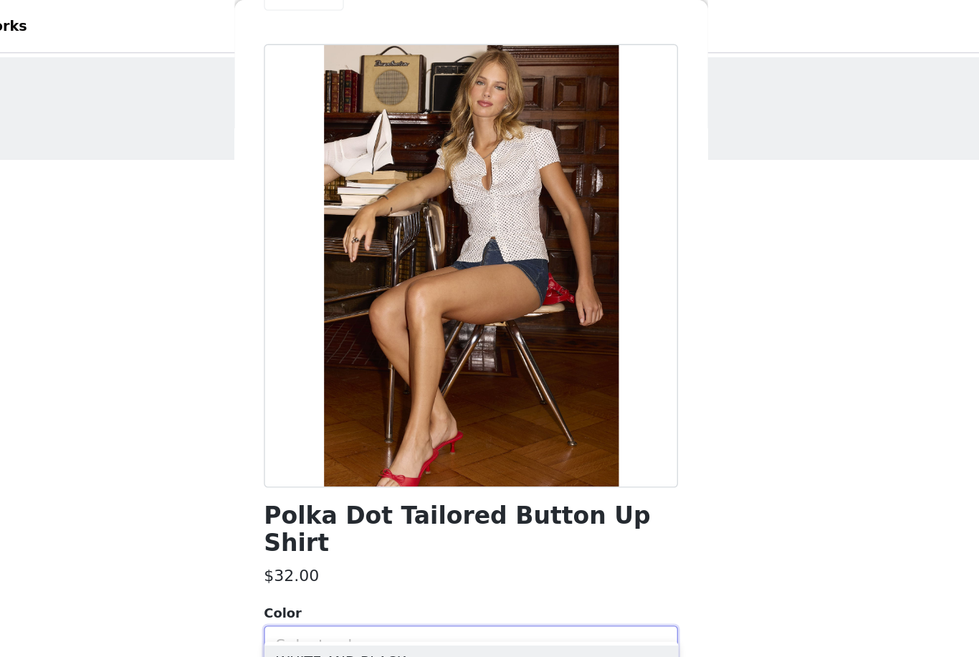
click at [348, 462] on div "Select color" at bounding box center [482, 469] width 268 height 14
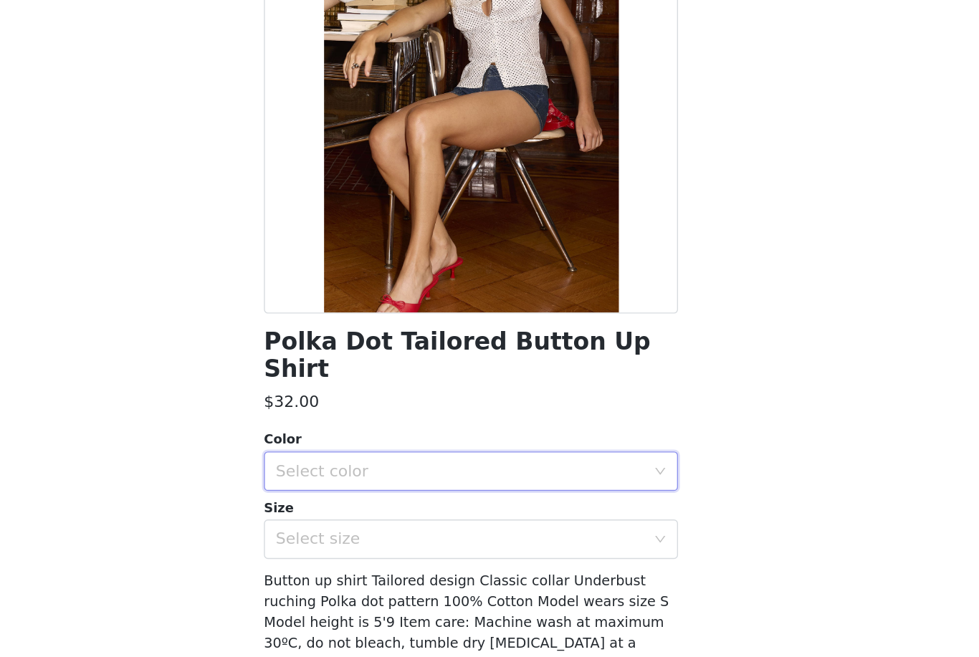
click at [348, 462] on div "Select color" at bounding box center [482, 469] width 268 height 14
click at [339, 466] on ul "WHITE AND BLACK" at bounding box center [489, 480] width 301 height 29
click at [339, 469] on li "WHITE AND BLACK" at bounding box center [489, 480] width 301 height 23
click at [348, 512] on div "Select size" at bounding box center [482, 519] width 268 height 14
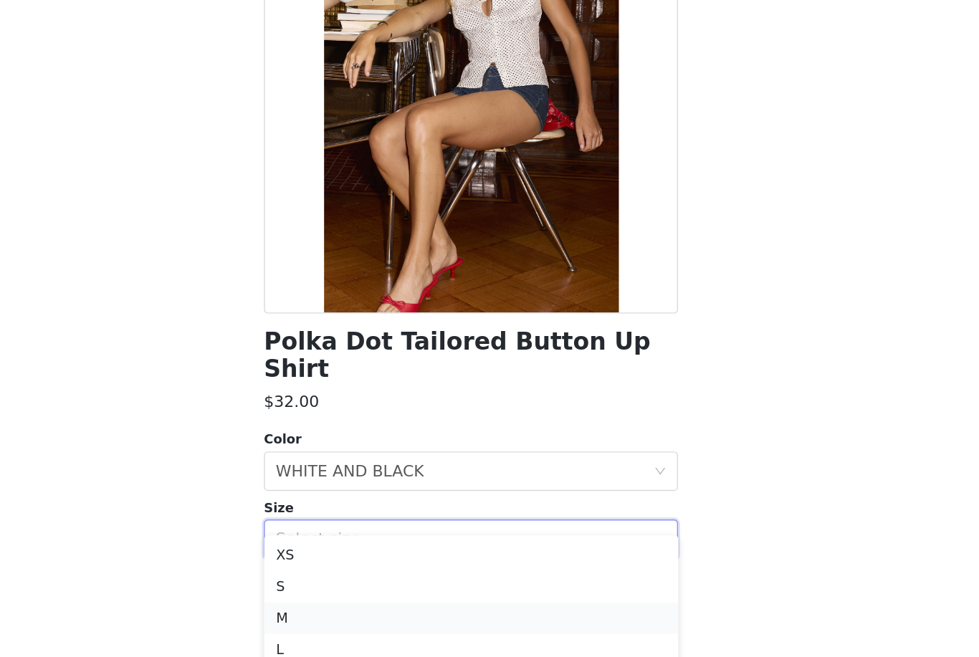
click at [339, 565] on li "M" at bounding box center [489, 576] width 301 height 23
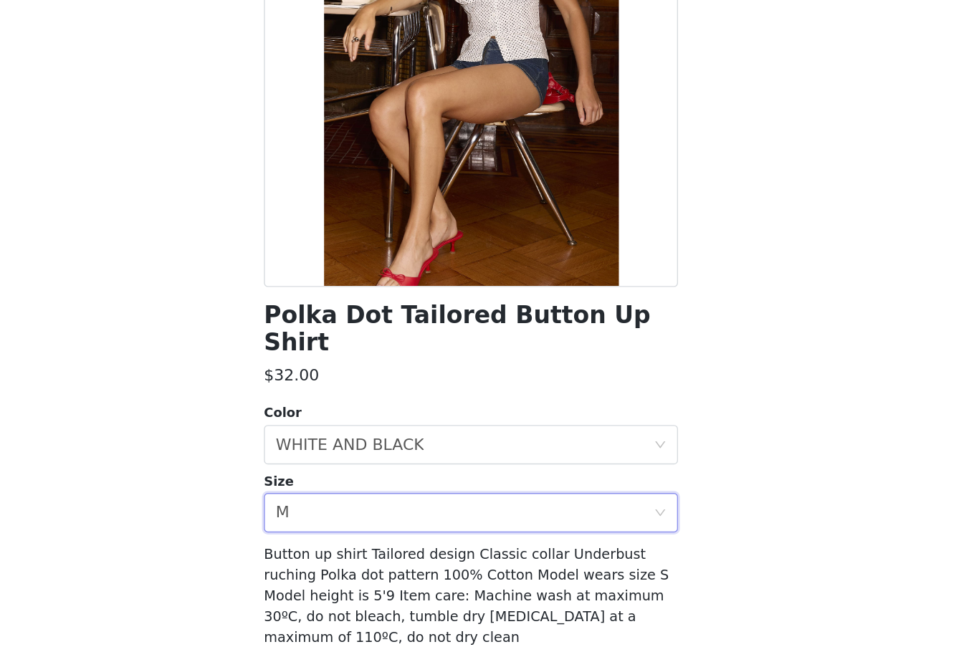
click at [339, 626] on button "Add Product" at bounding box center [489, 643] width 301 height 34
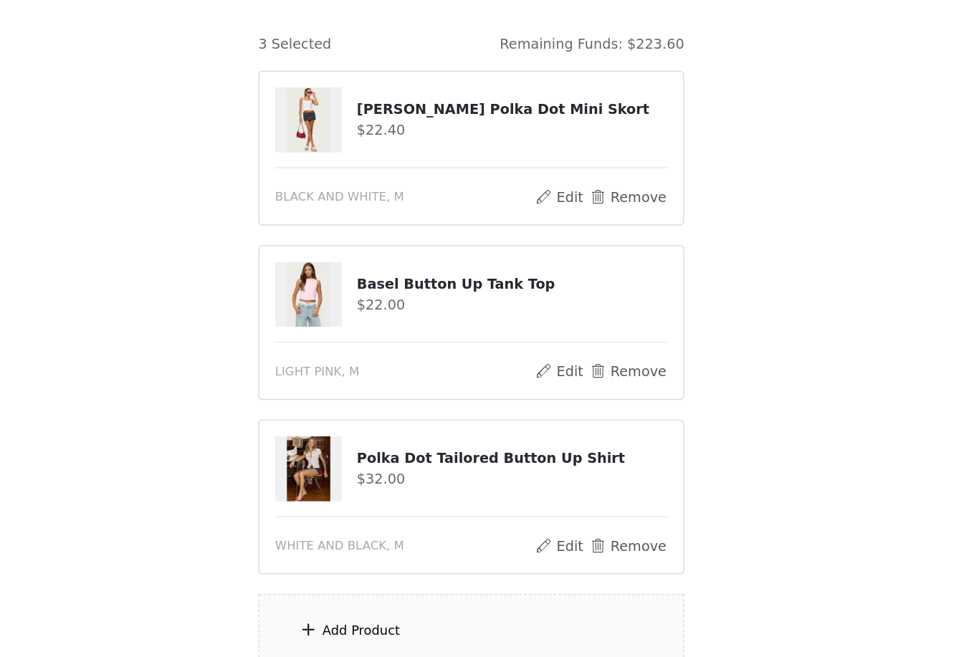
click at [335, 578] on div "Add Product" at bounding box center [490, 605] width 310 height 54
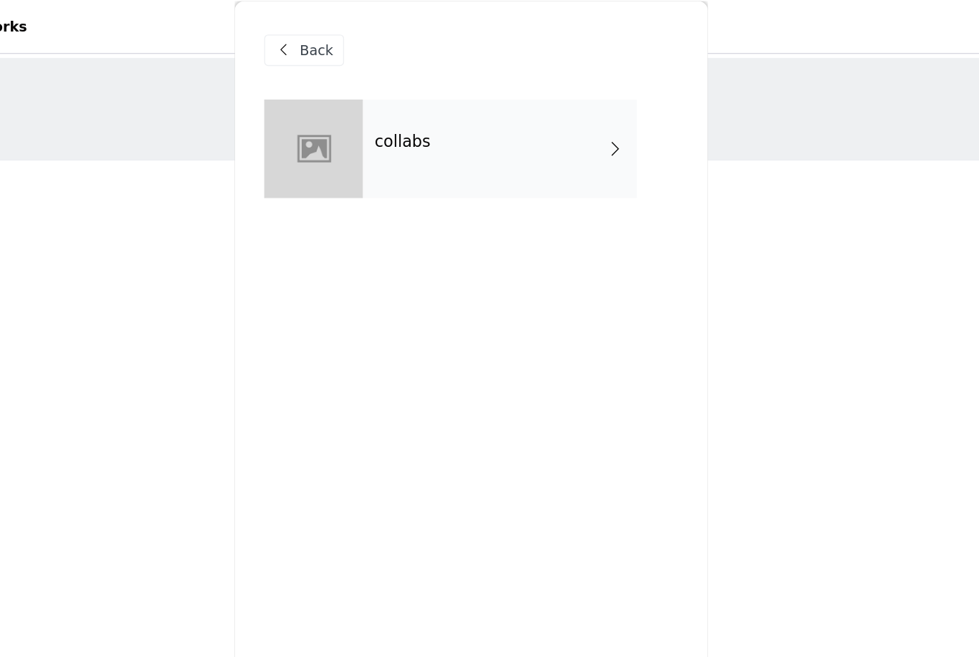
click at [411, 100] on div "collabs" at bounding box center [510, 108] width 199 height 72
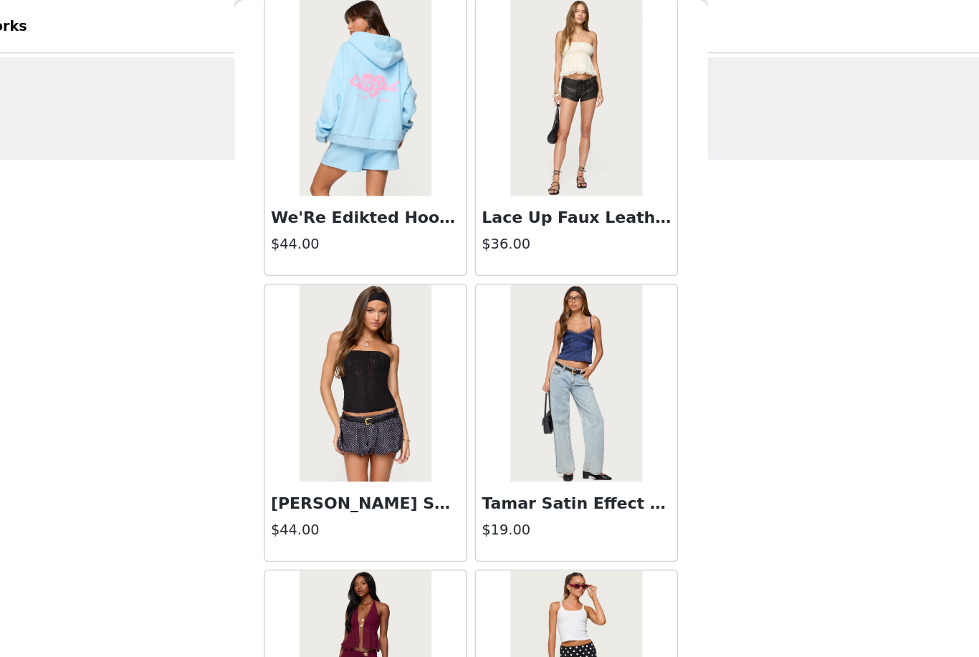
scroll to position [1333, 0]
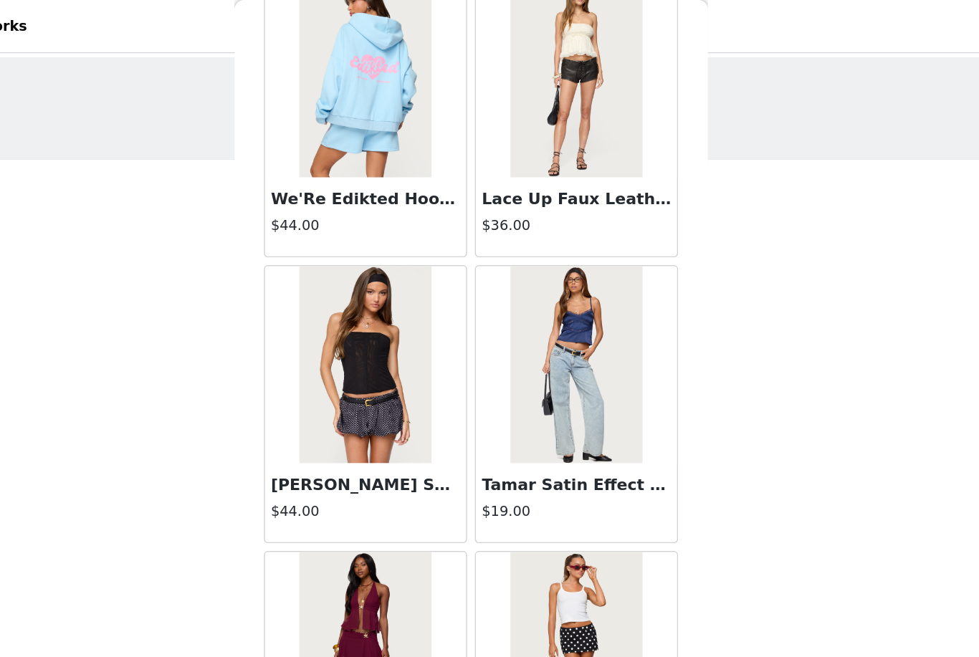
drag, startPoint x: 335, startPoint y: 473, endPoint x: 337, endPoint y: 230, distance: 242.9
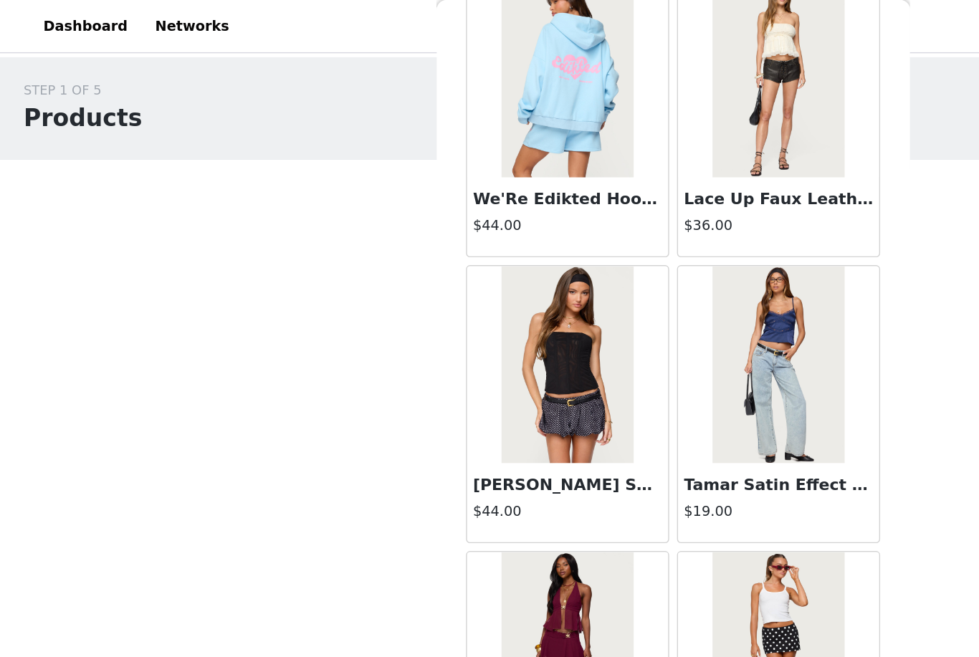
click at [170, 434] on div "STEP 1 OF 5 Products Choose as many products as you'd like, up to $300.00. 3 Se…" at bounding box center [489, 359] width 979 height 634
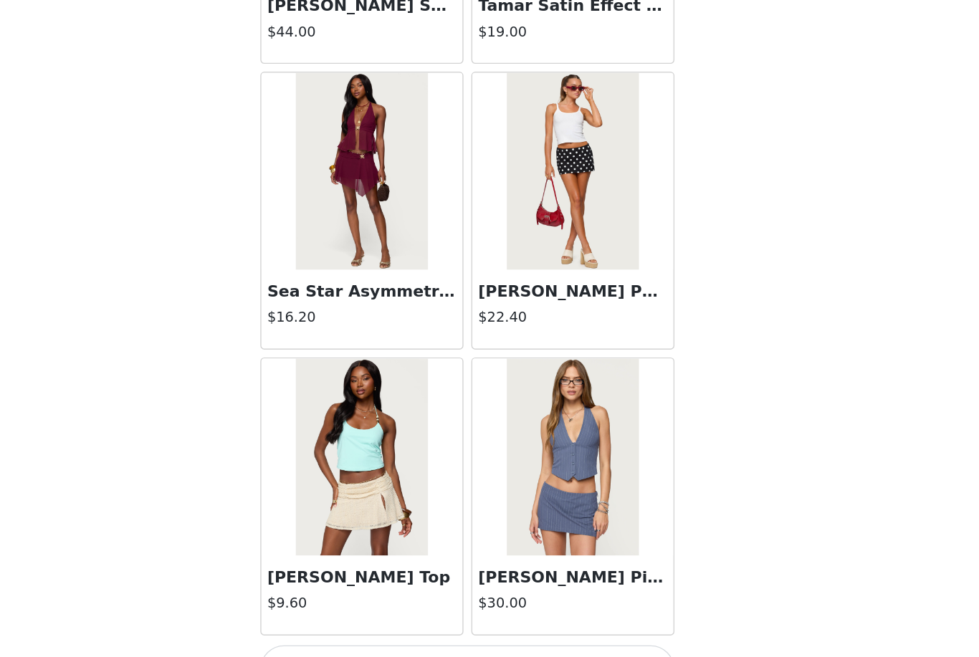
scroll to position [1535, 0]
click at [339, 615] on button "Load More" at bounding box center [489, 632] width 301 height 34
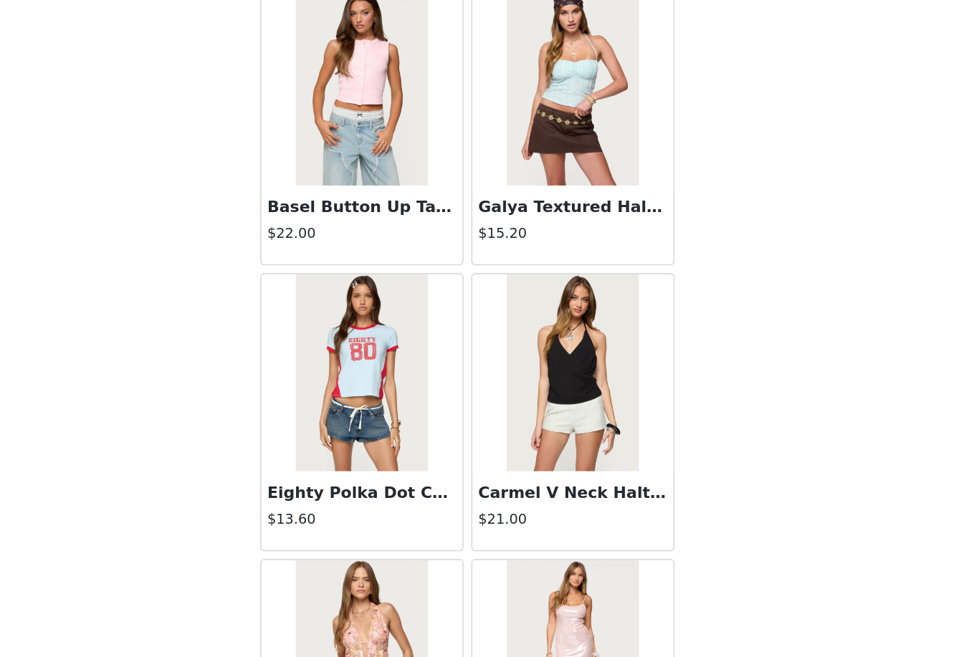
scroll to position [3458, 0]
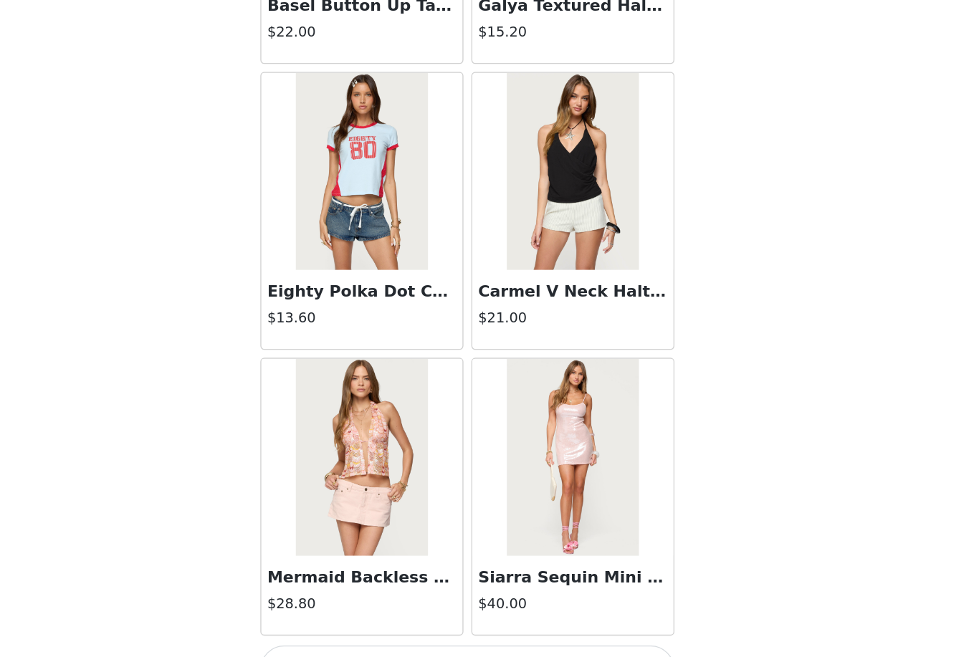
click at [342, 615] on button "Load More" at bounding box center [489, 632] width 301 height 34
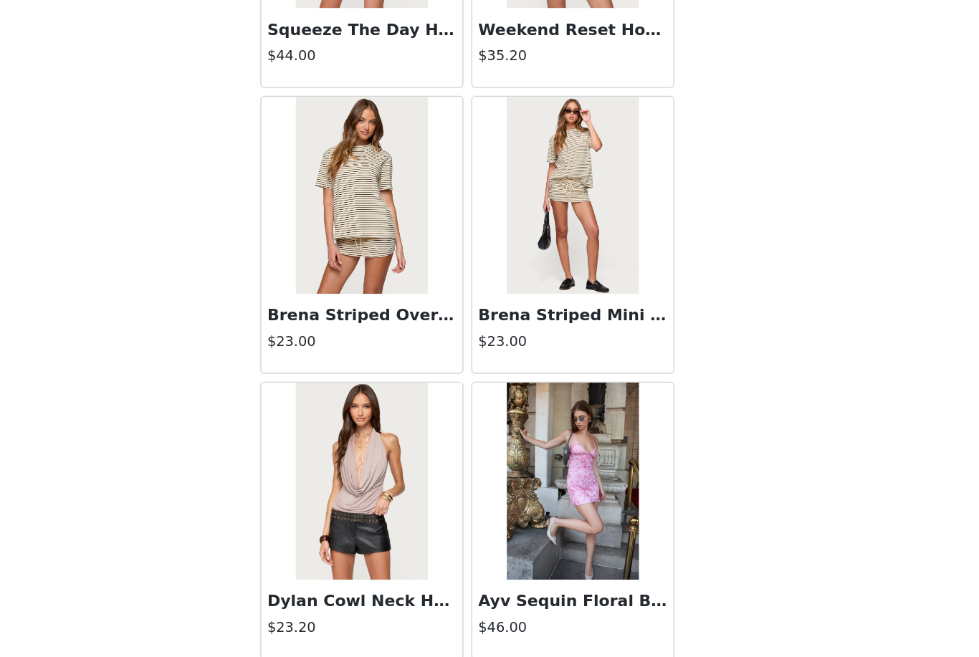
scroll to position [5269, 0]
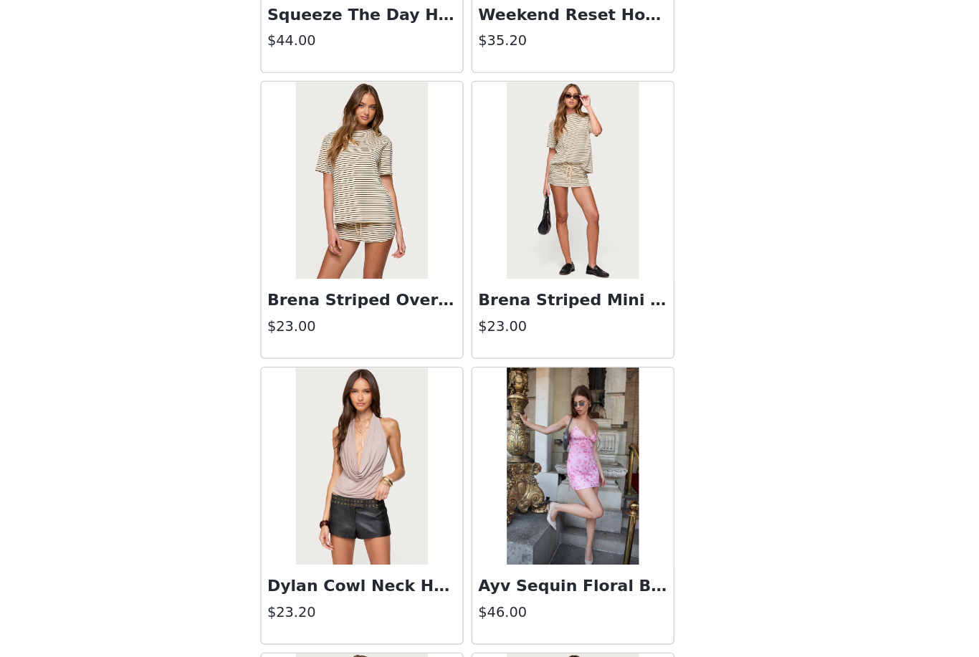
click at [344, 376] on h4 "$23.00" at bounding box center [413, 383] width 138 height 15
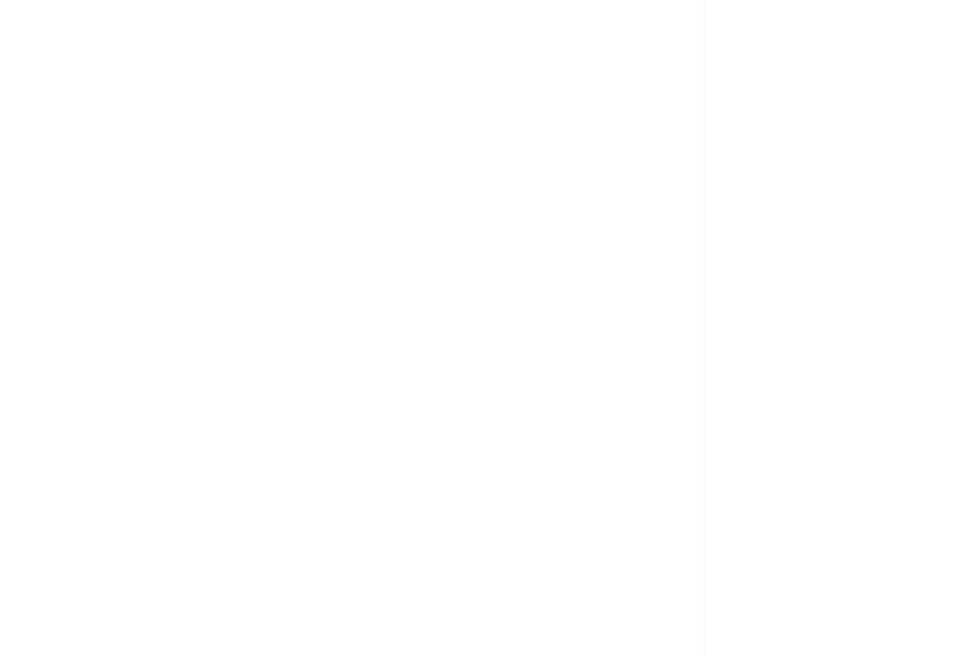
scroll to position [0, 0]
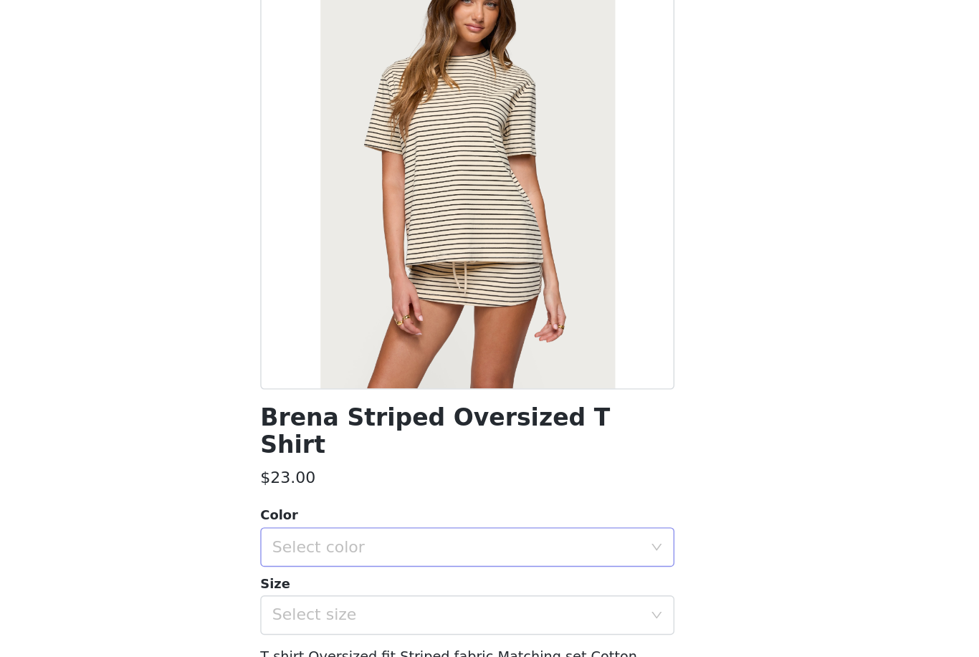
click at [348, 502] on div "Select color" at bounding box center [482, 509] width 268 height 14
click at [339, 509] on li "CREAM AND BLACK" at bounding box center [489, 520] width 301 height 23
click at [348, 545] on div "Select size" at bounding box center [485, 558] width 274 height 27
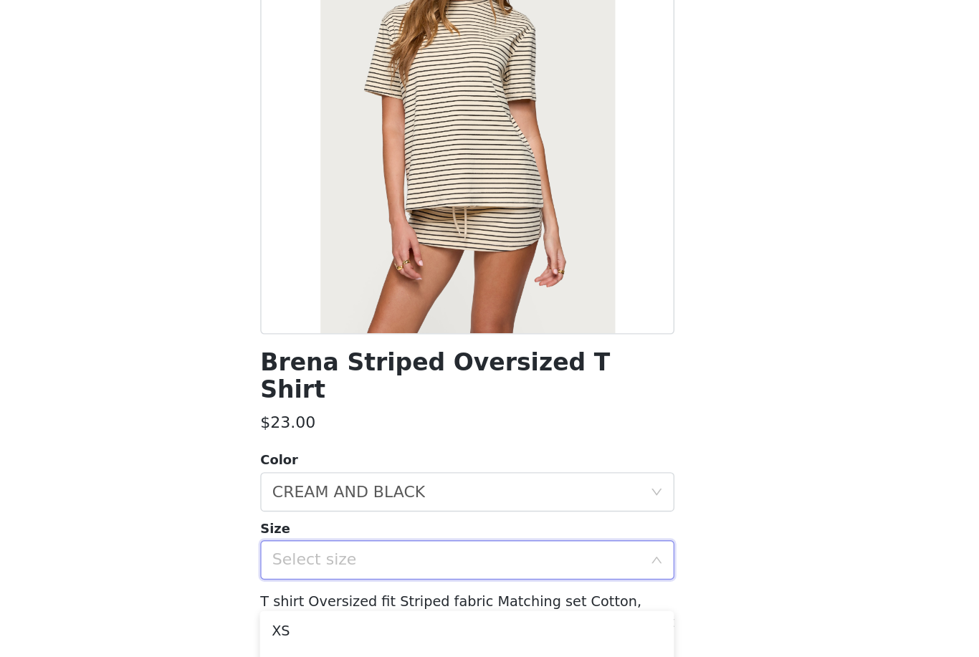
scroll to position [39, 0]
click at [339, 543] on span "T shirt Oversized fit Striped fabric Matching set Cotton, Polyester, Rayon, Spa…" at bounding box center [489, 579] width 301 height 72
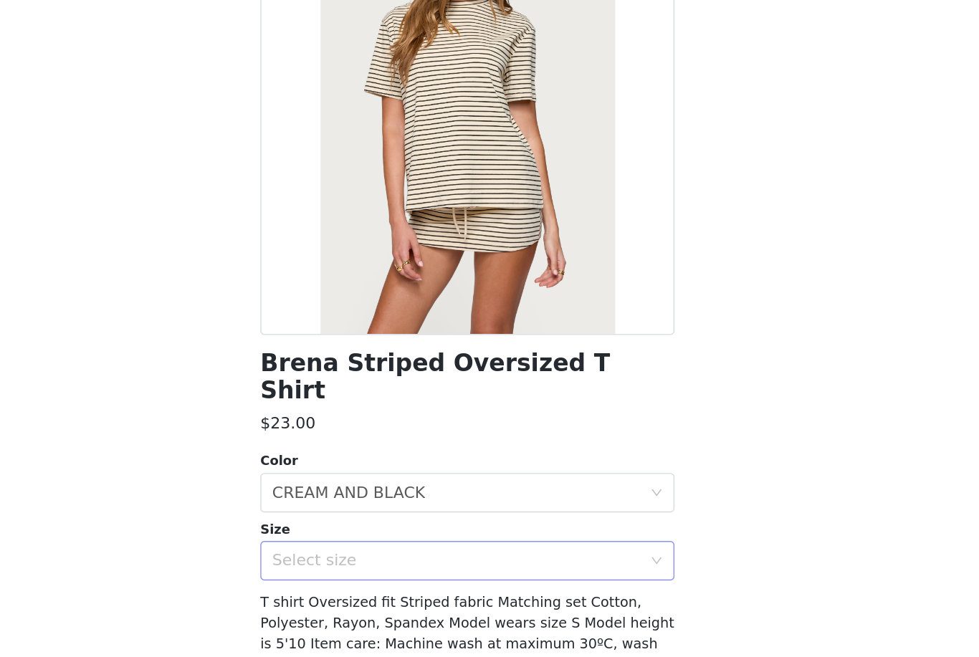
click at [348, 512] on div "Select size" at bounding box center [482, 519] width 268 height 14
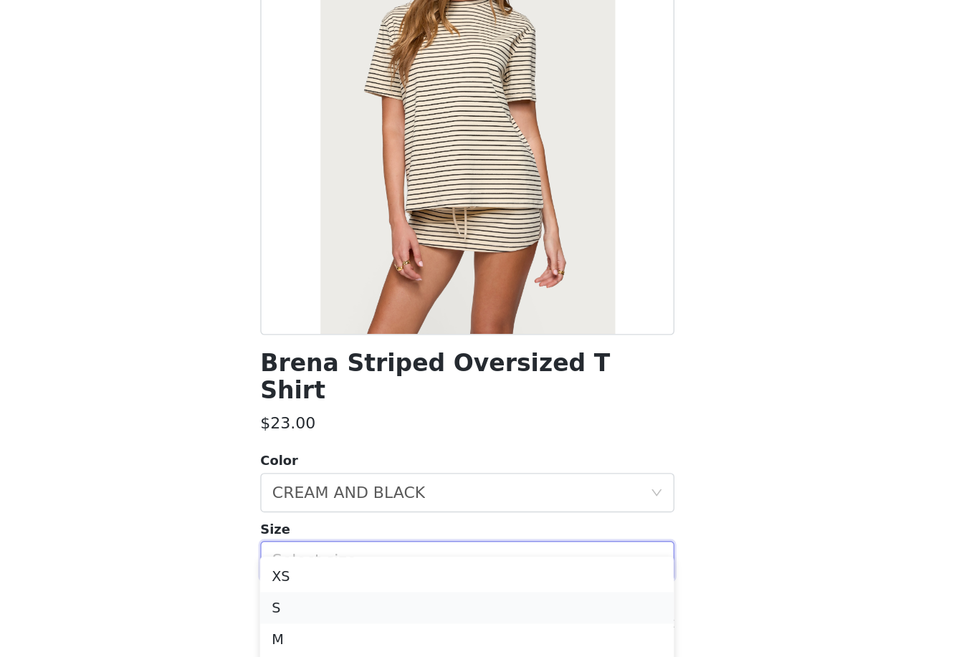
click at [339, 542] on li "S" at bounding box center [489, 553] width 301 height 23
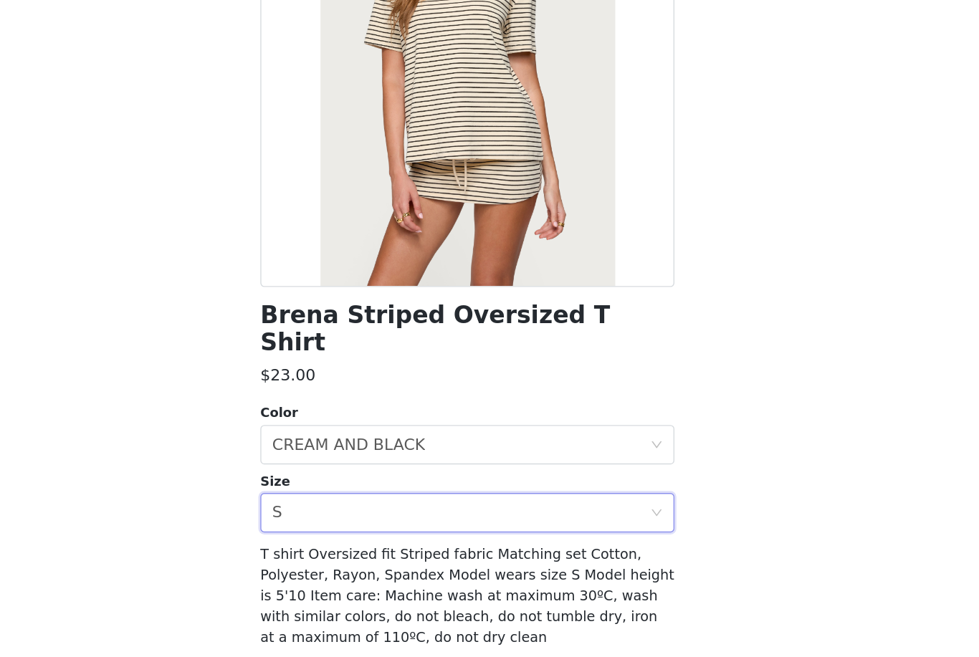
click at [339, 626] on button "Add Product" at bounding box center [489, 643] width 301 height 34
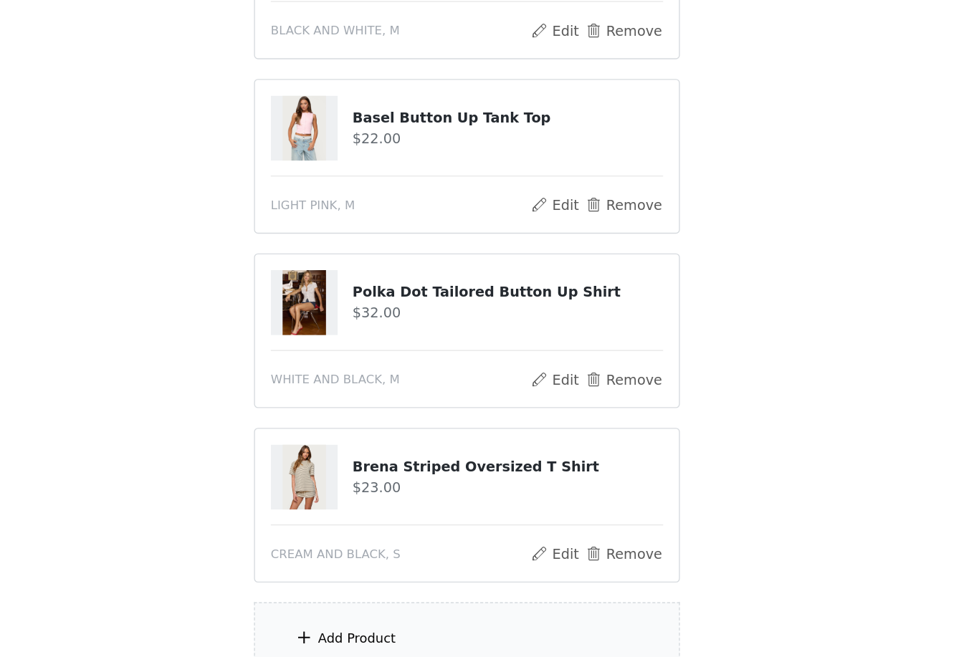
click at [381, 603] on div "Add Product" at bounding box center [409, 610] width 57 height 14
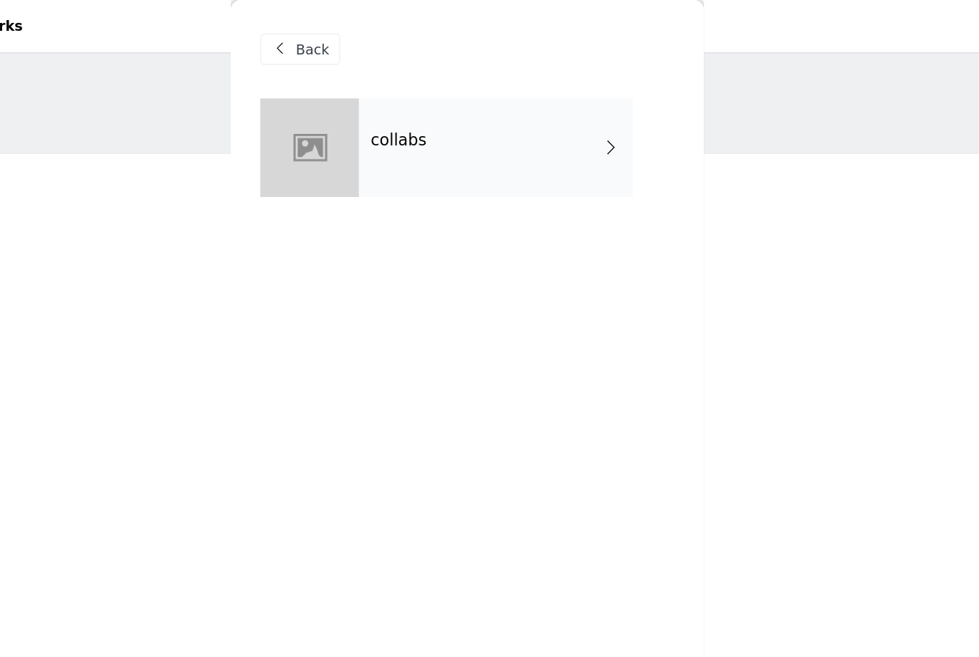
scroll to position [0, 0]
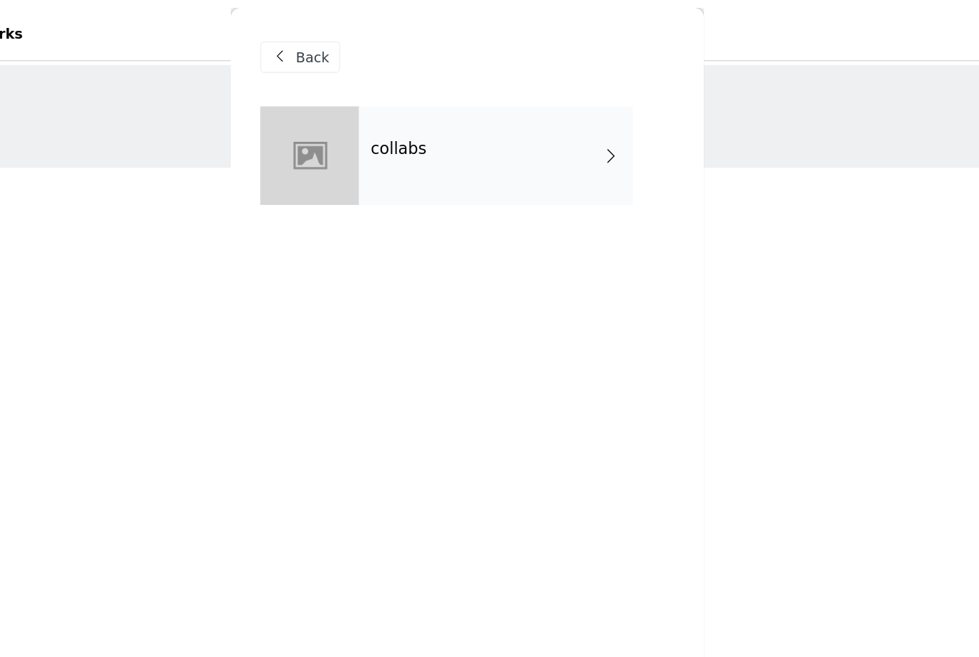
click at [411, 130] on div "collabs" at bounding box center [510, 108] width 199 height 72
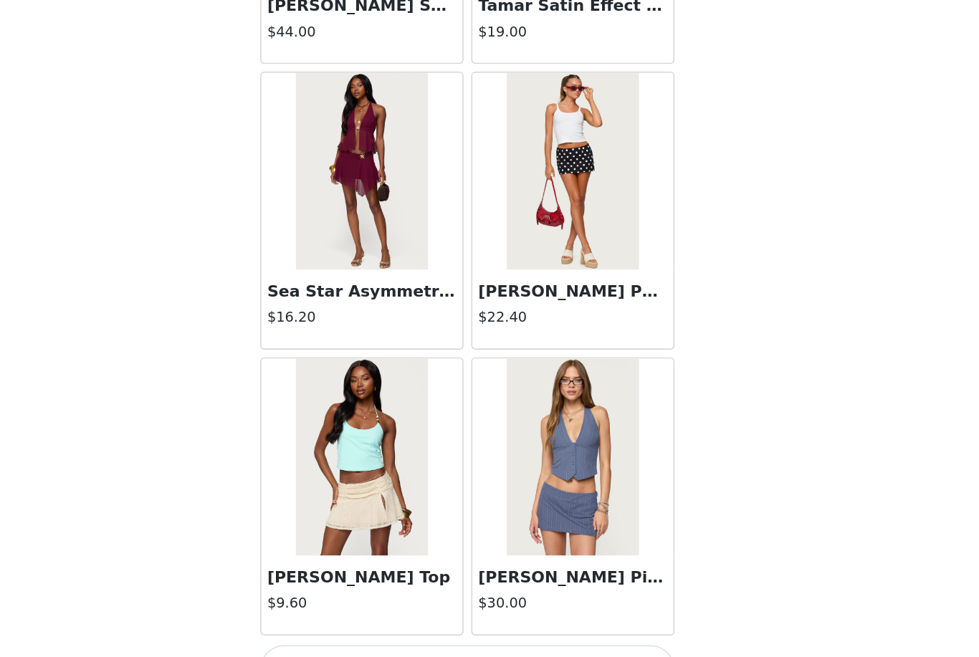
scroll to position [248, 0]
click at [387, 615] on button "Load More" at bounding box center [489, 632] width 301 height 34
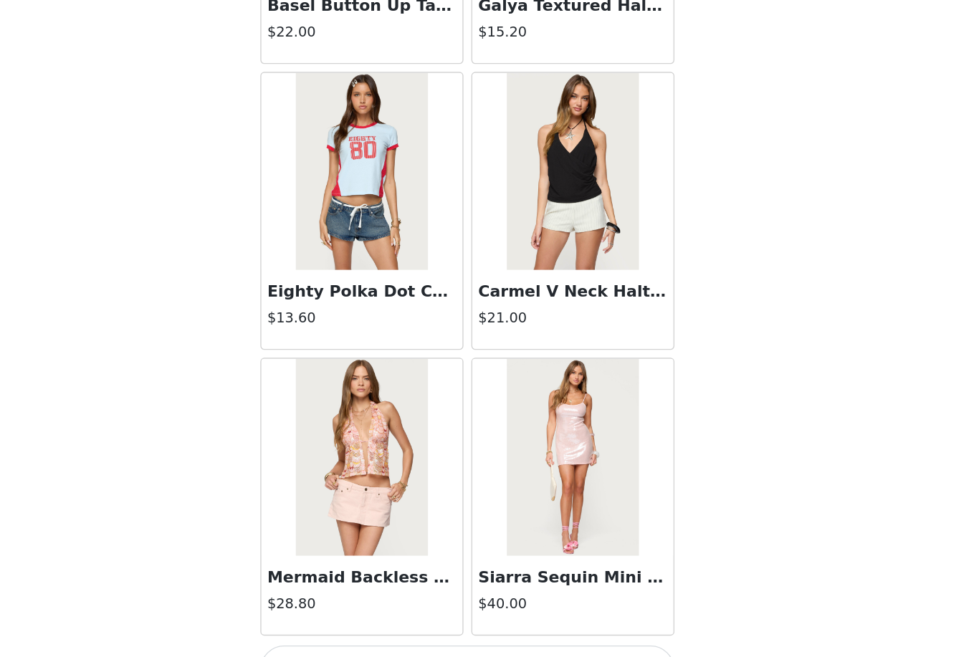
click at [397, 615] on button "Load More" at bounding box center [489, 632] width 301 height 34
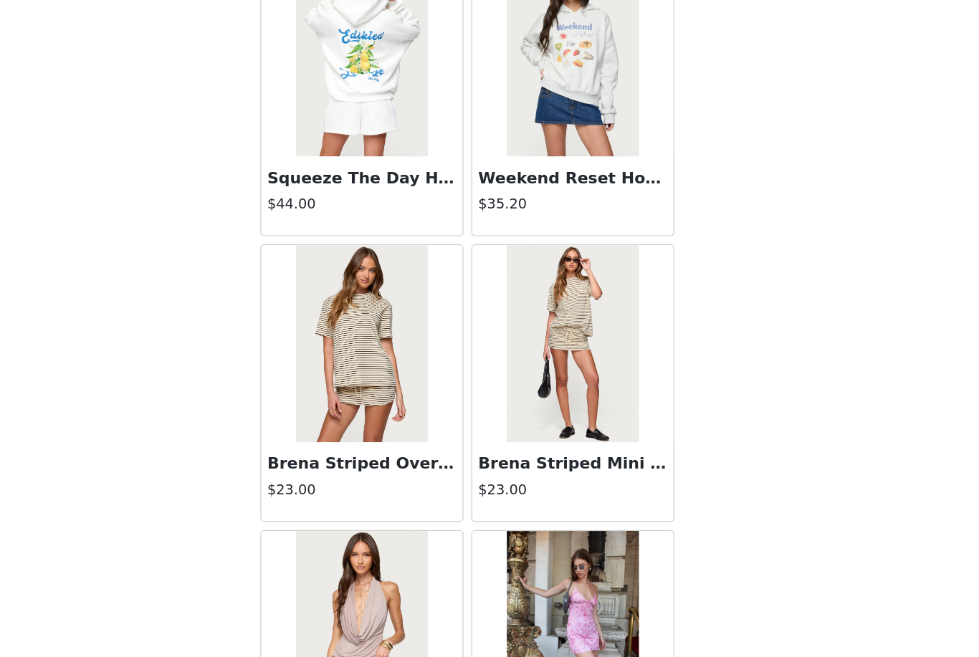
scroll to position [5150, 0]
click at [497, 475] on h3 "Brena Striped Mini Skort" at bounding box center [566, 483] width 138 height 17
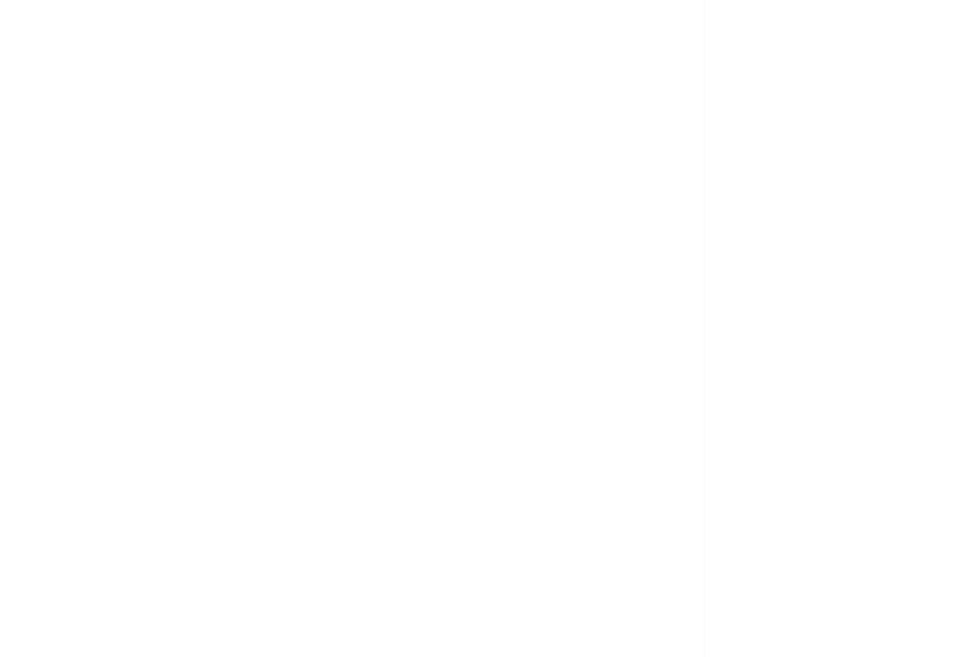
scroll to position [0, 0]
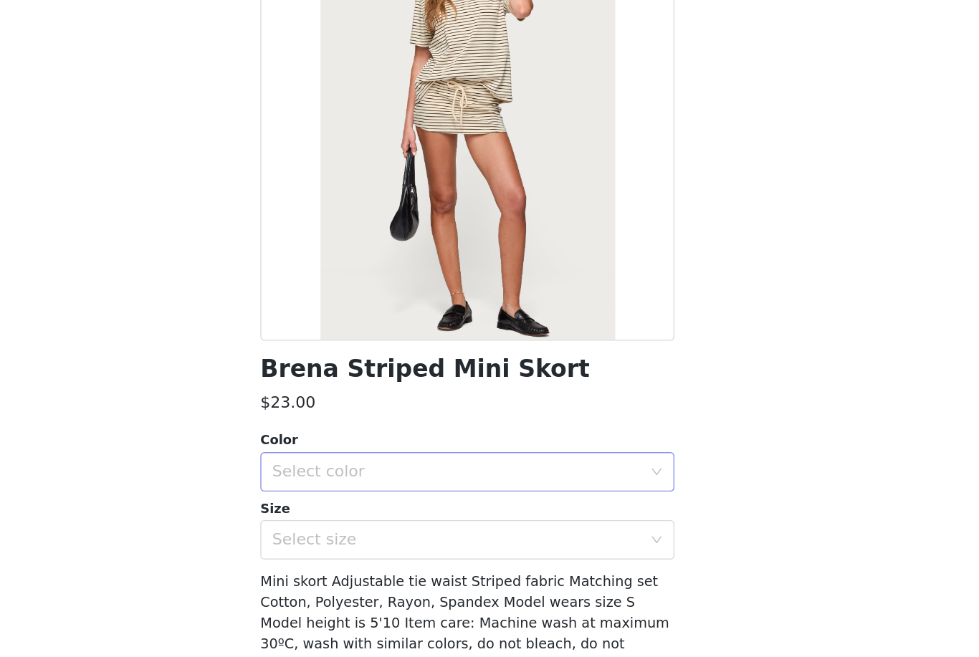
click at [387, 482] on div "Select color" at bounding box center [482, 489] width 268 height 14
click at [368, 509] on li "CREAM AND BLACK" at bounding box center [489, 520] width 301 height 23
click at [368, 525] on div "Select size" at bounding box center [485, 538] width 274 height 27
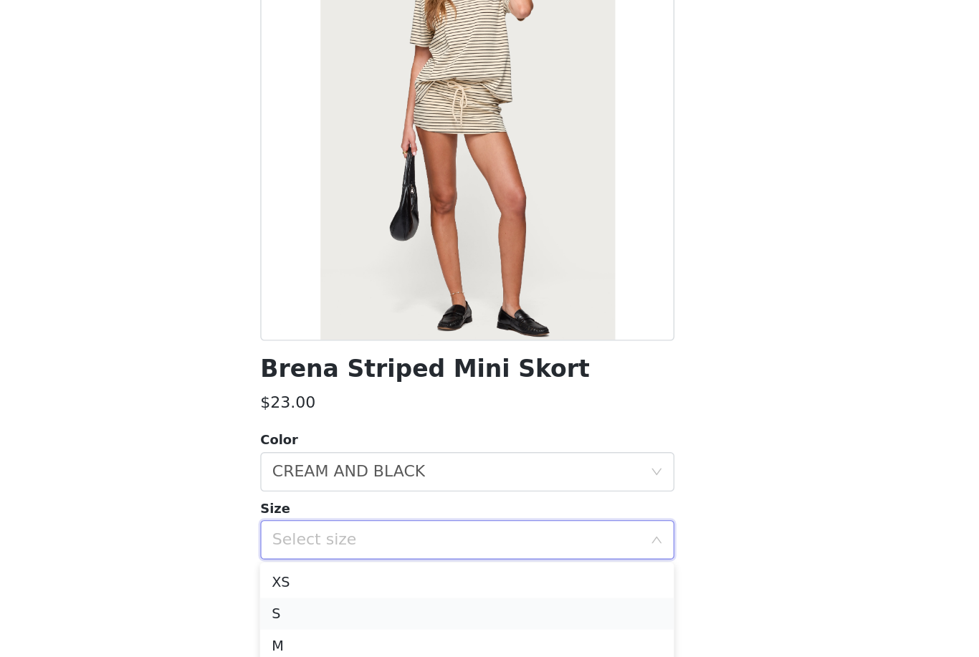
click at [339, 581] on li "S" at bounding box center [489, 592] width 301 height 23
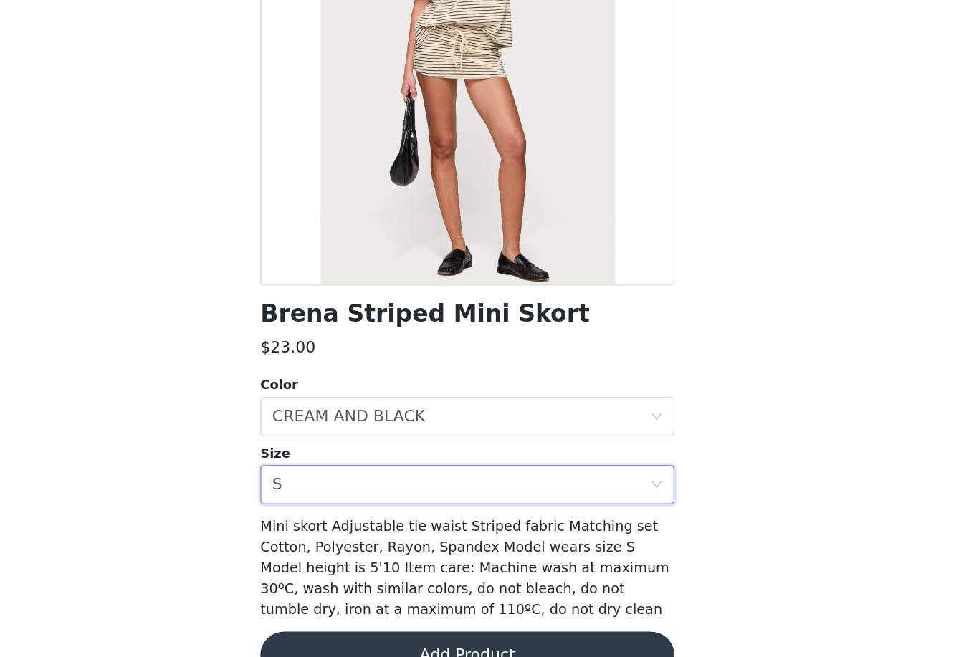
scroll to position [39, 0]
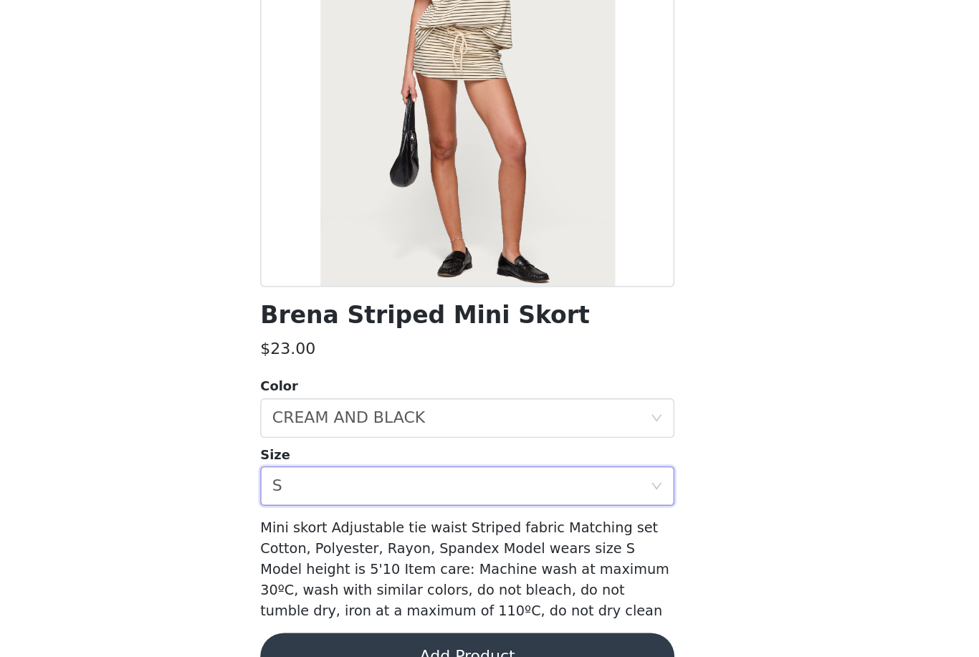
click at [339, 606] on button "Add Product" at bounding box center [489, 623] width 301 height 34
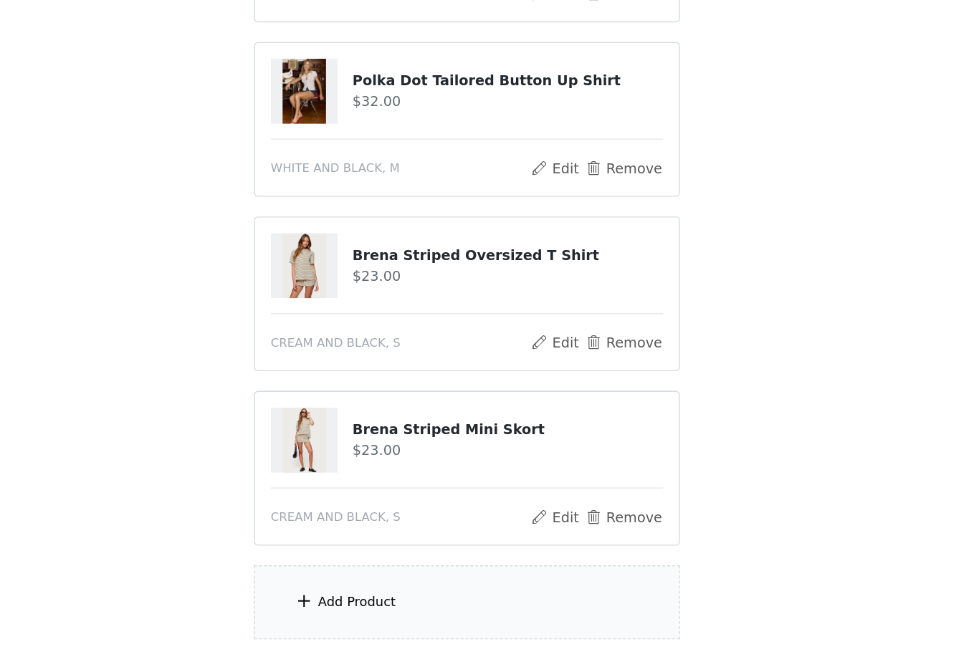
scroll to position [279, 0]
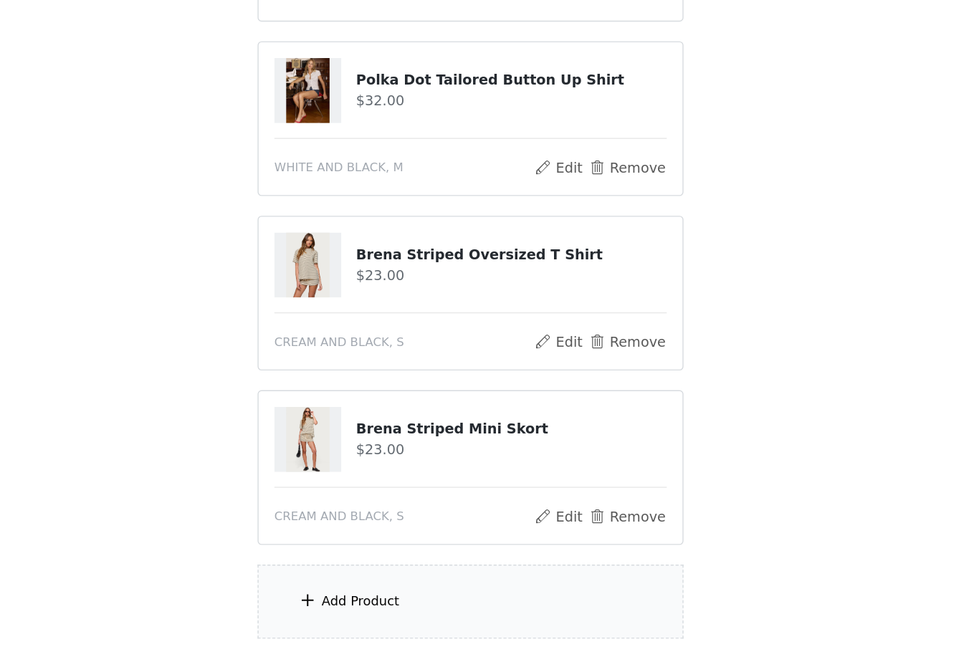
click at [335, 553] on div "Add Product" at bounding box center [490, 580] width 310 height 54
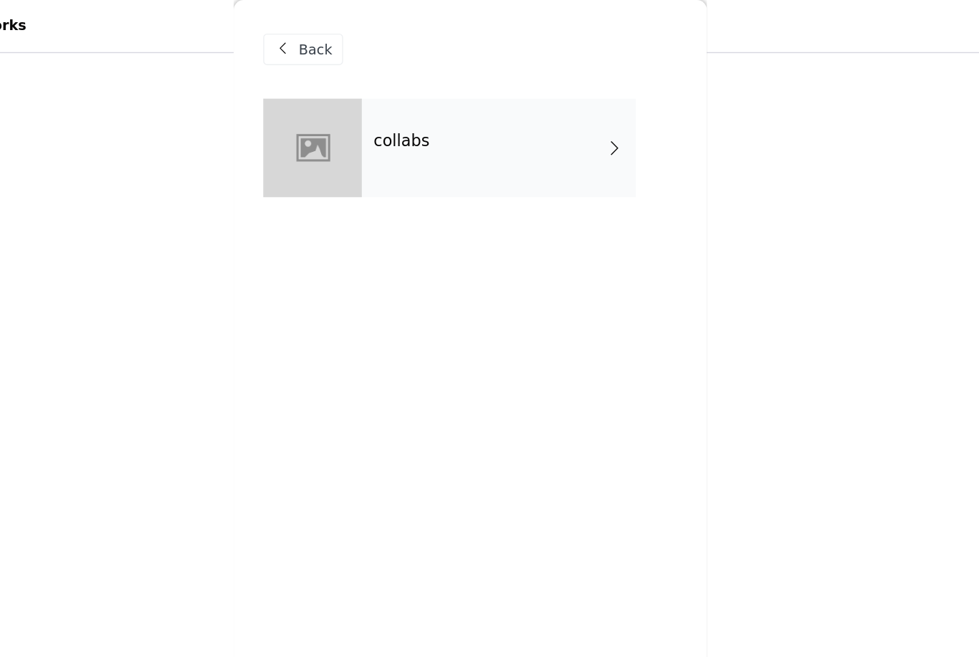
click at [411, 107] on div "collabs" at bounding box center [510, 108] width 199 height 72
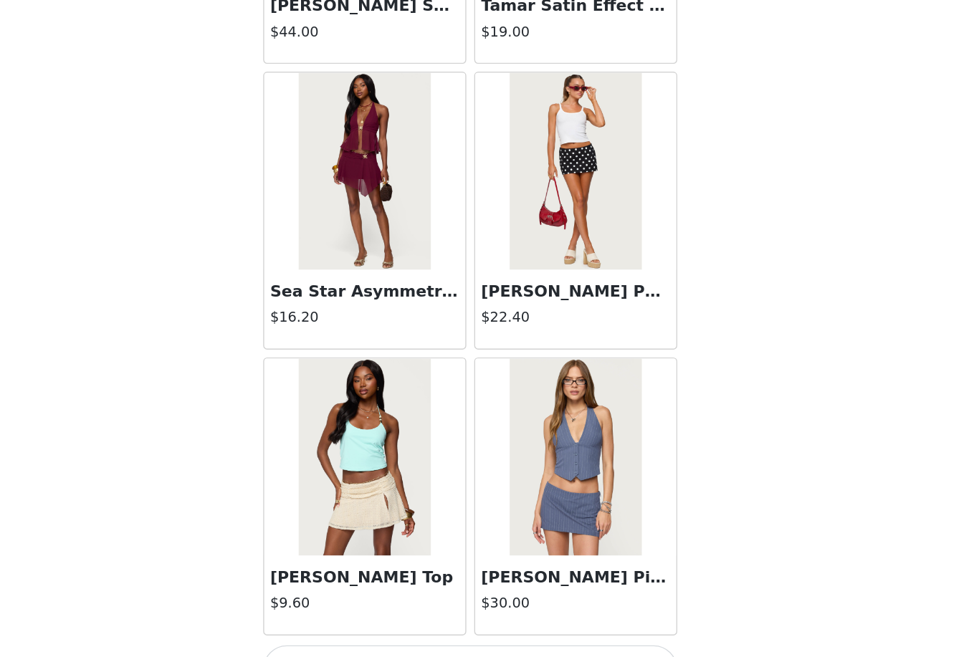
scroll to position [375, 0]
click at [339, 615] on button "Load More" at bounding box center [489, 632] width 301 height 34
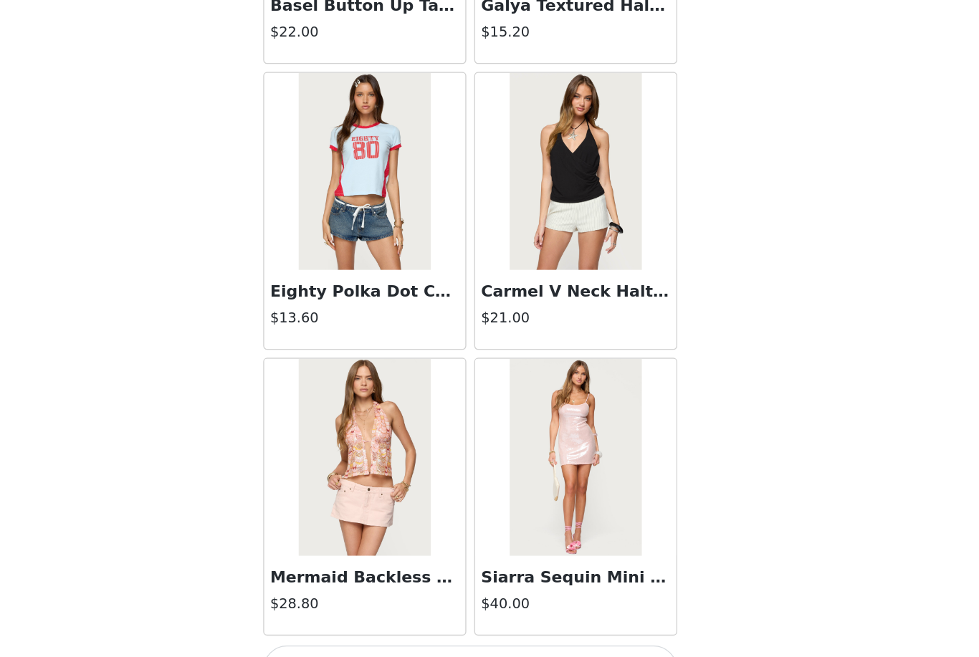
scroll to position [3613, 0]
click at [339, 615] on button "Load More" at bounding box center [489, 632] width 301 height 34
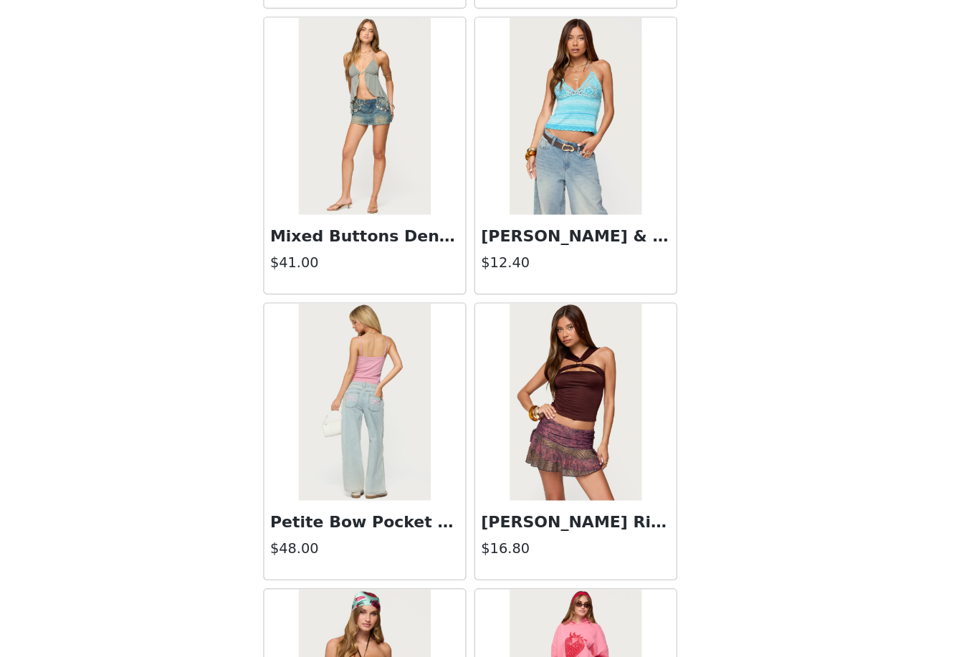
scroll to position [4082, 0]
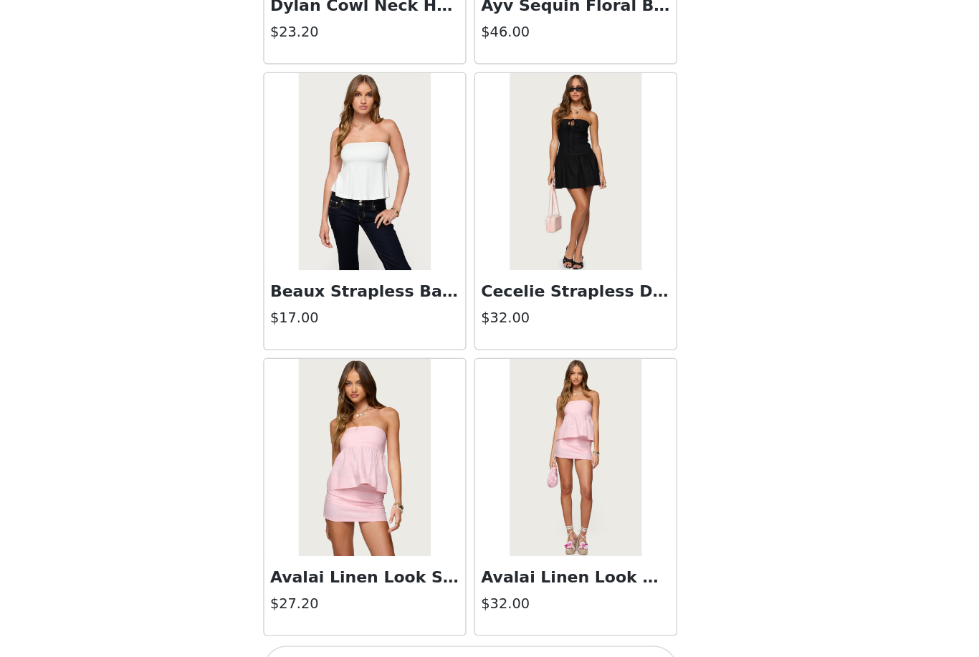
click at [339, 615] on button "Load More" at bounding box center [489, 632] width 301 height 34
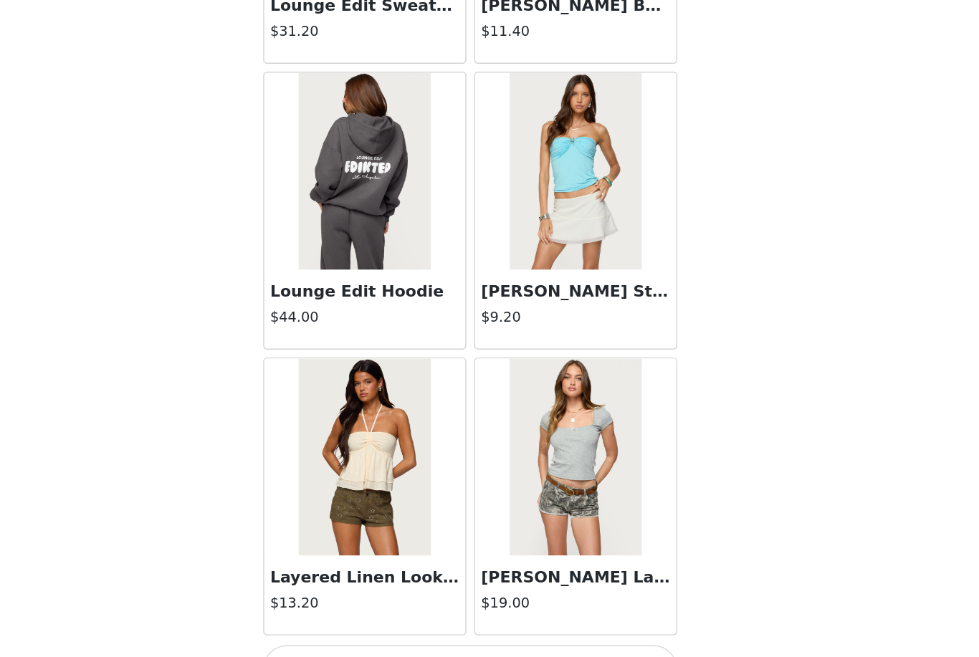
scroll to position [7769, 0]
click at [353, 615] on button "Load More" at bounding box center [489, 632] width 301 height 34
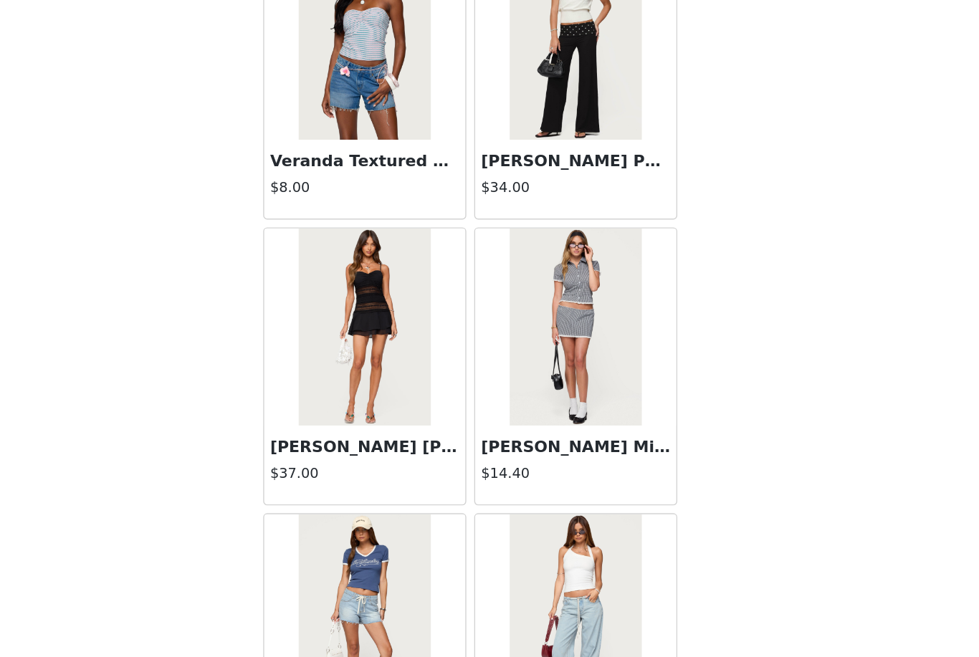
scroll to position [9544, 0]
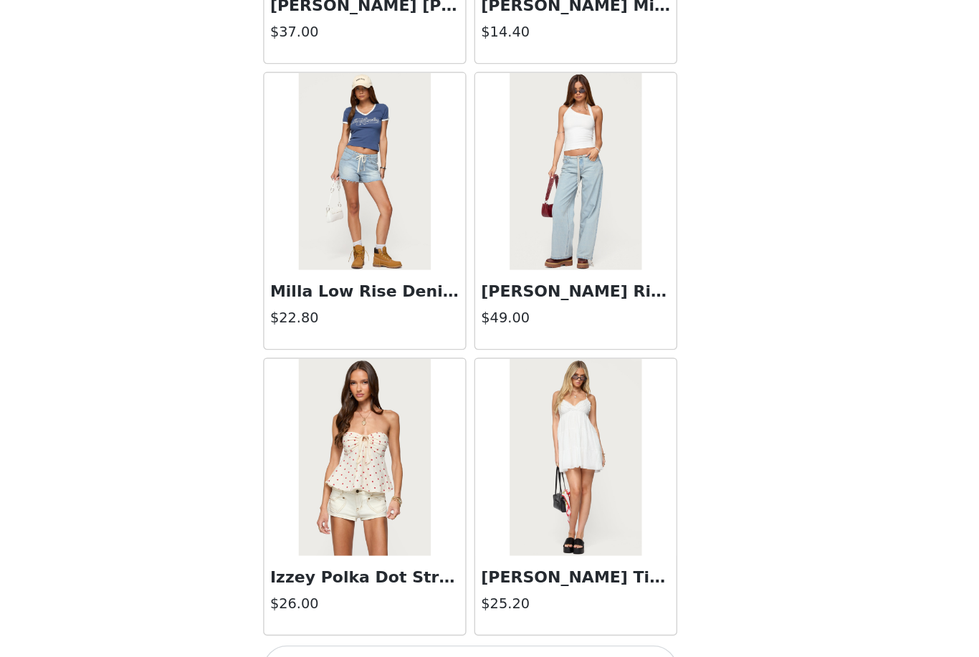
click at [406, 615] on button "Load More" at bounding box center [489, 632] width 301 height 34
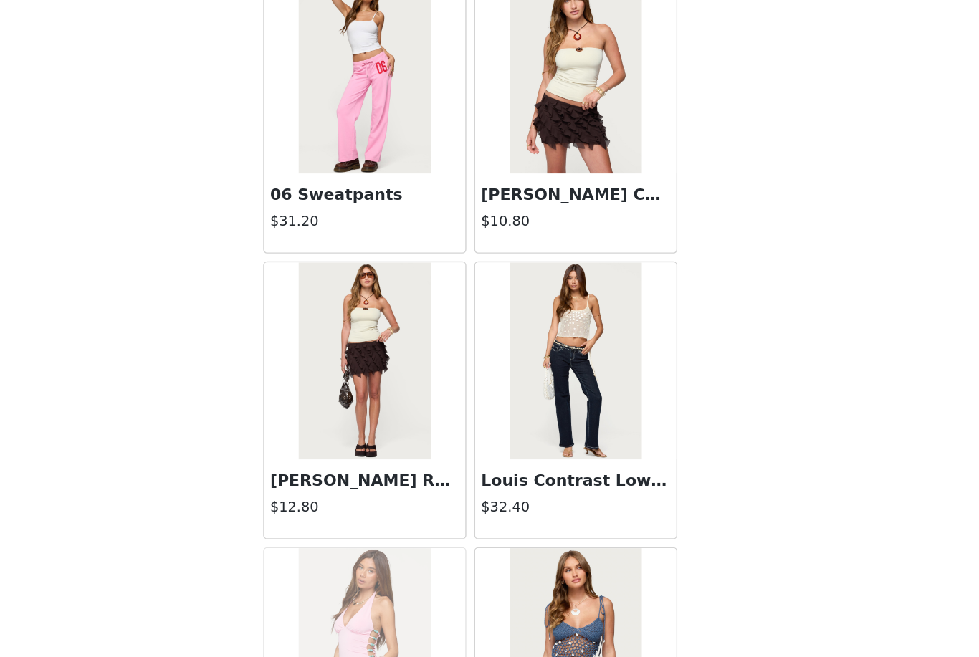
scroll to position [11290, 0]
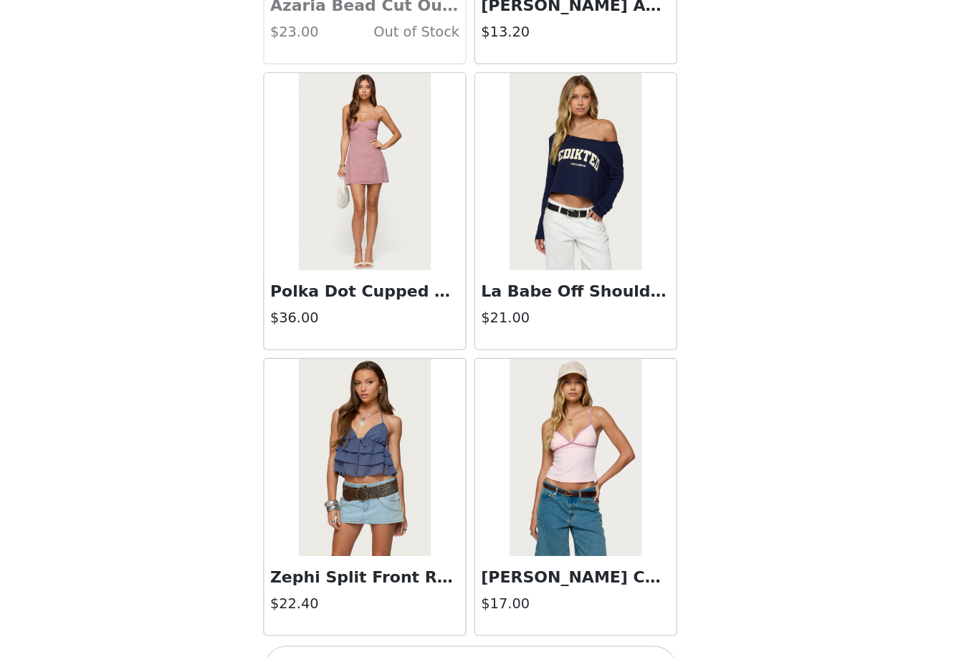
click at [426, 615] on button "Load More" at bounding box center [489, 632] width 301 height 34
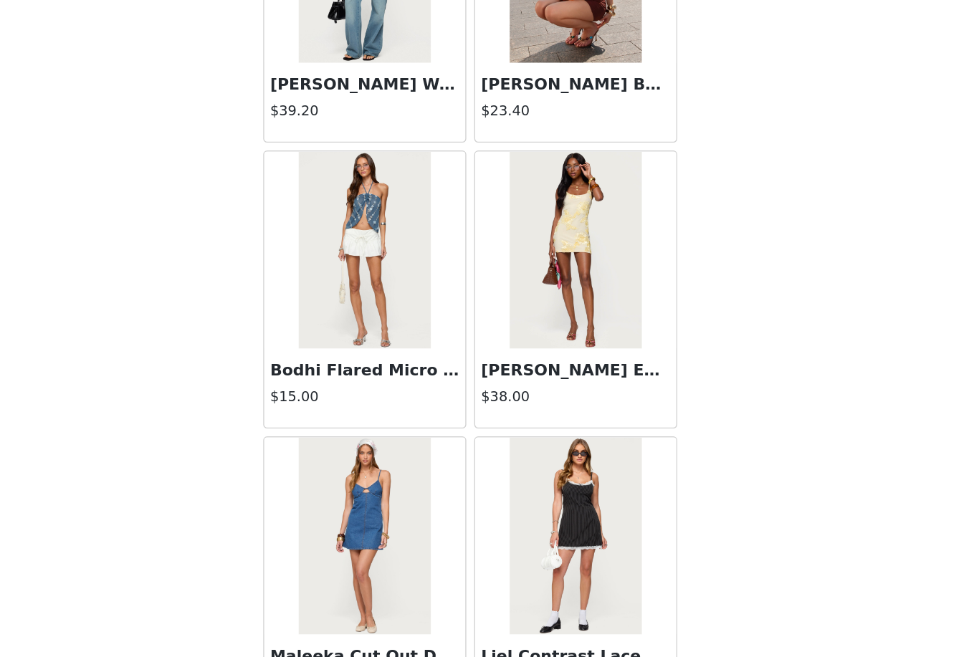
scroll to position [13556, 0]
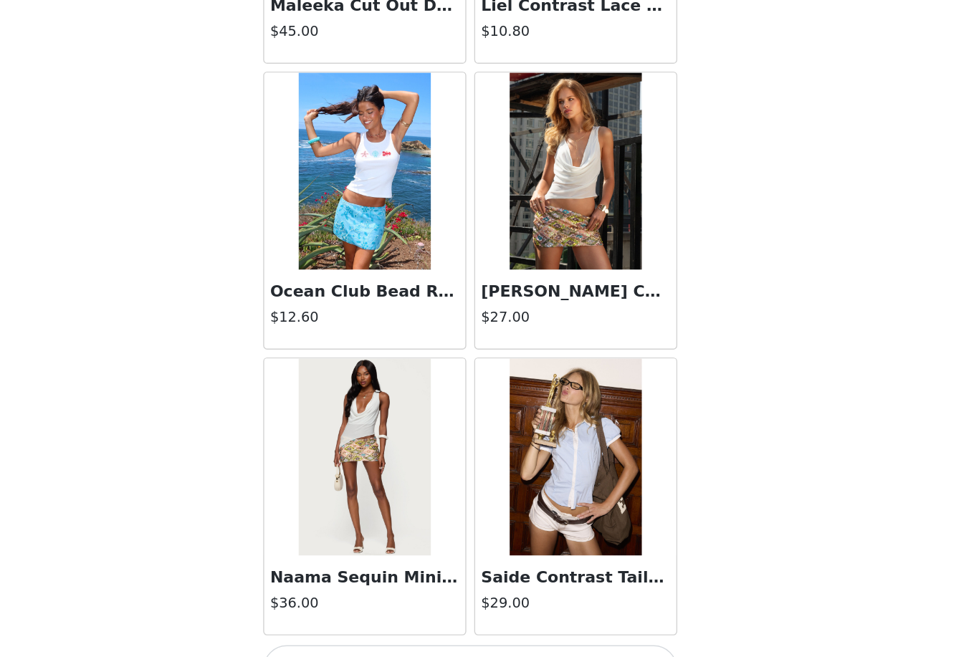
click at [396, 615] on button "Load More" at bounding box center [489, 632] width 301 height 34
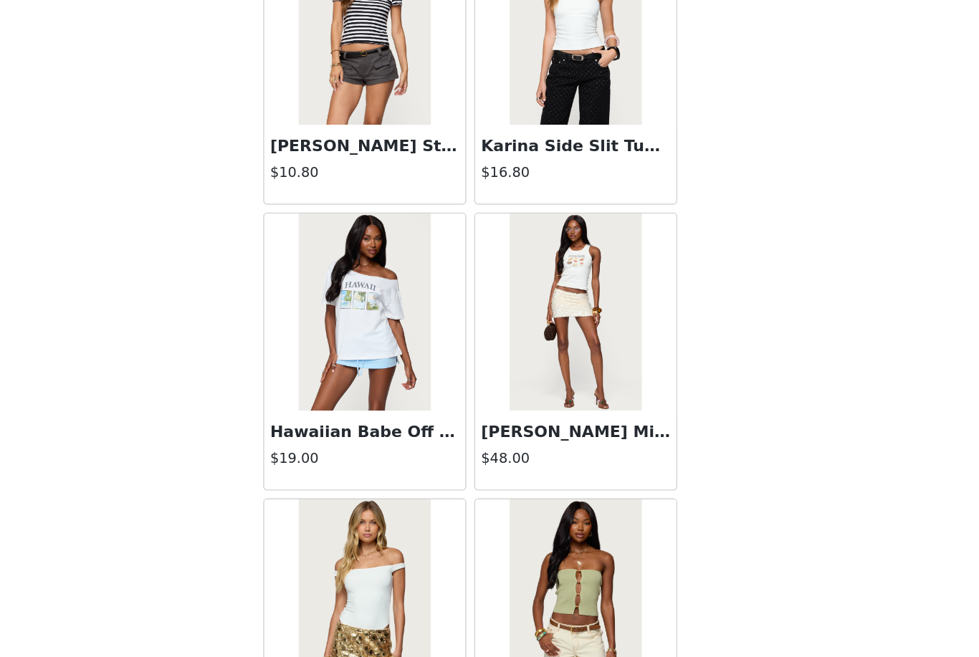
scroll to position [14939, 0]
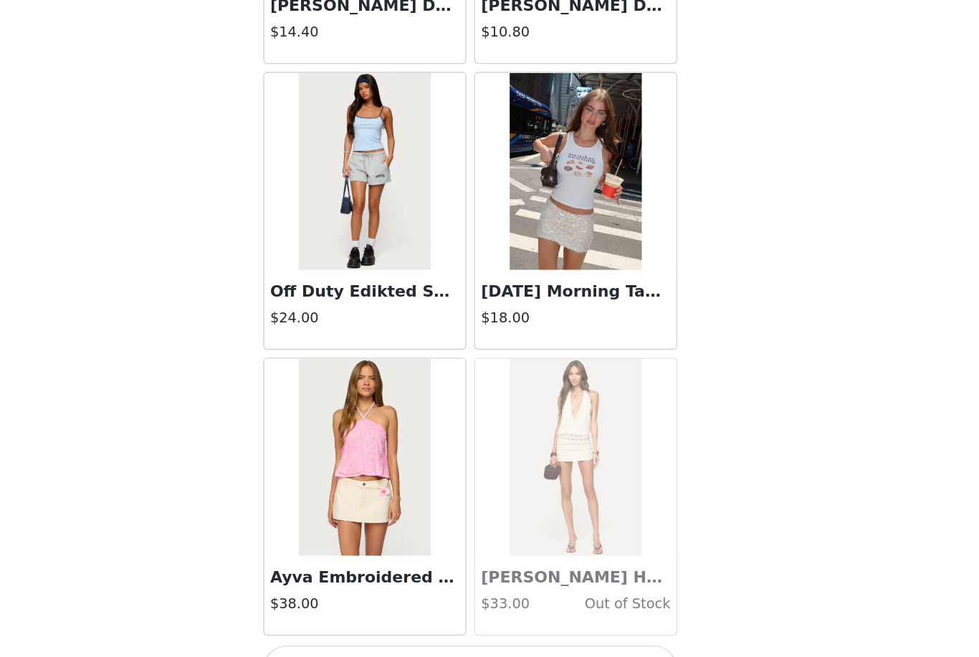
click at [340, 615] on button "Load More" at bounding box center [489, 632] width 301 height 34
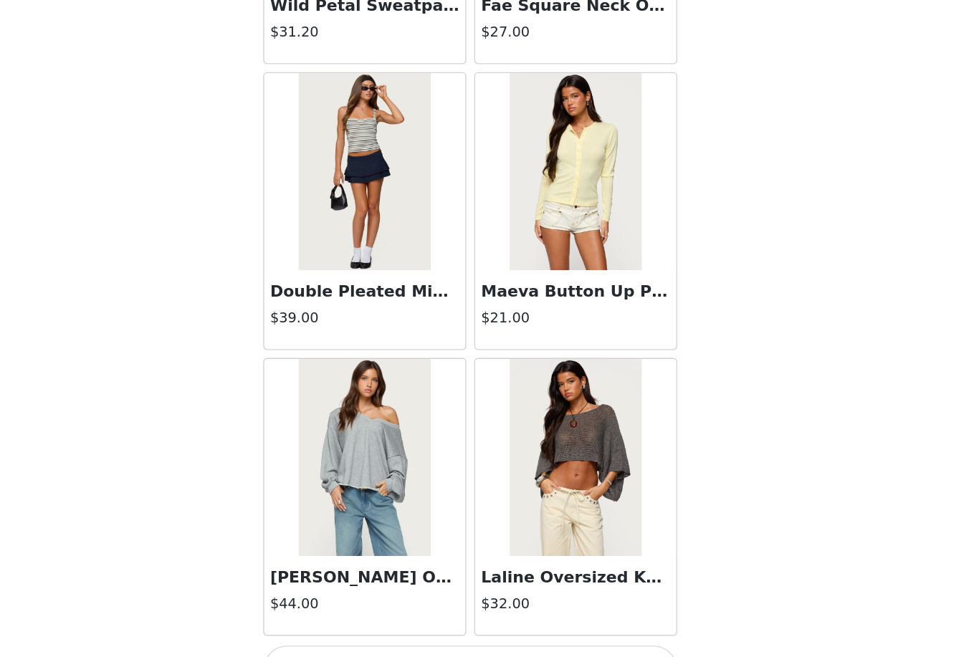
scroll to position [18158, 0]
click at [347, 615] on button "Load More" at bounding box center [489, 632] width 301 height 34
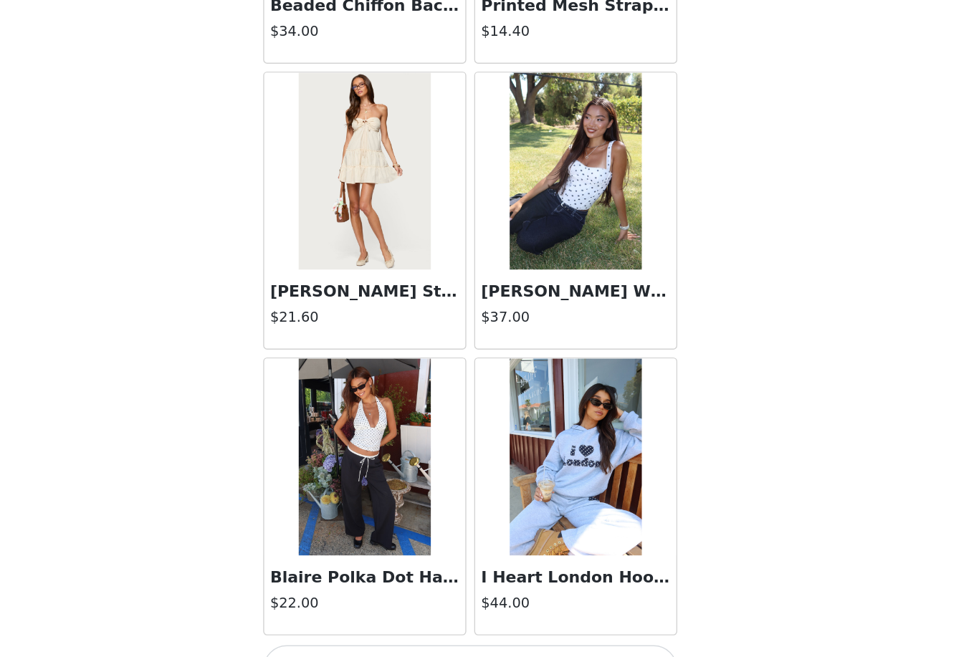
scroll to position [20236, 0]
click at [339, 615] on button "Load More" at bounding box center [489, 632] width 301 height 34
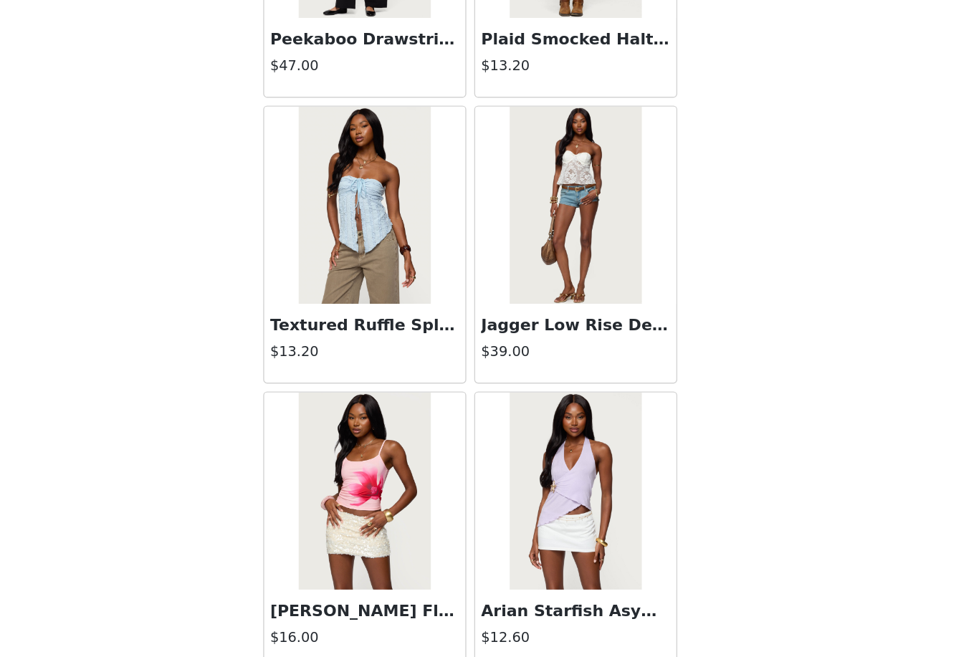
scroll to position [21746, 0]
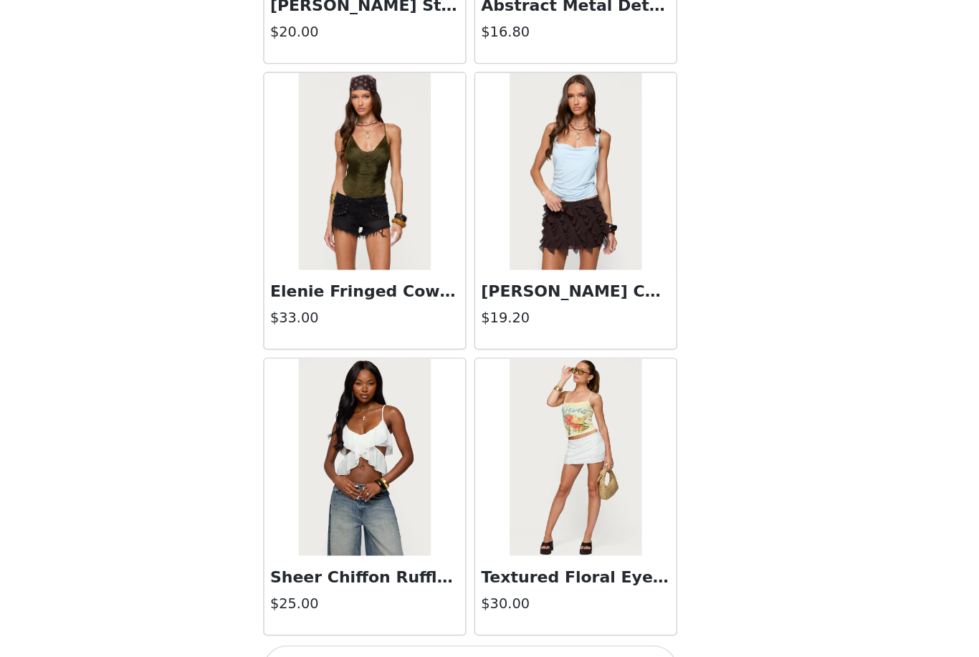
click at [339, 615] on button "Load More" at bounding box center [489, 632] width 301 height 34
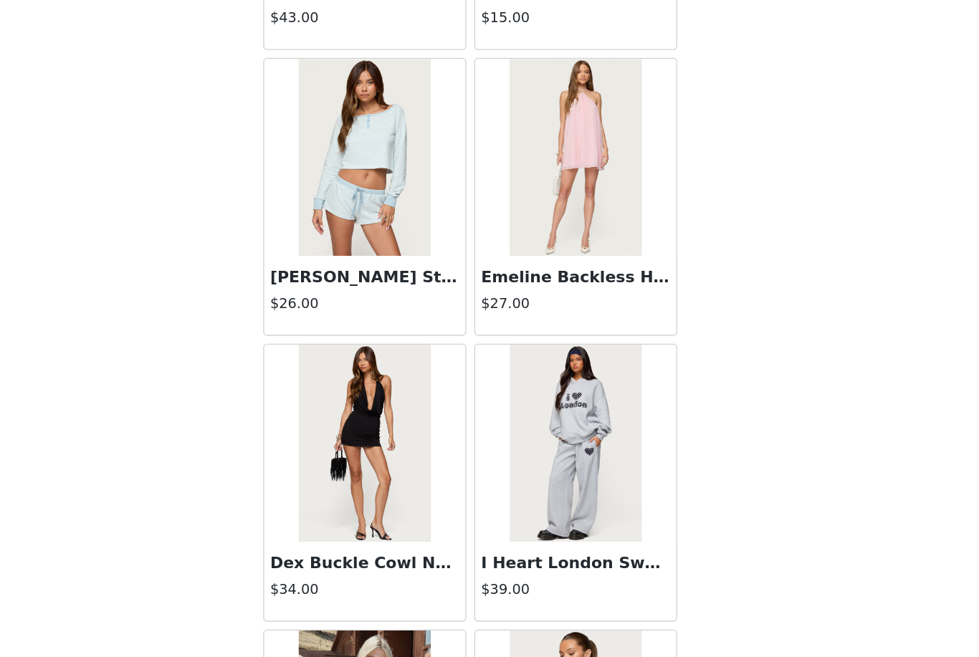
scroll to position [23782, 0]
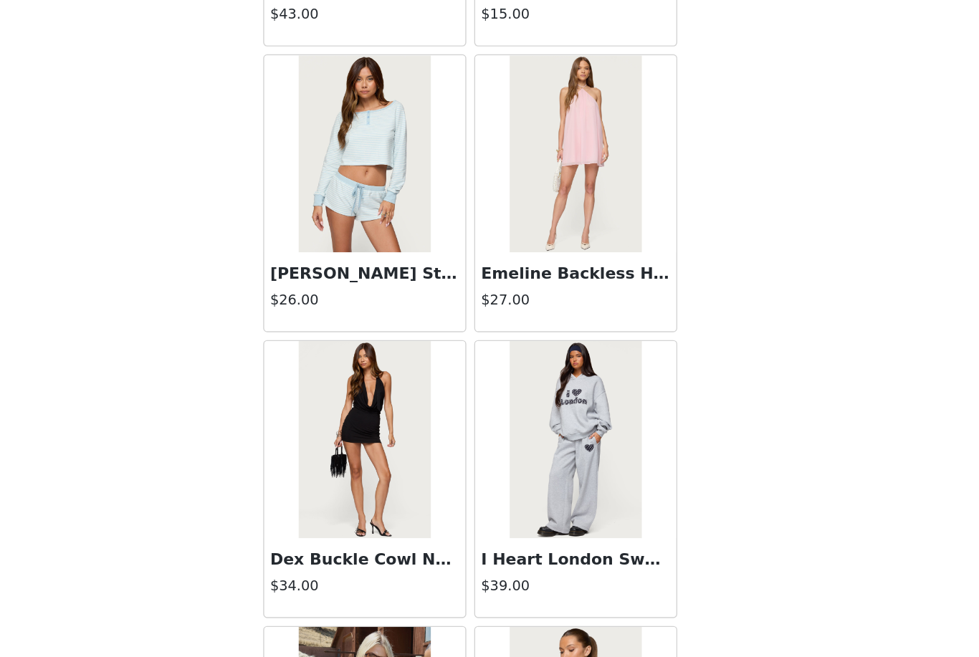
click at [340, 537] on div "Dex Buckle Cowl Neck Mini Dress $34.00" at bounding box center [413, 565] width 146 height 57
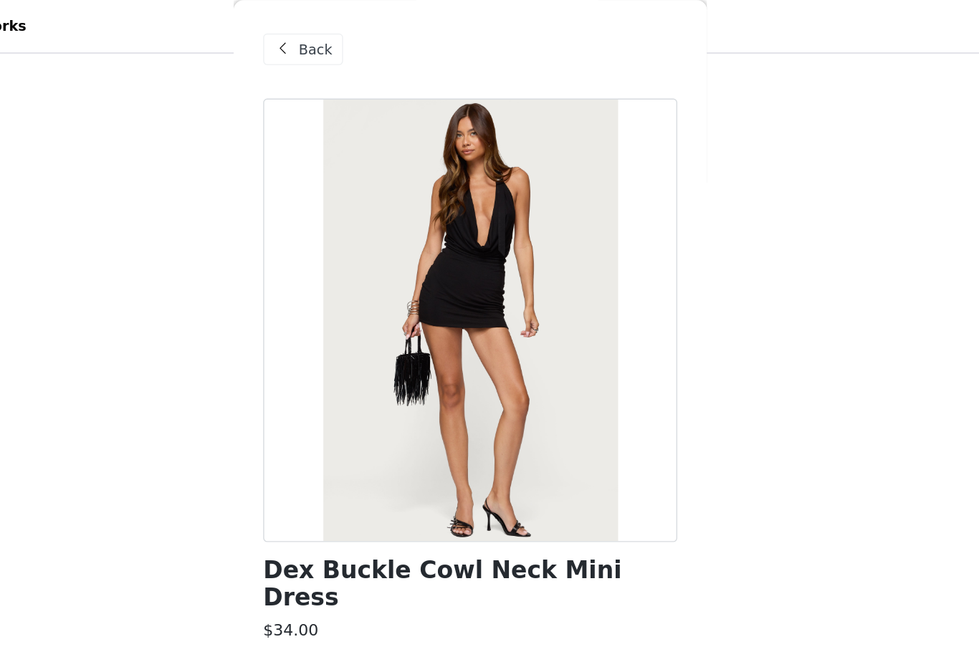
scroll to position [271, 0]
click at [345, 33] on span at bounding box center [353, 35] width 17 height 17
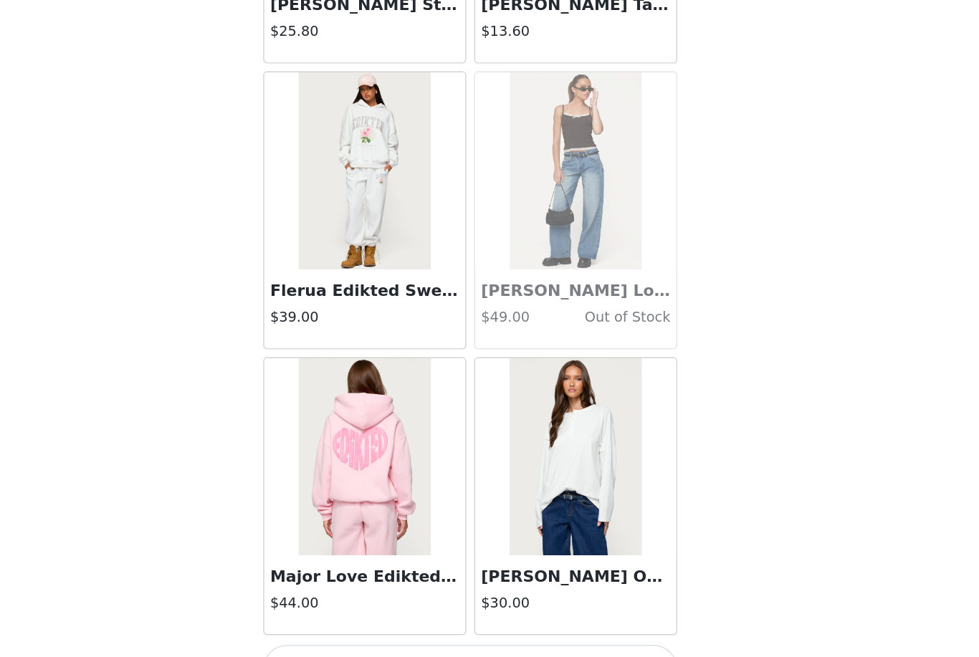
scroll to position [375, 0]
click at [339, 615] on button "Load More" at bounding box center [489, 632] width 301 height 34
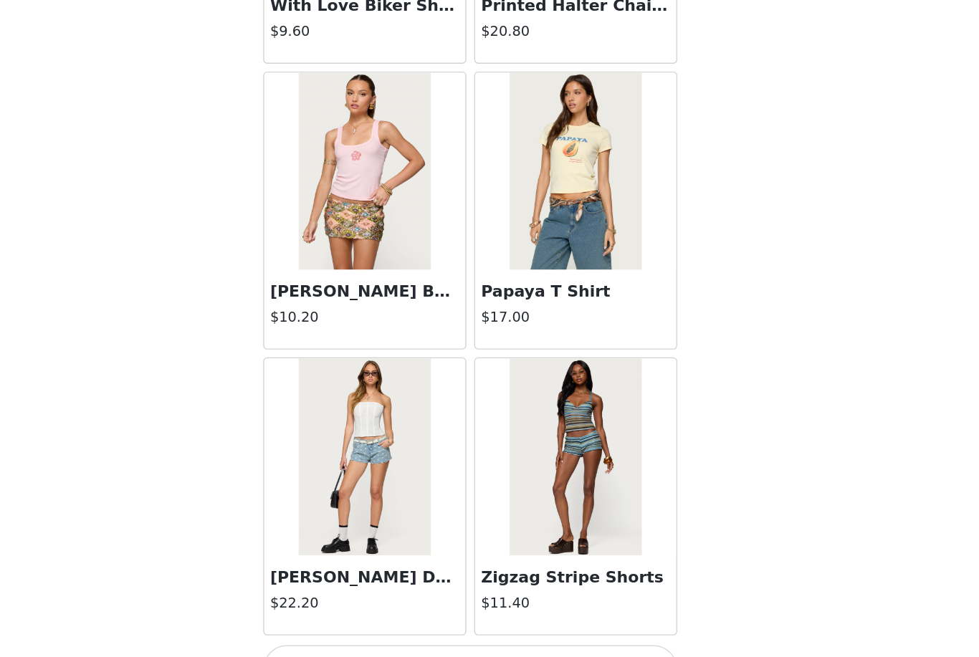
scroll to position [26470, 0]
click at [413, 615] on button "Load More" at bounding box center [489, 632] width 301 height 34
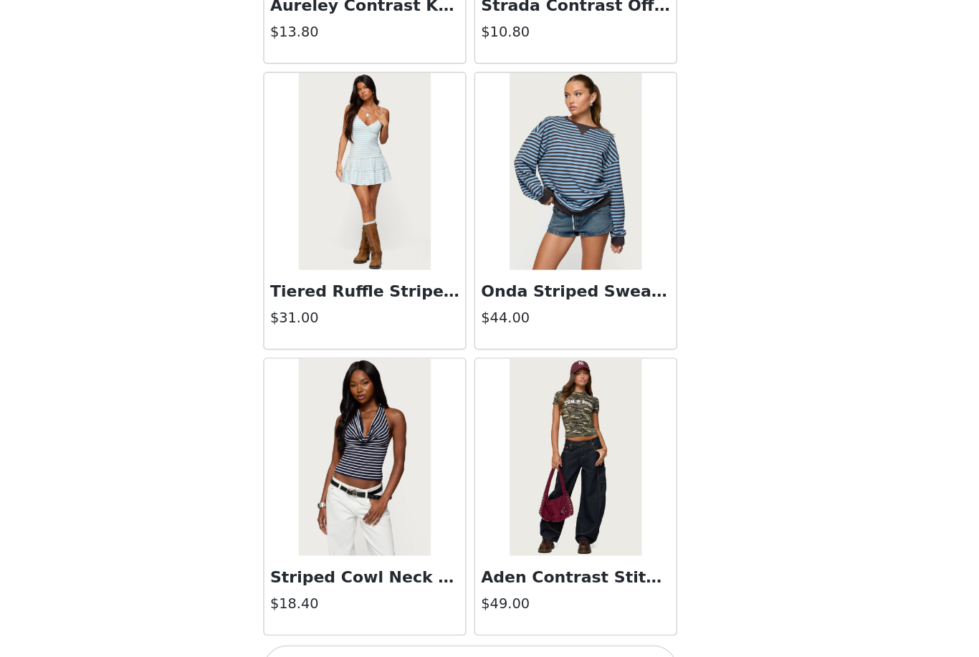
scroll to position [28548, 0]
click at [339, 615] on button "Load More" at bounding box center [489, 632] width 301 height 34
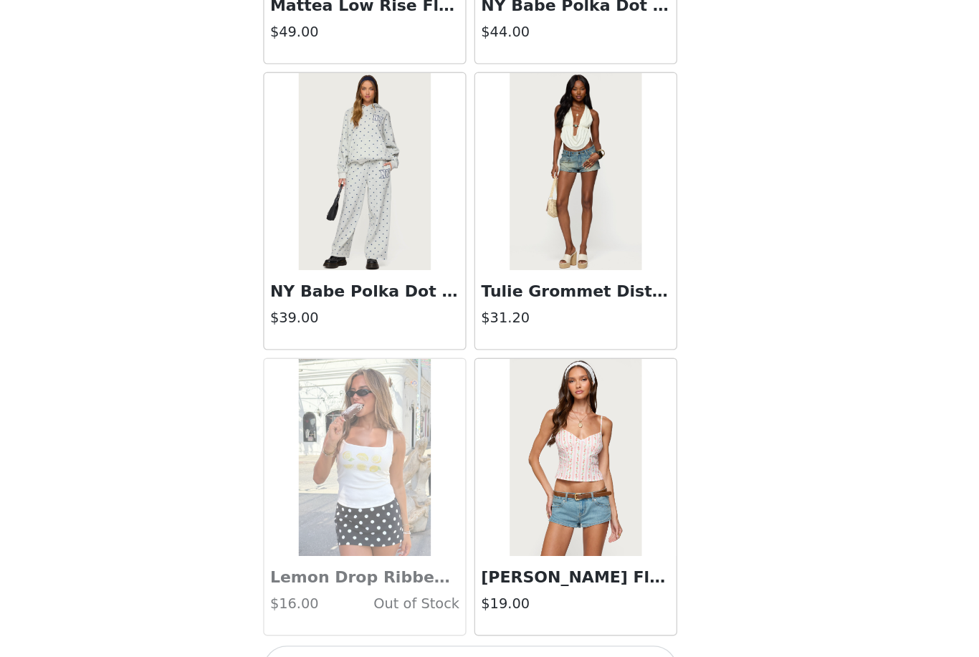
scroll to position [30626, 0]
click at [339, 615] on button "Load More" at bounding box center [489, 632] width 301 height 34
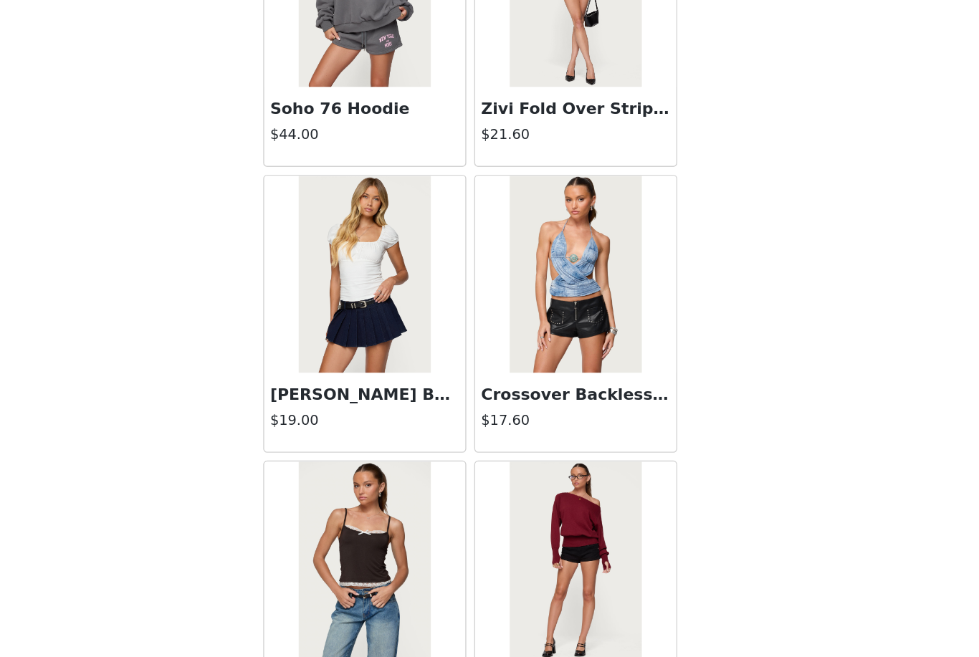
scroll to position [32645, 0]
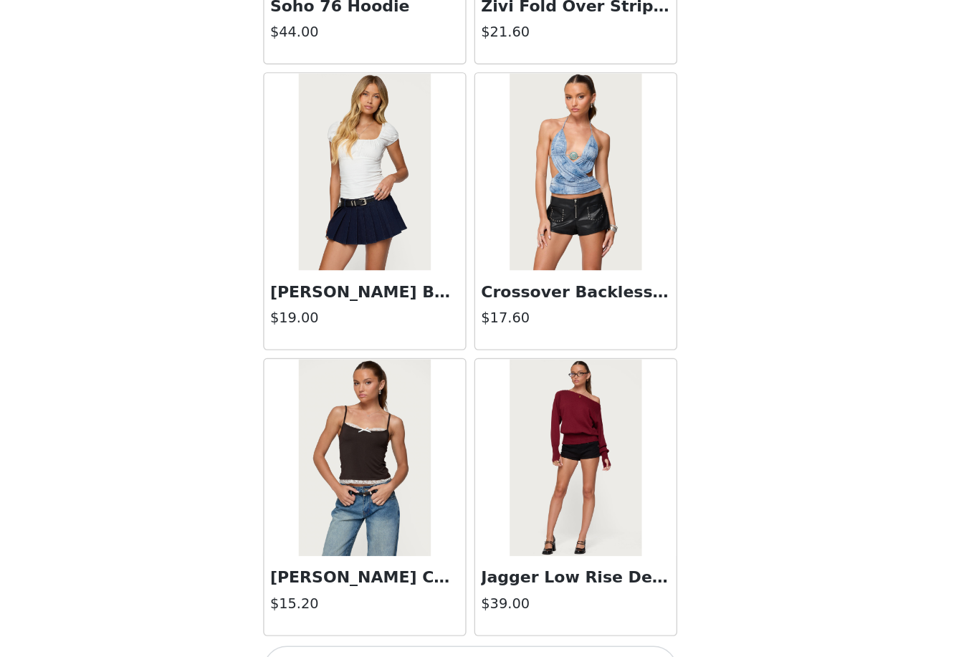
click at [413, 615] on button "Load More" at bounding box center [489, 632] width 301 height 34
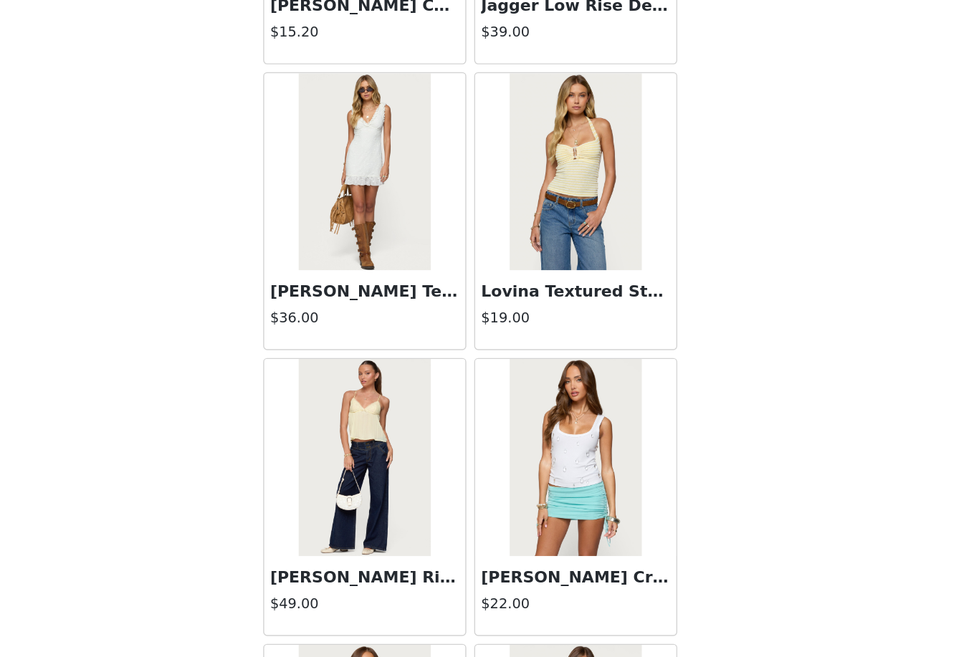
scroll to position [33119, 0]
click at [344, 557] on h3 "[PERSON_NAME] Rise Jeans" at bounding box center [413, 565] width 138 height 17
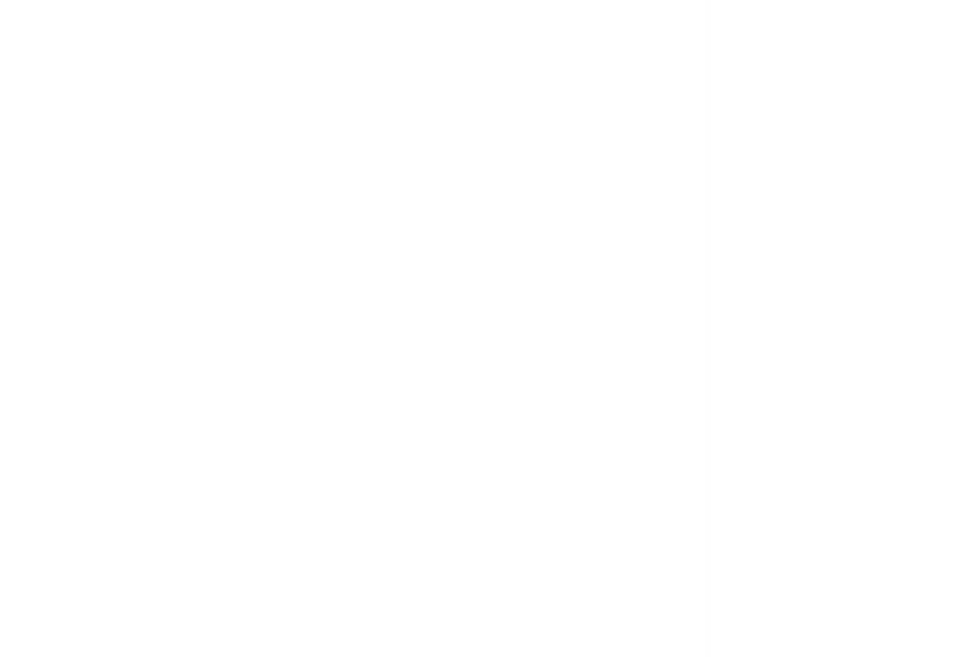
scroll to position [0, 0]
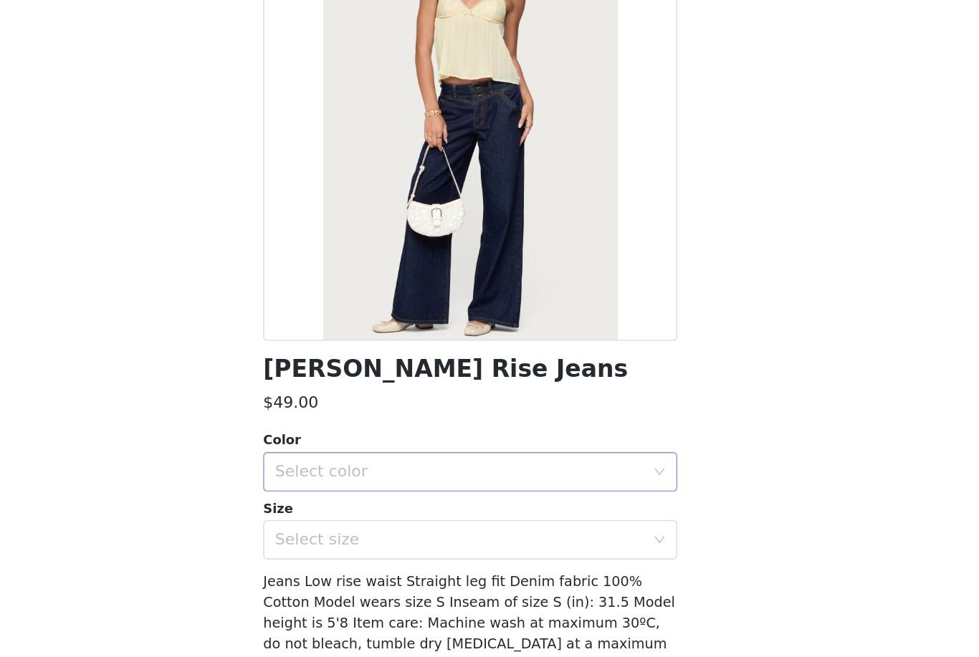
click at [348, 482] on div "Select color" at bounding box center [482, 489] width 268 height 14
click at [339, 509] on li "BLUE" at bounding box center [489, 520] width 301 height 23
click at [348, 532] on div "Select size" at bounding box center [482, 539] width 268 height 14
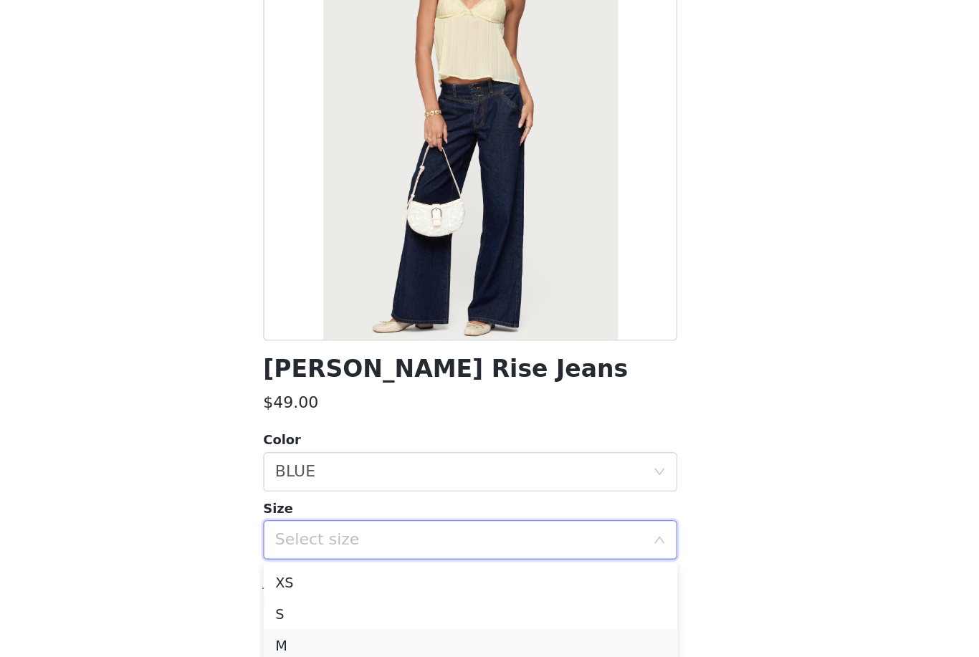
click at [339, 604] on li "M" at bounding box center [489, 615] width 301 height 23
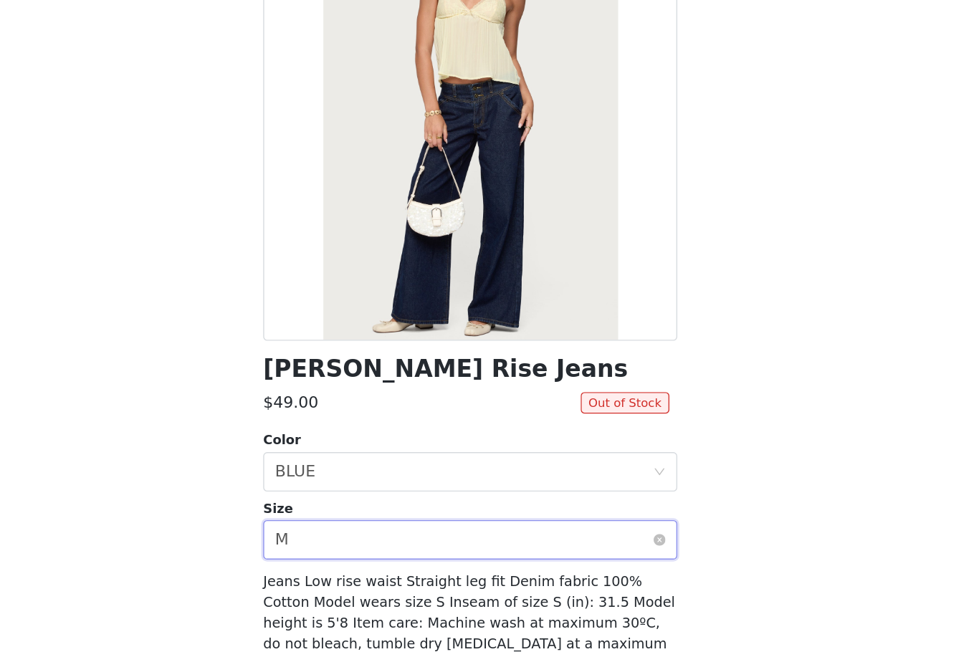
click at [348, 525] on div "Select size M" at bounding box center [485, 538] width 274 height 27
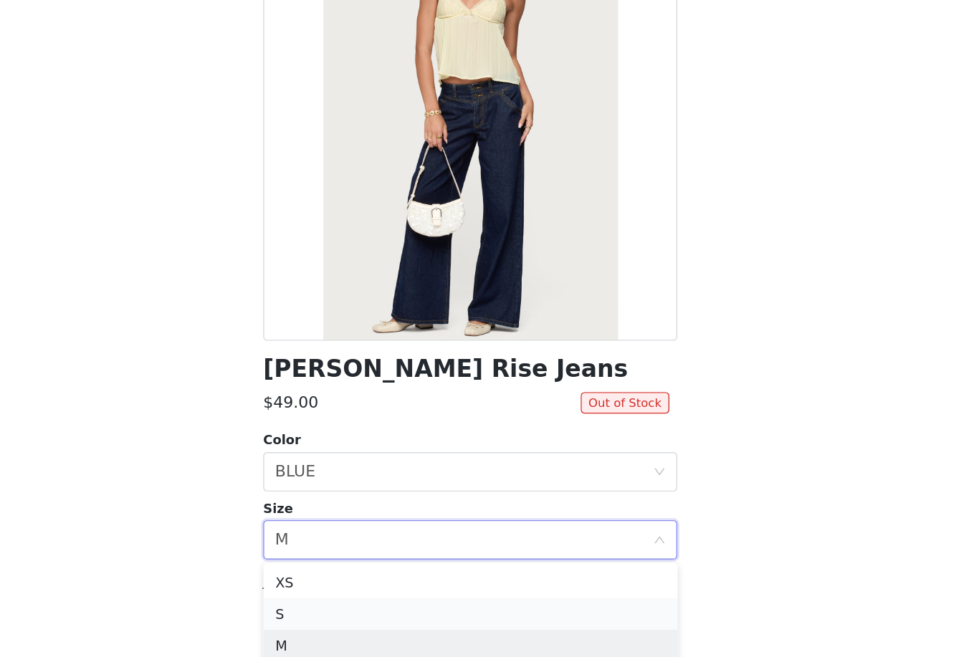
click at [339, 581] on li "S" at bounding box center [489, 592] width 301 height 23
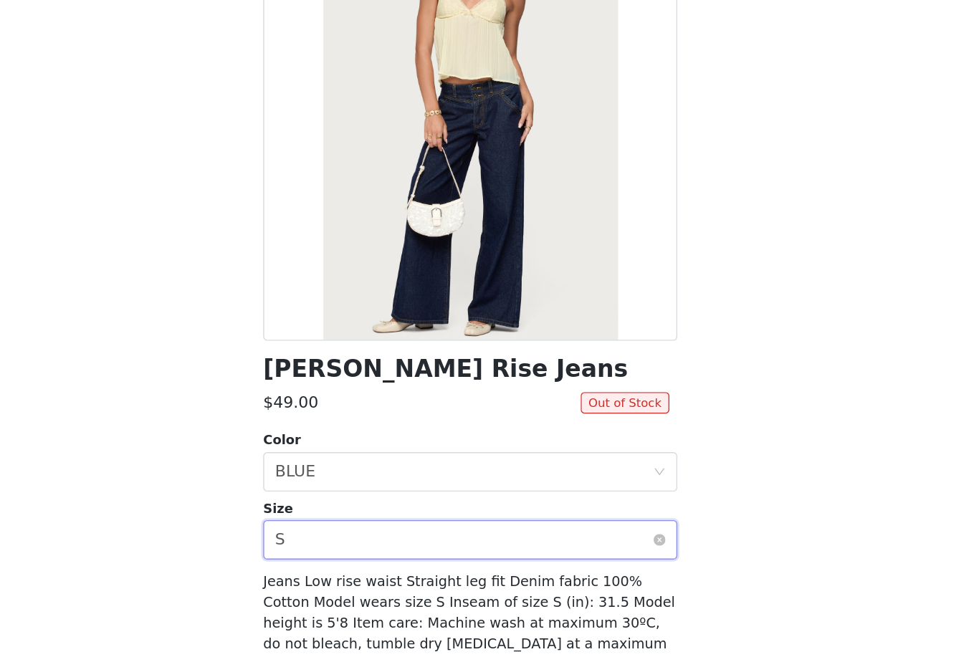
click at [348, 525] on div "Select size S" at bounding box center [485, 538] width 274 height 27
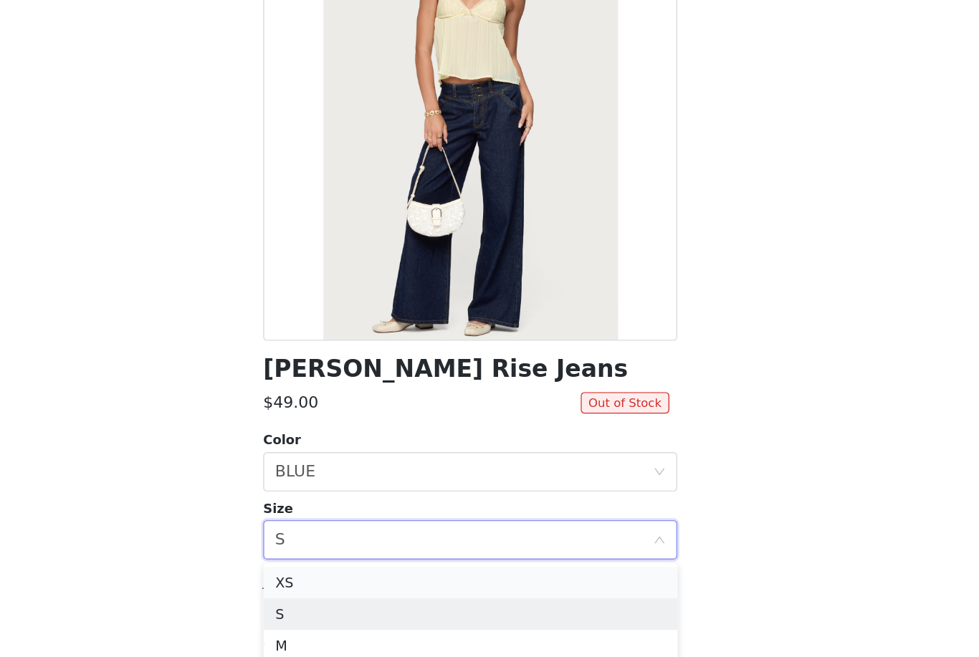
click at [339, 558] on li "XS" at bounding box center [489, 569] width 301 height 23
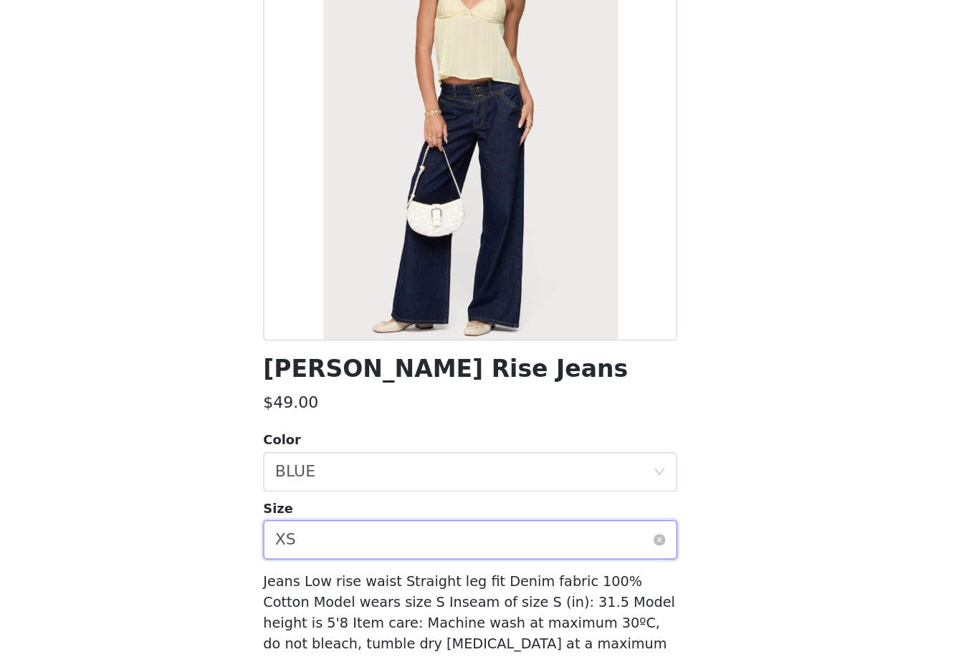
click at [348, 525] on div "Select size XS" at bounding box center [485, 538] width 274 height 27
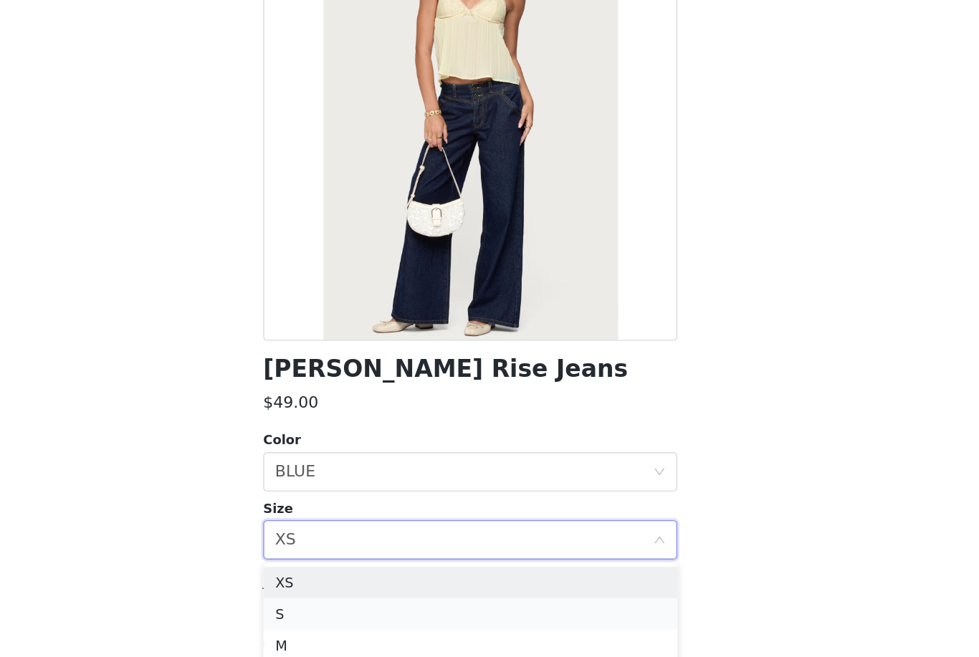
click at [339, 581] on li "S" at bounding box center [489, 592] width 301 height 23
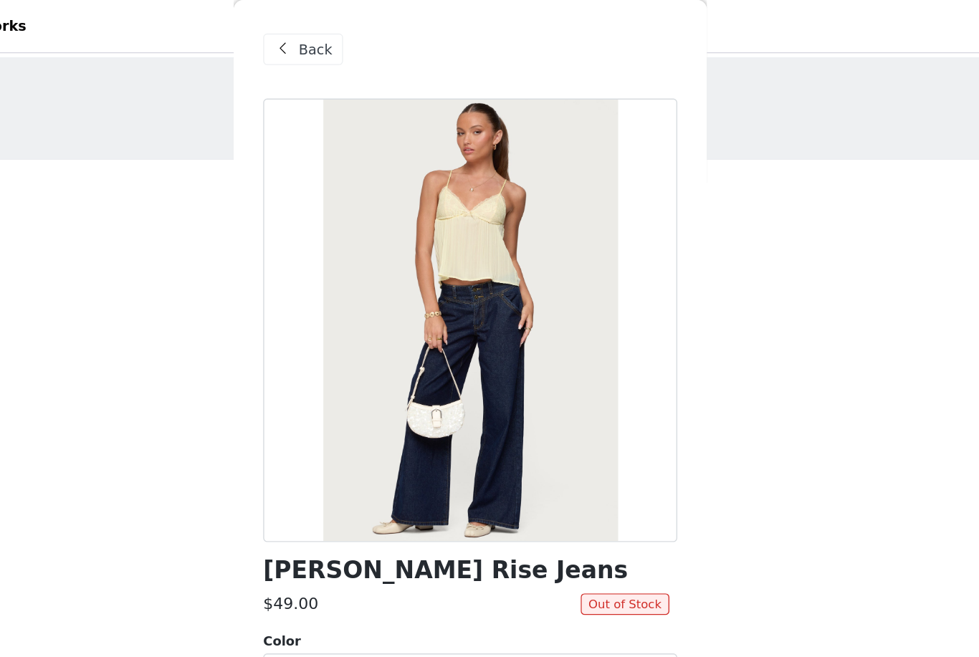
click at [365, 33] on span "Back" at bounding box center [377, 36] width 24 height 15
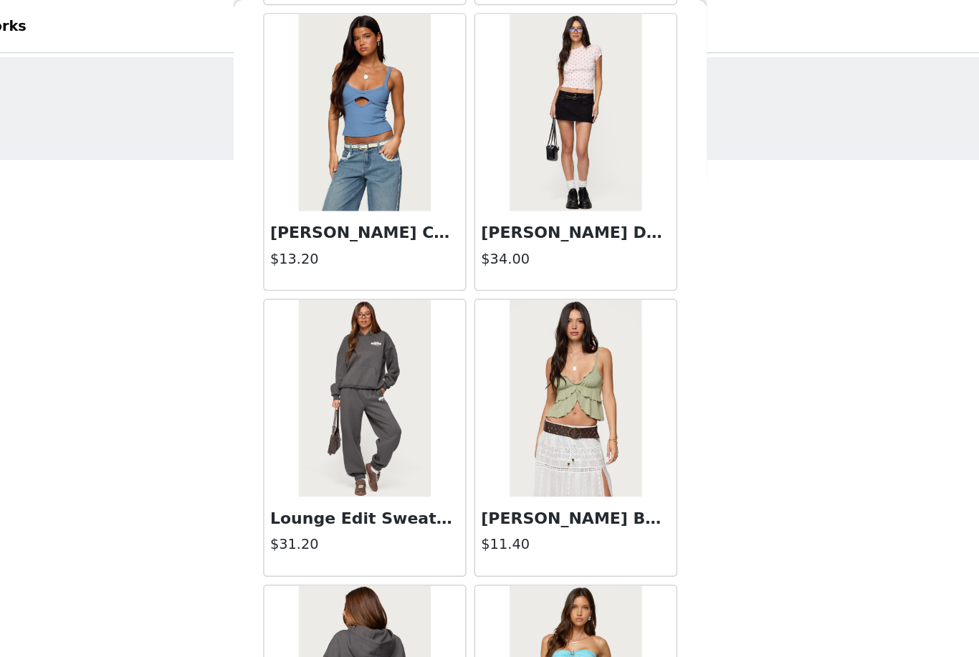
scroll to position [7523, 0]
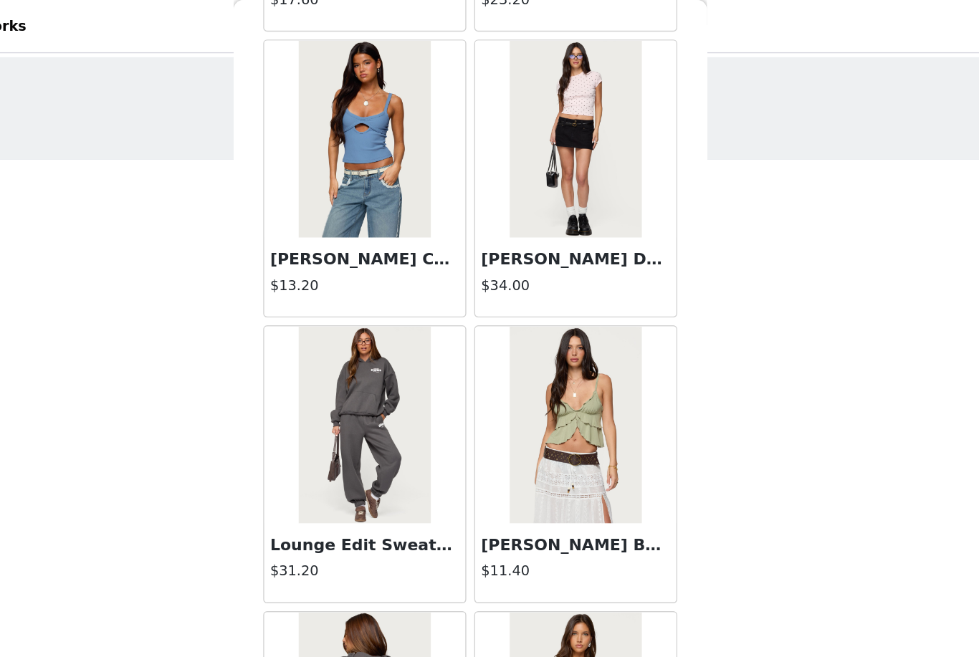
click at [518, 140] on img at bounding box center [565, 100] width 95 height 143
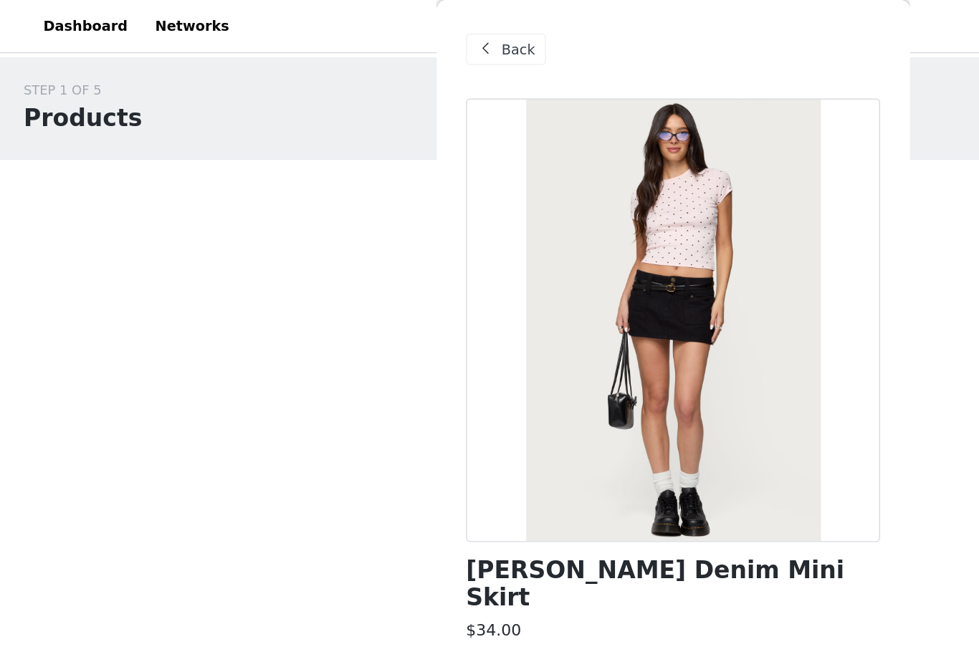
scroll to position [0, 0]
click at [372, 36] on span "Back" at bounding box center [377, 36] width 24 height 15
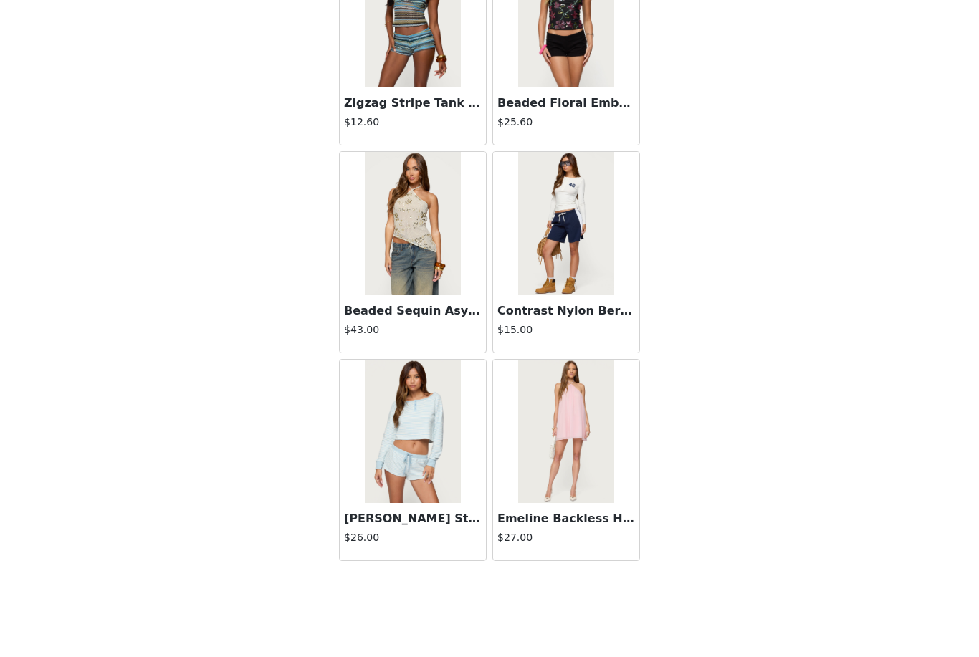
scroll to position [23510, 0]
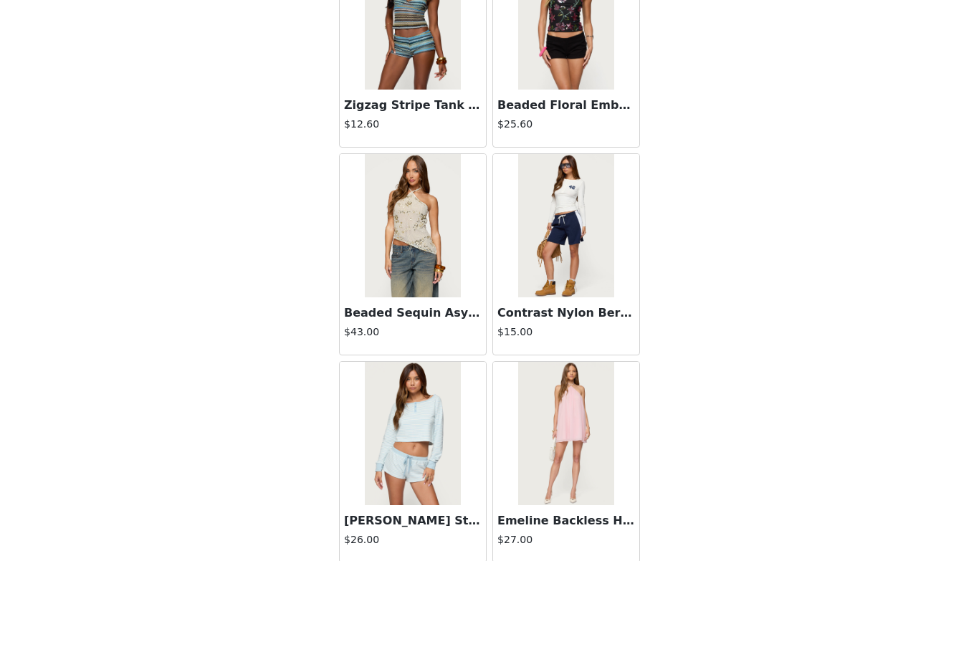
click at [587, 250] on img at bounding box center [565, 321] width 95 height 143
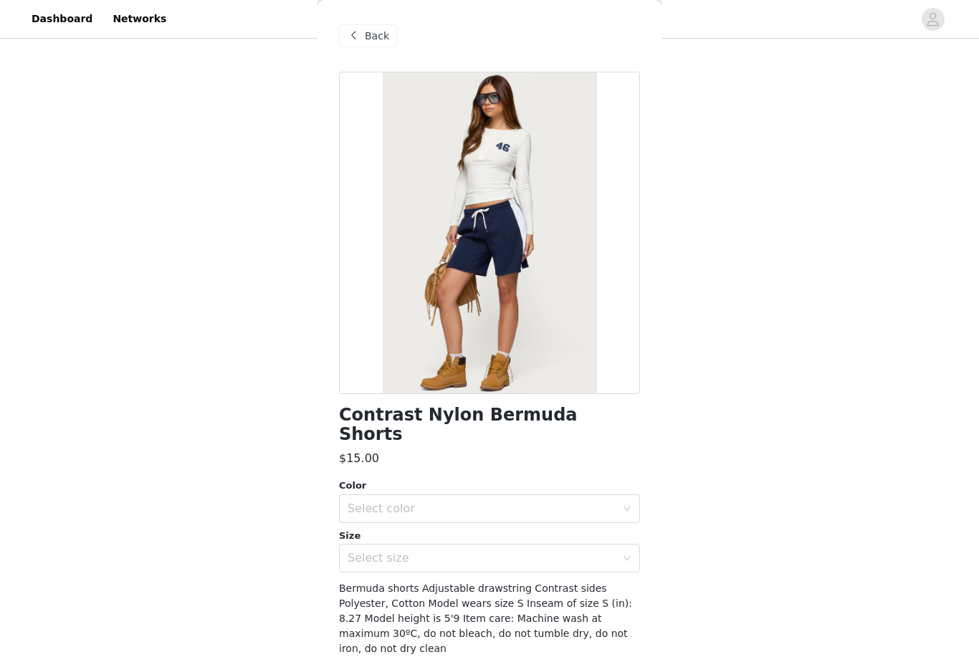
scroll to position [0, 0]
click at [365, 29] on span "Back" at bounding box center [377, 36] width 24 height 15
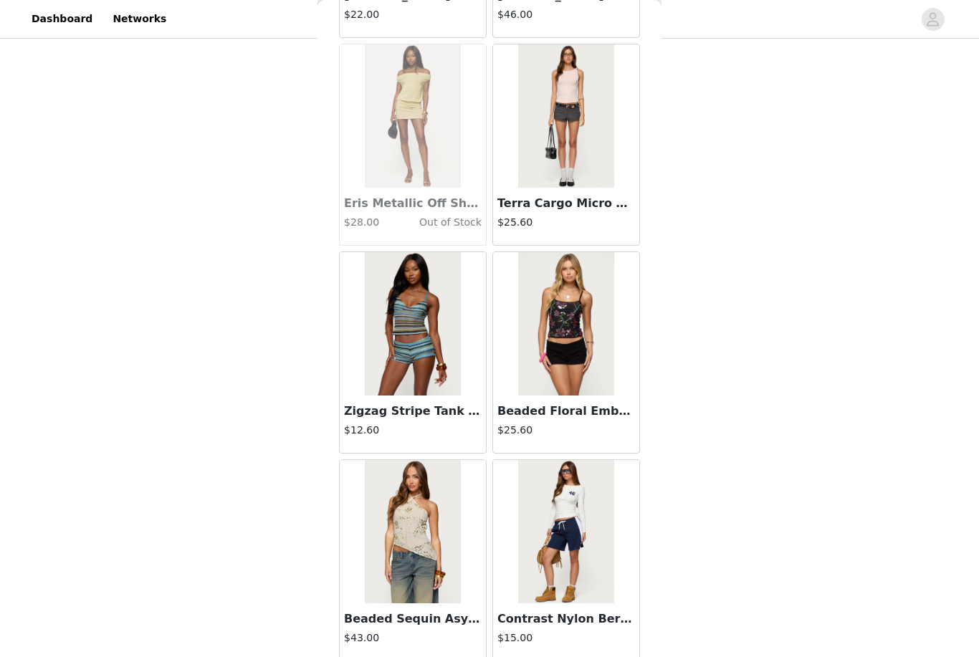
scroll to position [23307, 0]
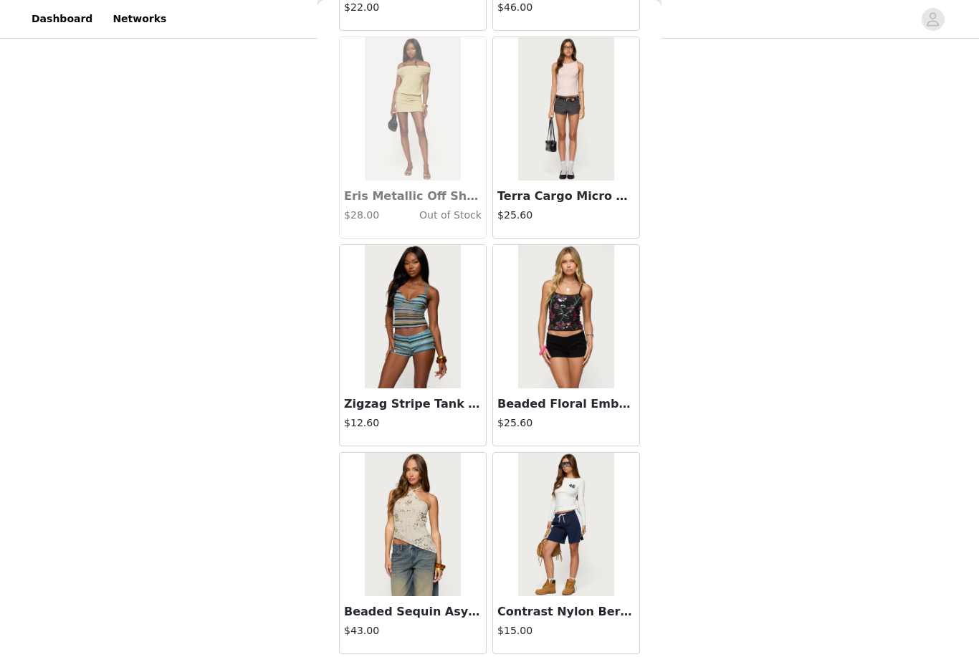
click at [574, 308] on img at bounding box center [565, 316] width 95 height 143
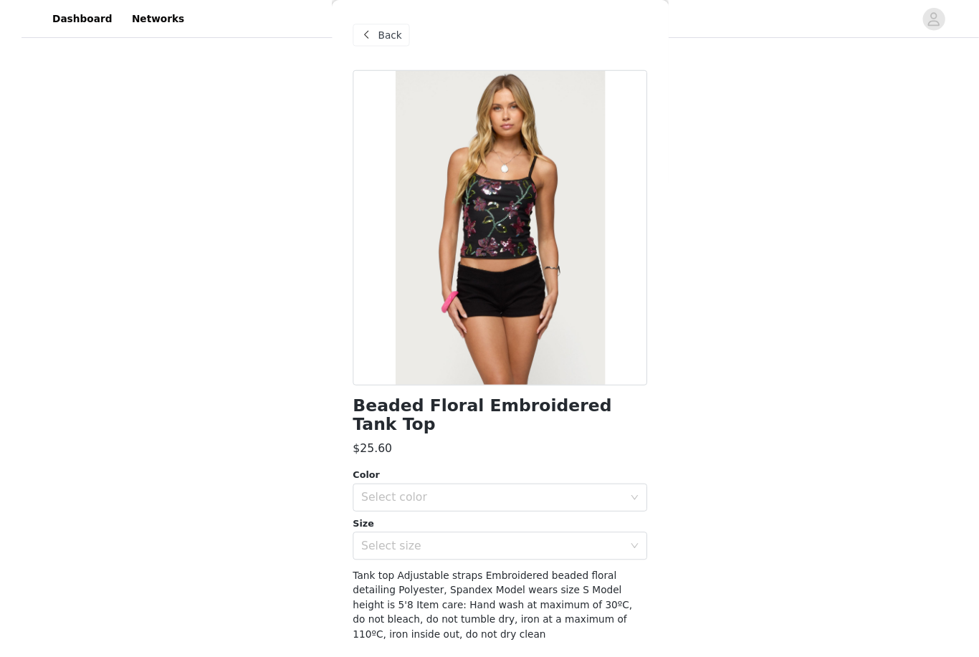
scroll to position [274, 0]
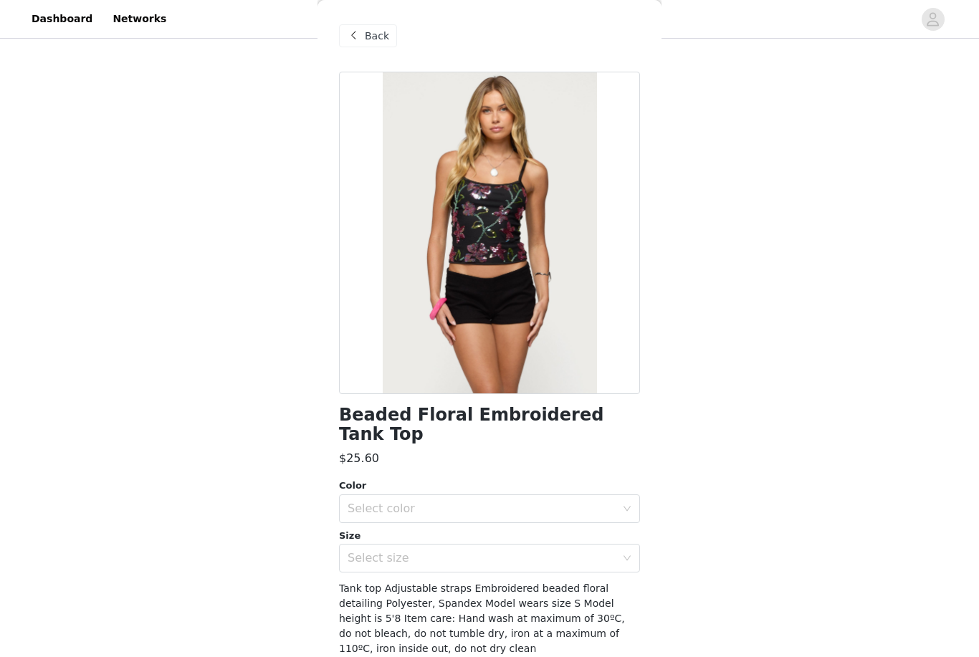
click at [362, 24] on div "Back" at bounding box center [368, 35] width 58 height 23
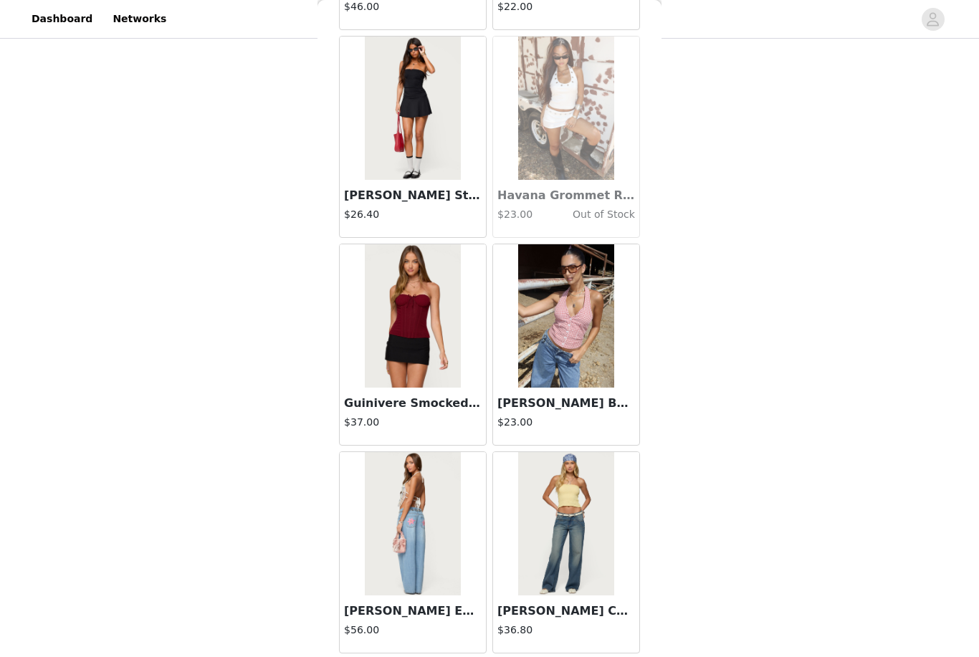
scroll to position [34736, 0]
click at [562, 653] on div "[PERSON_NAME] Curved Stitch Low Rise Jeans $36.80" at bounding box center [566, 624] width 146 height 57
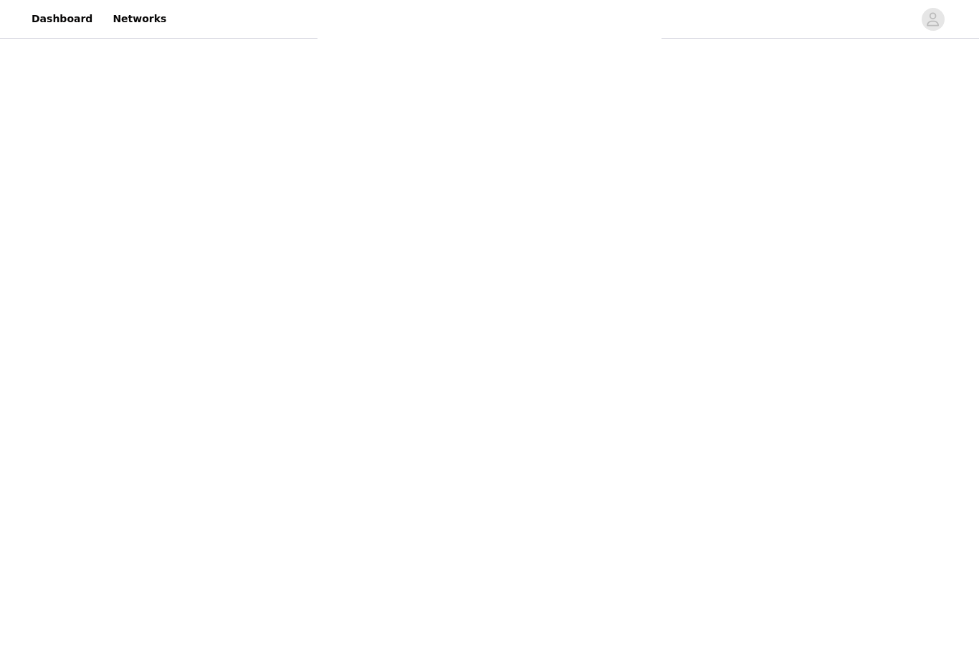
scroll to position [13, 0]
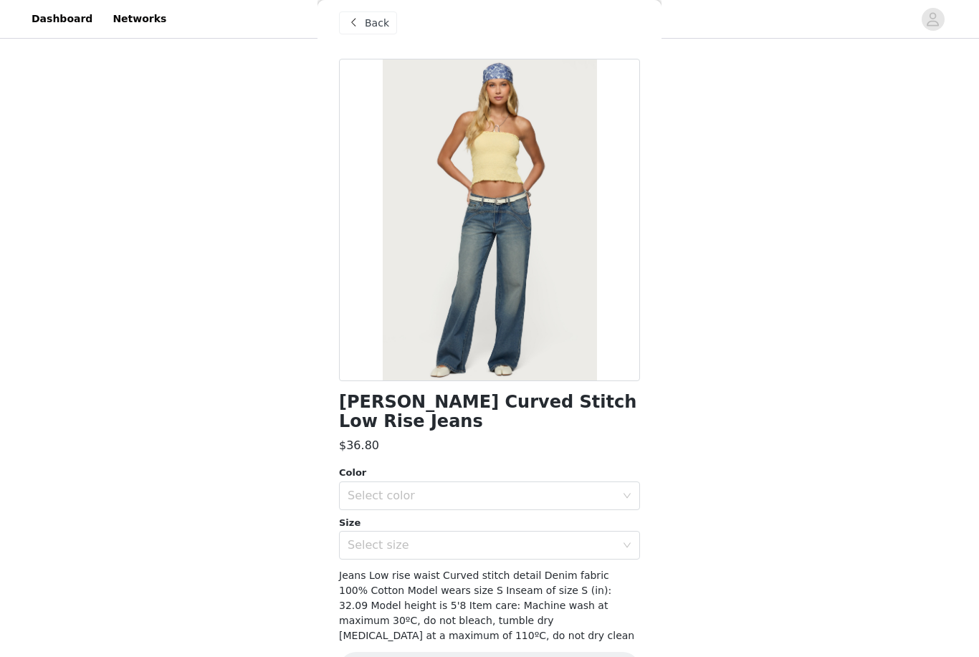
click at [354, 26] on span at bounding box center [353, 22] width 17 height 17
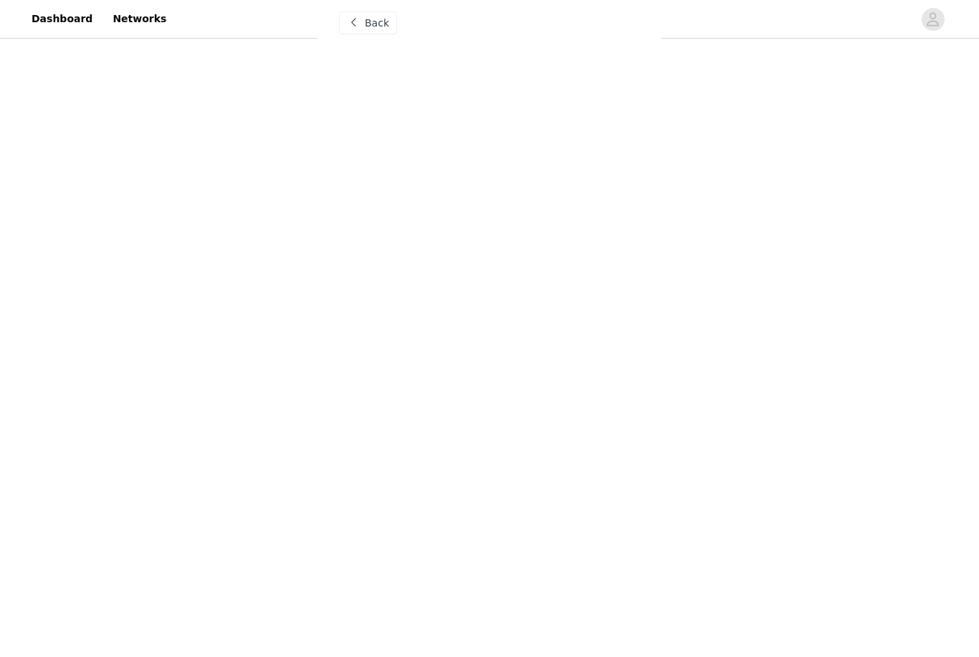
click at [366, 18] on span "Back" at bounding box center [377, 23] width 24 height 15
click at [367, 27] on div "Back" at bounding box center [368, 35] width 58 height 23
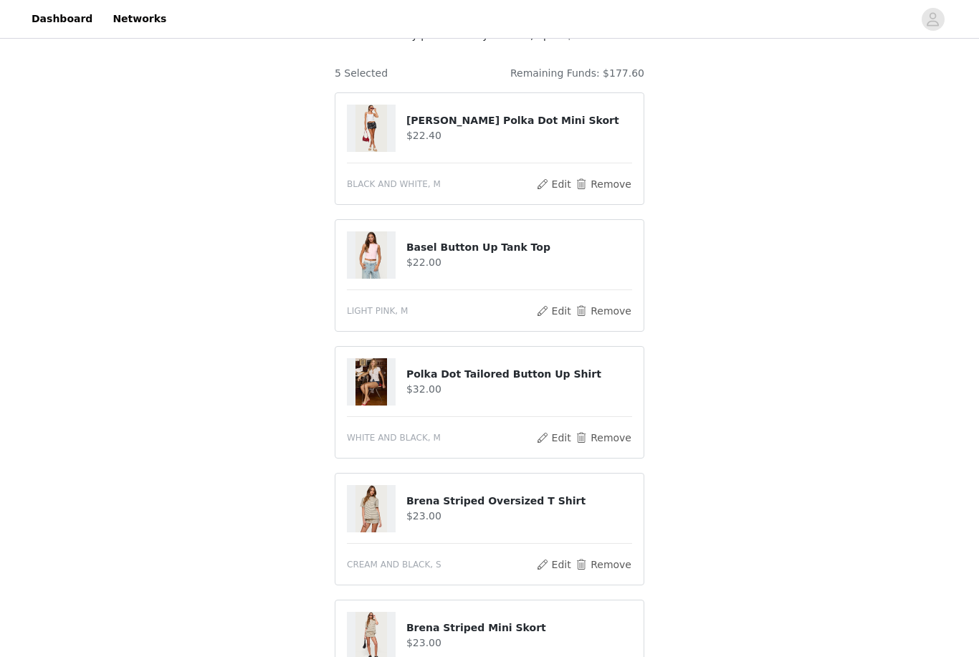
scroll to position [105, 0]
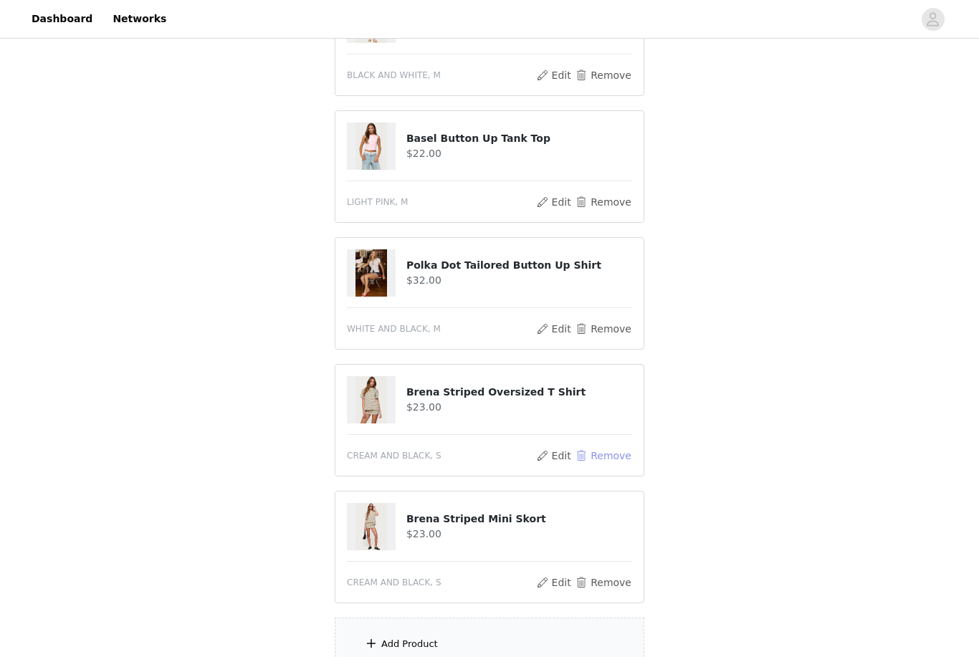
click at [618, 448] on button "Remove" at bounding box center [603, 455] width 57 height 17
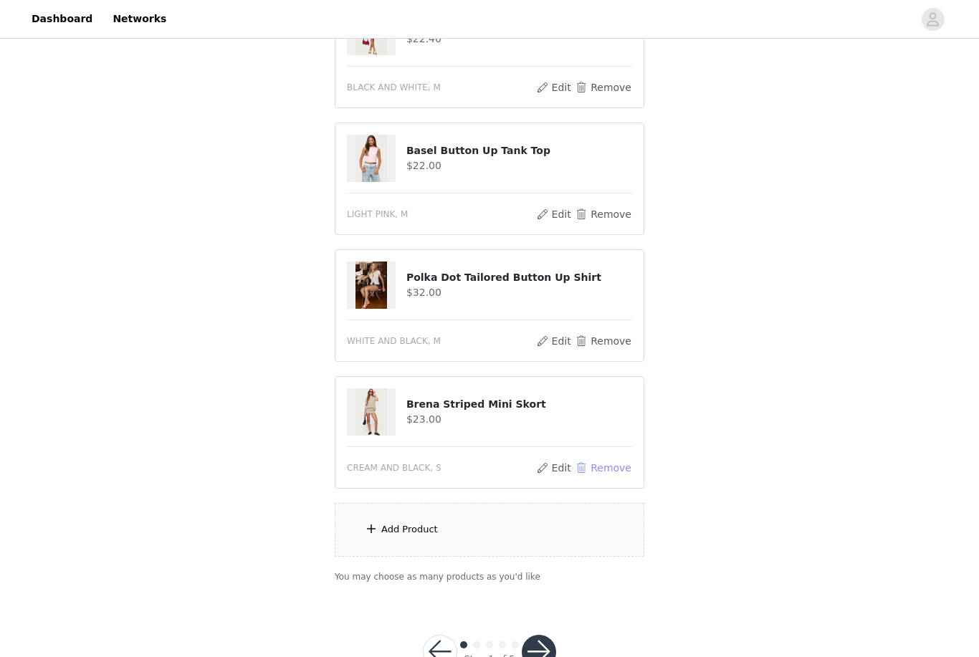
click at [609, 464] on button "Remove" at bounding box center [603, 467] width 57 height 17
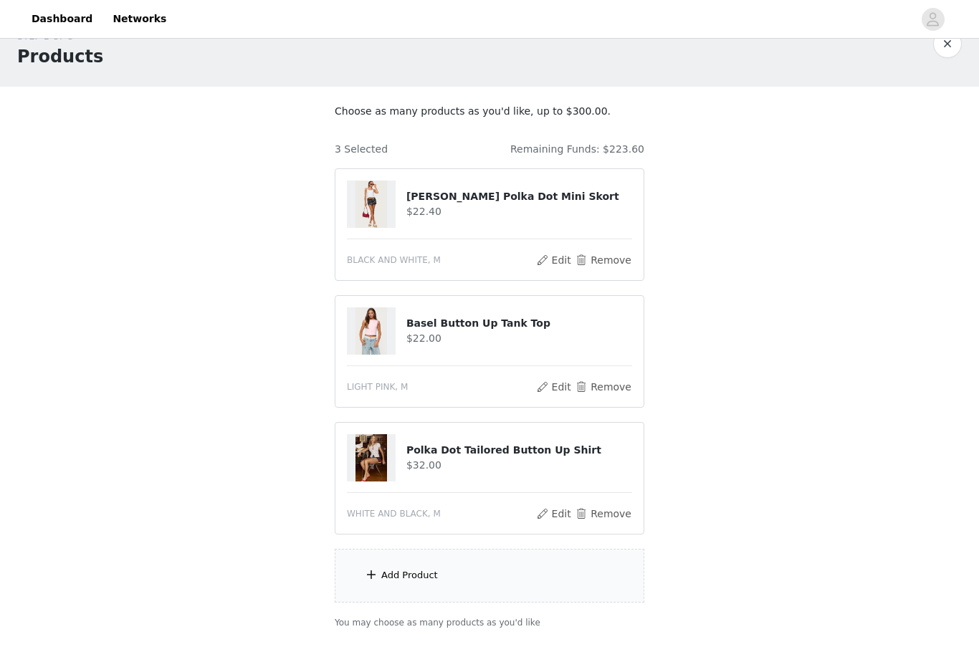
scroll to position [45, 0]
